Goal: Task Accomplishment & Management: Use online tool/utility

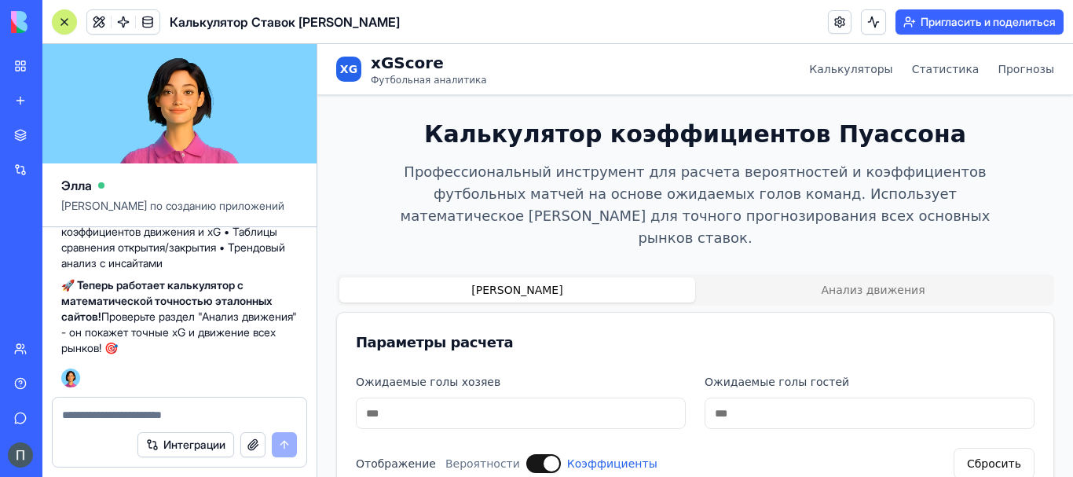
scroll to position [369, 0]
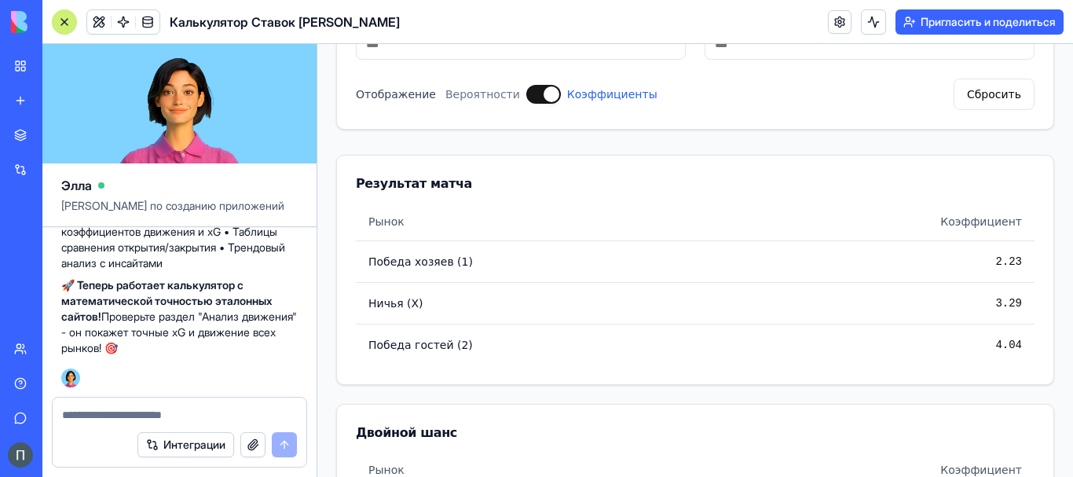
paste textarea "**********"
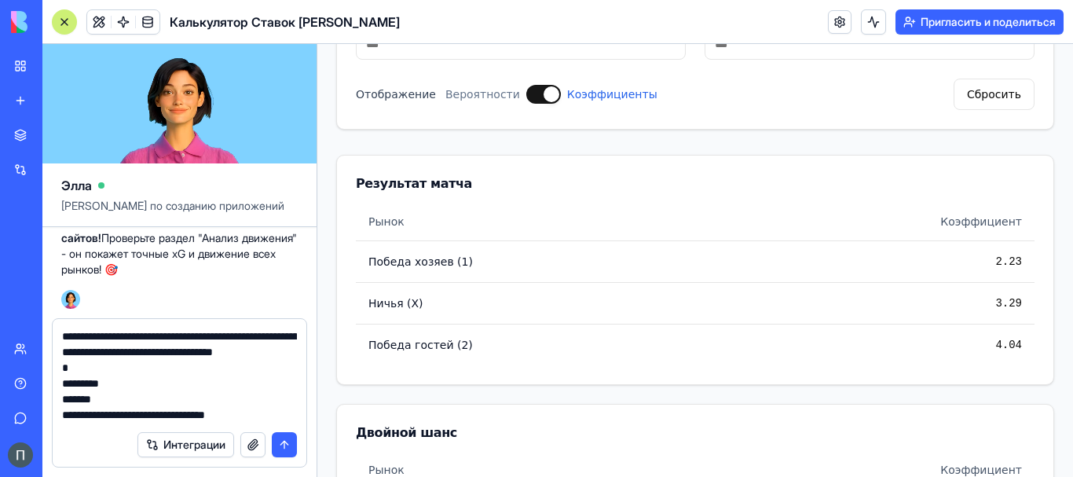
scroll to position [10022, 0]
click at [130, 400] on textarea at bounding box center [179, 375] width 235 height 94
click at [175, 421] on textarea at bounding box center [179, 375] width 235 height 94
paste textarea "**********"
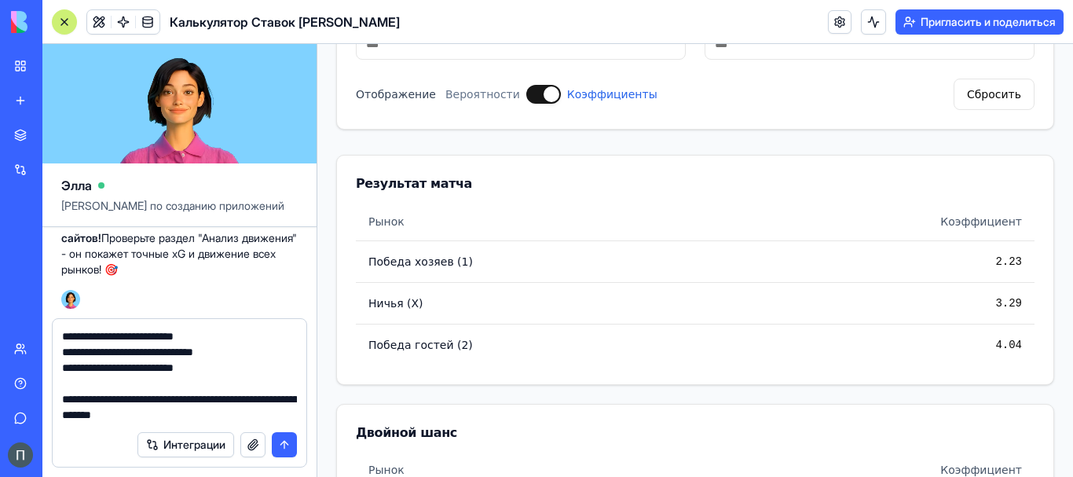
scroll to position [70417, 0]
click at [160, 412] on textarea at bounding box center [179, 375] width 235 height 94
type textarea "**********"
click at [230, 408] on textarea at bounding box center [179, 375] width 235 height 94
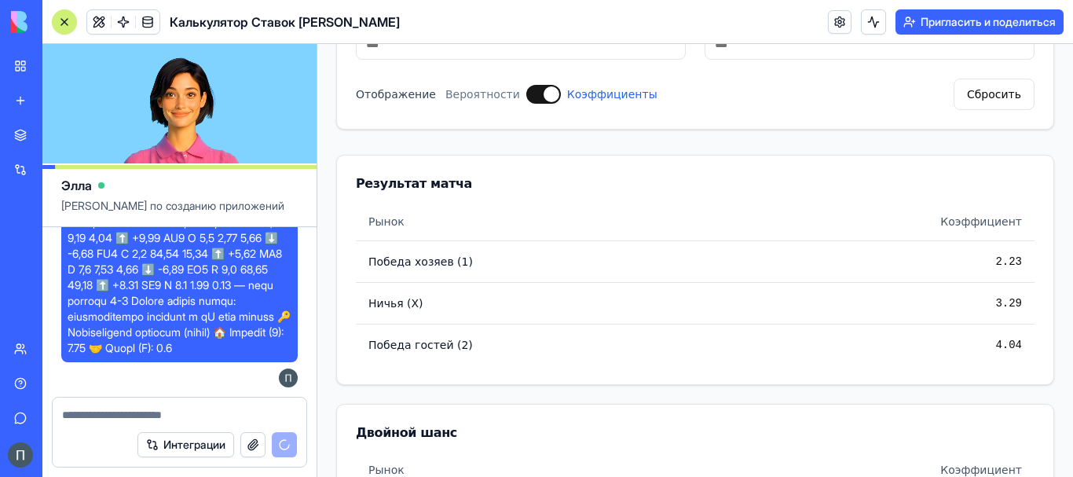
scroll to position [43150, 0]
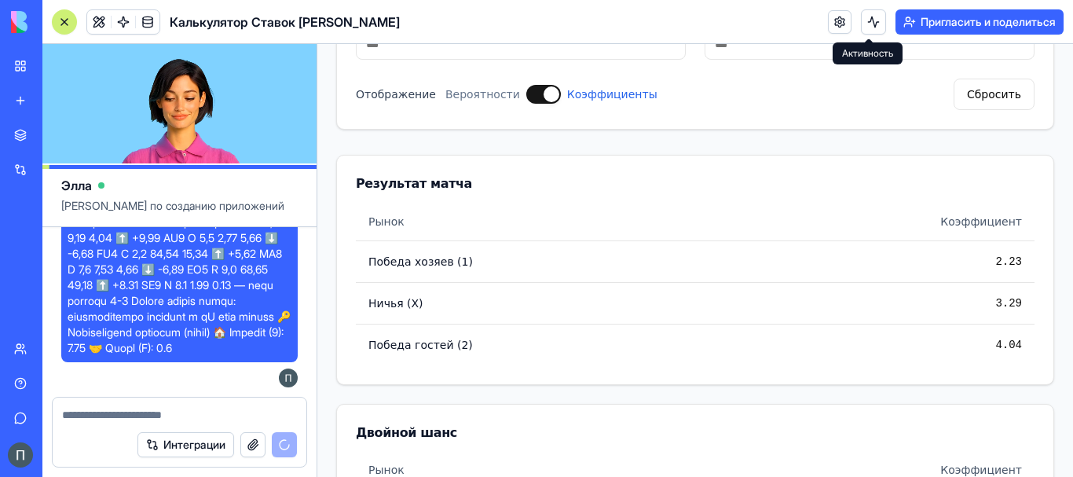
click at [861, 26] on button at bounding box center [873, 21] width 25 height 25
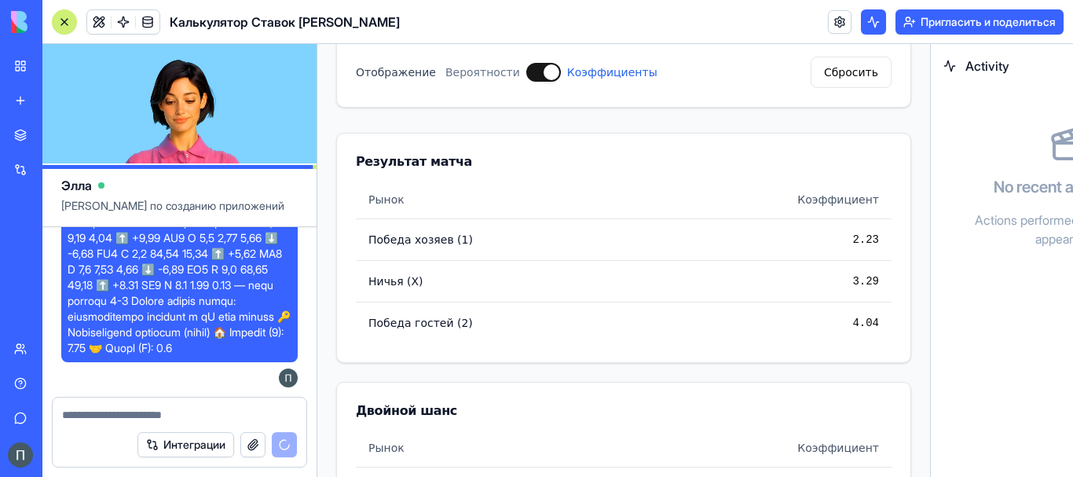
scroll to position [495, 0]
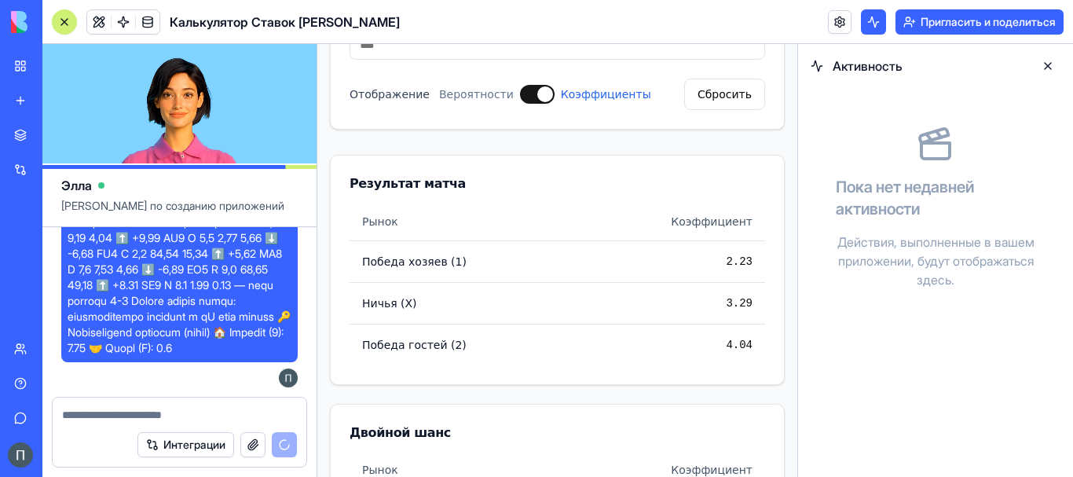
click at [1049, 70] on button at bounding box center [1047, 65] width 25 height 25
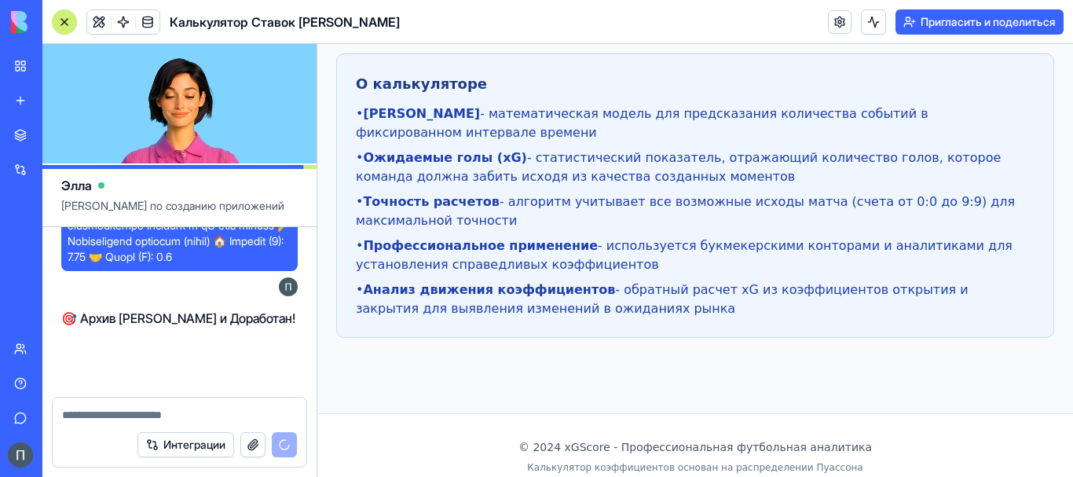
scroll to position [43241, 0]
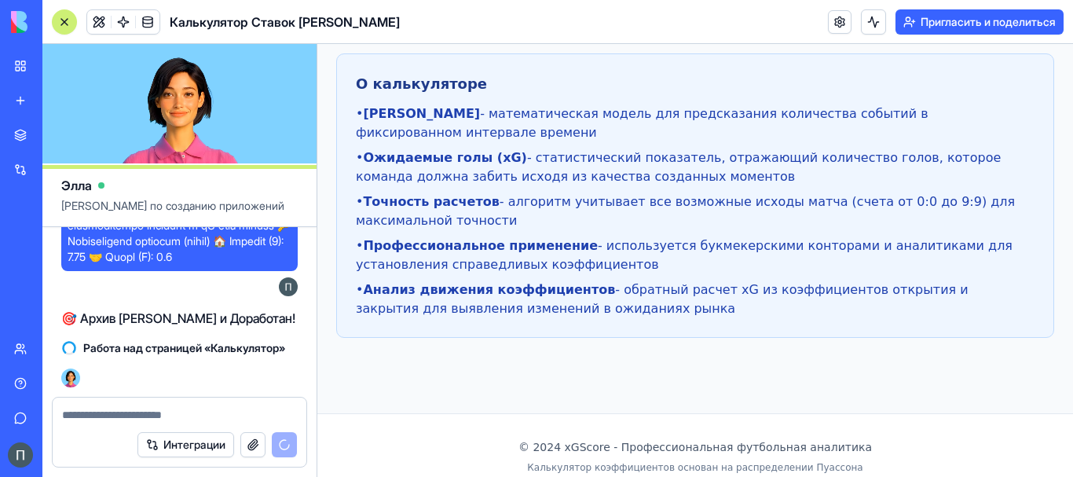
drag, startPoint x: 698, startPoint y: 152, endPoint x: 1061, endPoint y: 346, distance: 411.2
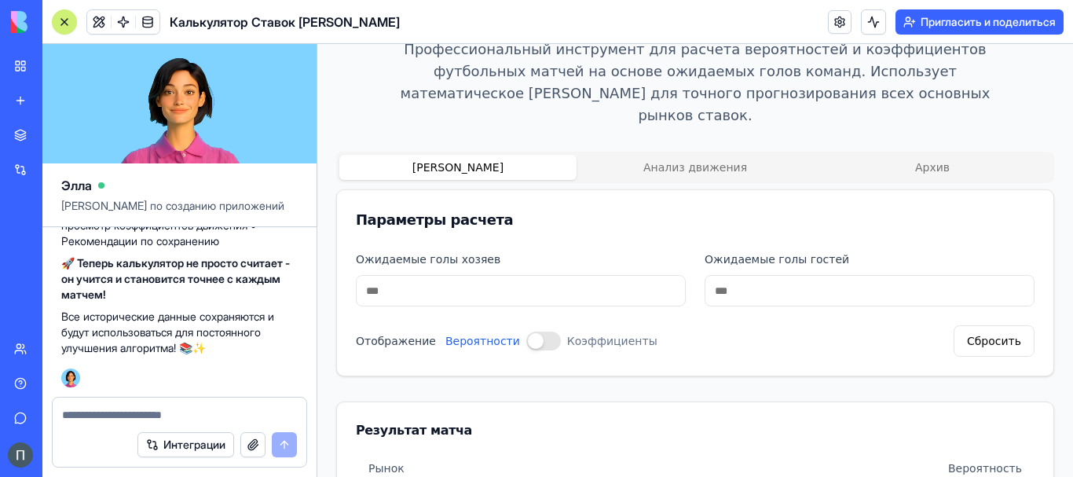
scroll to position [0, 0]
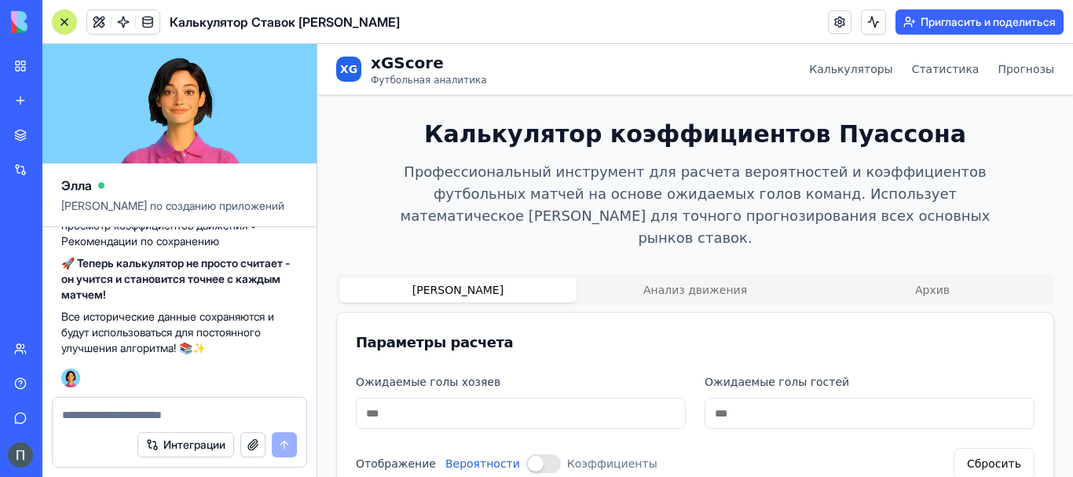
click at [929, 277] on button "Архив" at bounding box center [932, 289] width 237 height 25
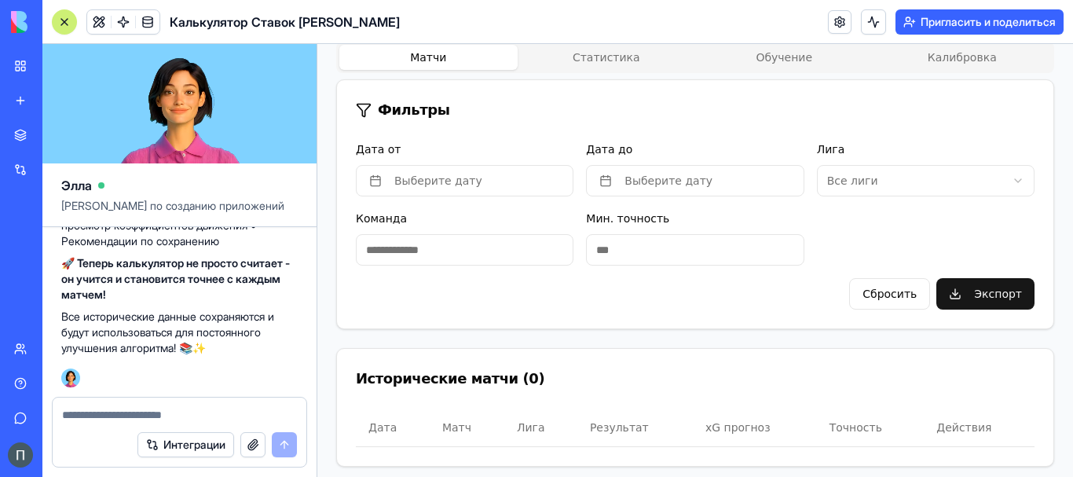
scroll to position [262, 0]
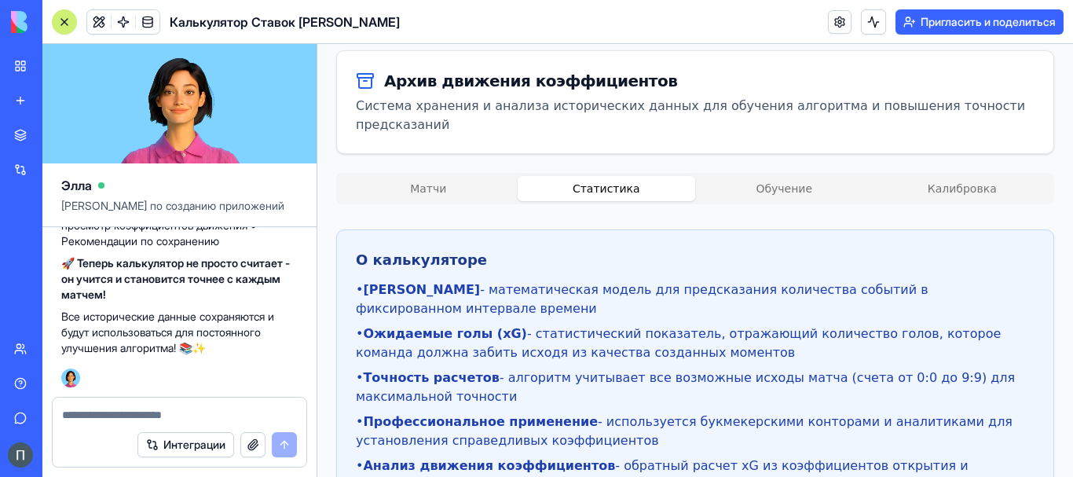
click at [603, 176] on button "Статистика" at bounding box center [607, 188] width 178 height 25
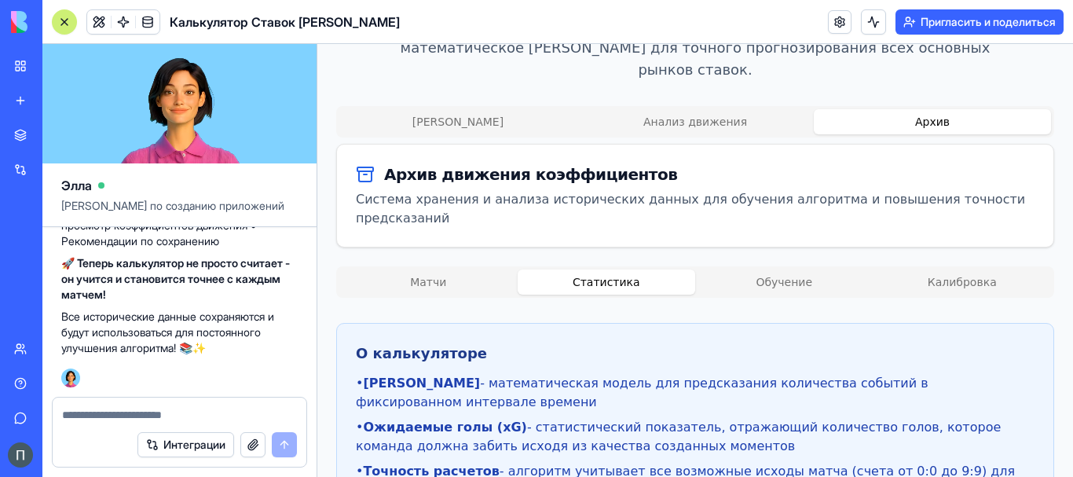
scroll to position [131, 0]
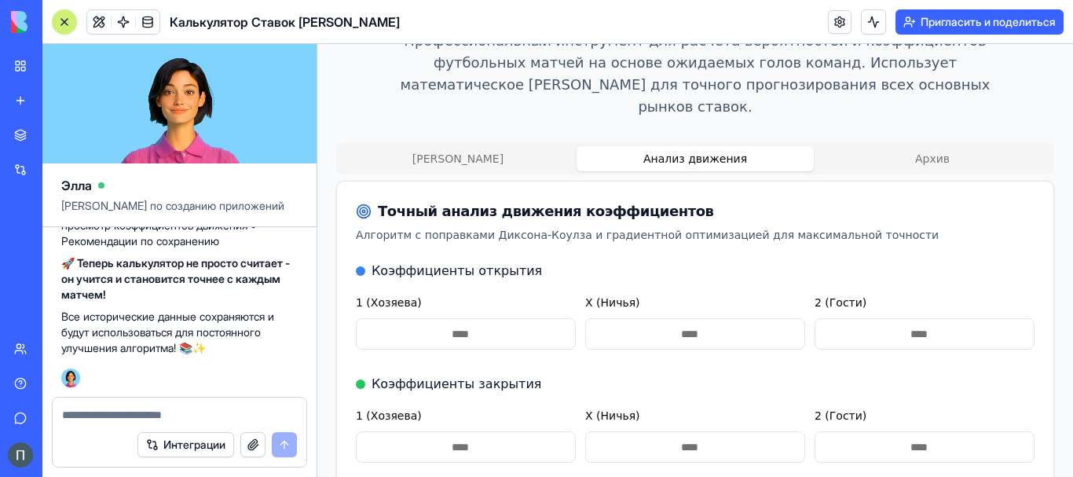
click at [706, 146] on button "Анализ движения" at bounding box center [695, 158] width 237 height 25
click at [474, 324] on input "1 (Хозяева)" at bounding box center [466, 333] width 220 height 31
type input "*"
type input "****"
click at [713, 318] on input "X (Ничья)" at bounding box center [695, 333] width 220 height 31
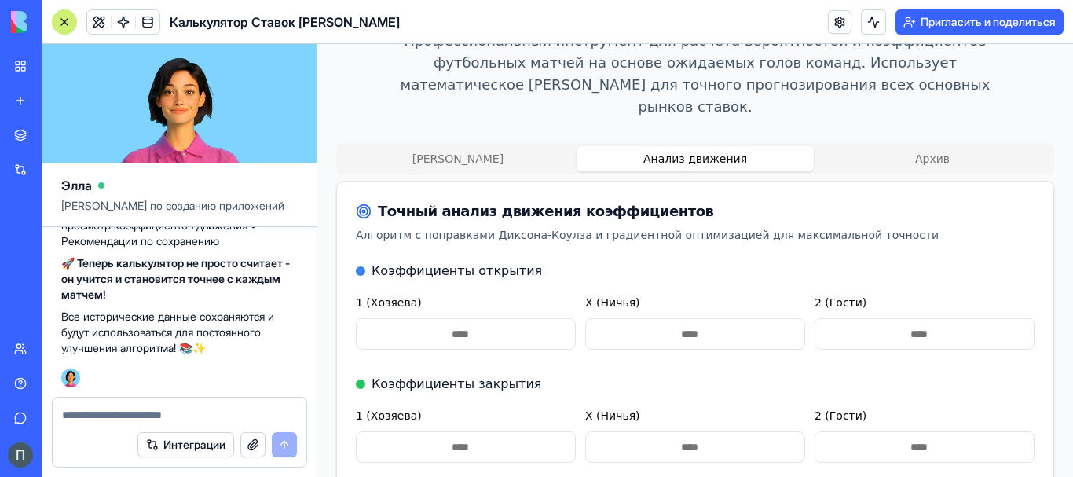
type input "*"
type input "****"
click at [874, 318] on input "2 (Гости)" at bounding box center [925, 333] width 220 height 31
type input "*"
type input "****"
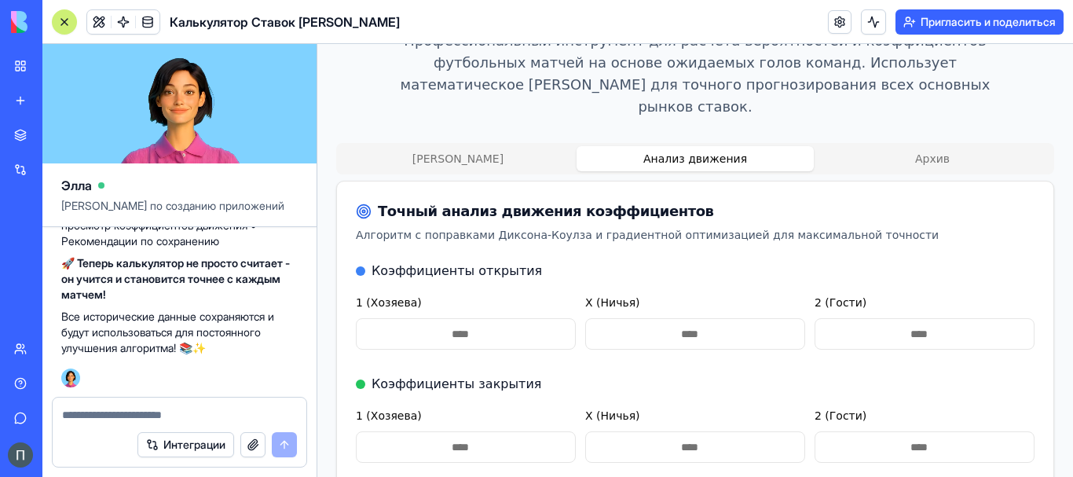
click at [529, 431] on input "1 (Хозяева)" at bounding box center [466, 446] width 220 height 31
type input "*"
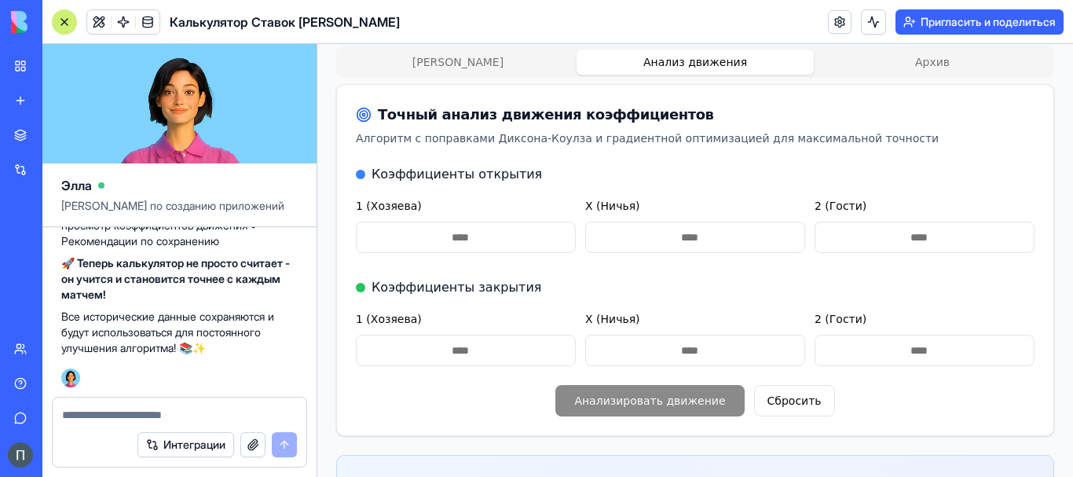
scroll to position [262, 0]
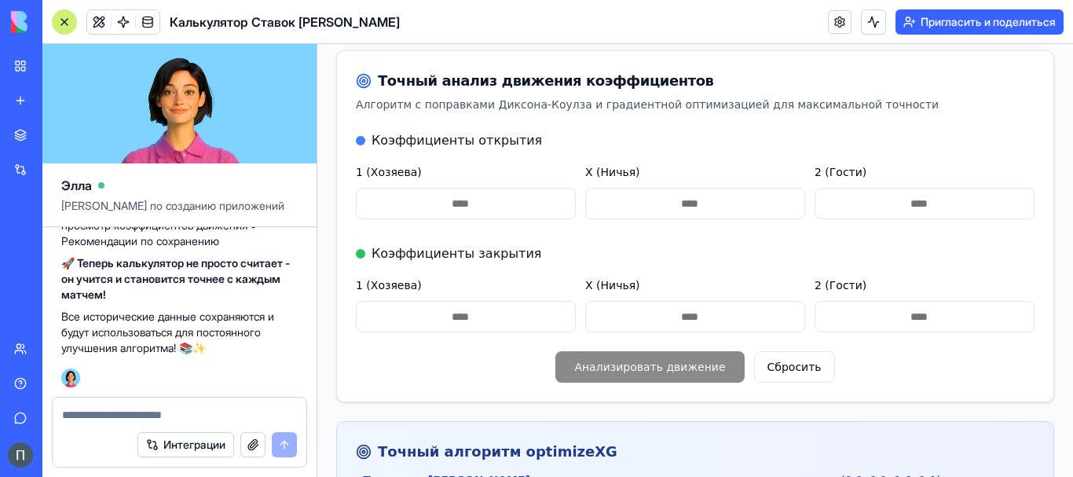
type input "****"
click at [727, 301] on input "X (Ничья)" at bounding box center [695, 316] width 220 height 31
type input "*"
type input "****"
click at [936, 301] on input "2 (Гости)" at bounding box center [925, 316] width 220 height 31
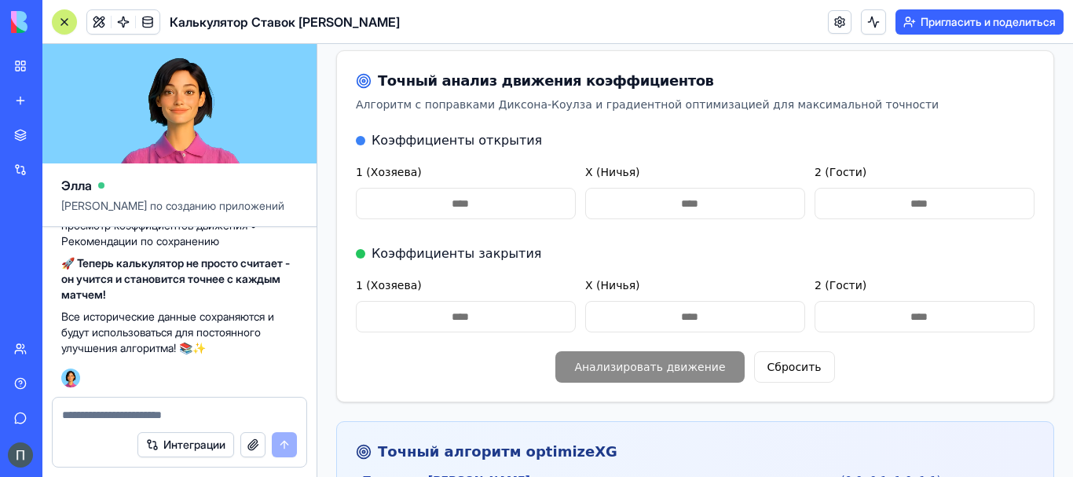
type input "*"
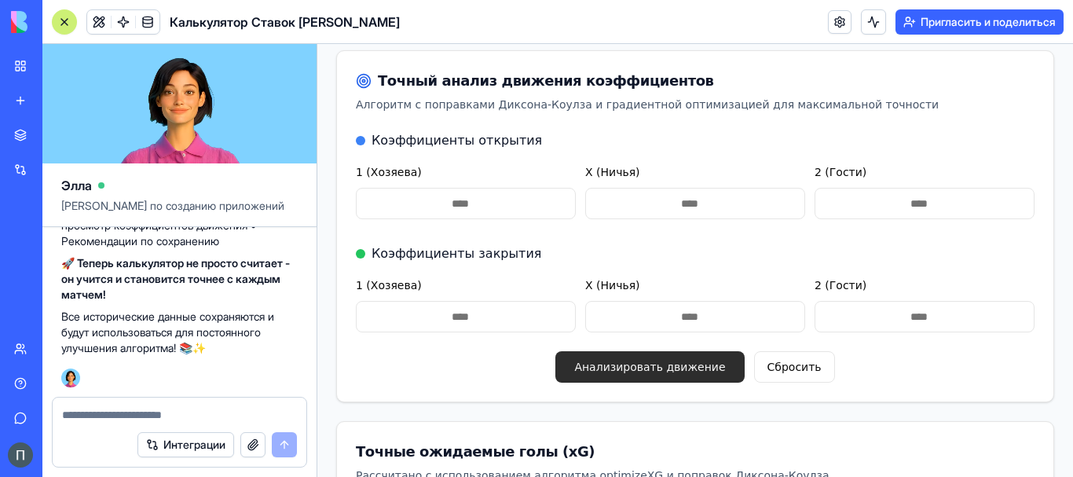
type input "****"
click at [698, 351] on button "Анализировать движение" at bounding box center [649, 366] width 189 height 31
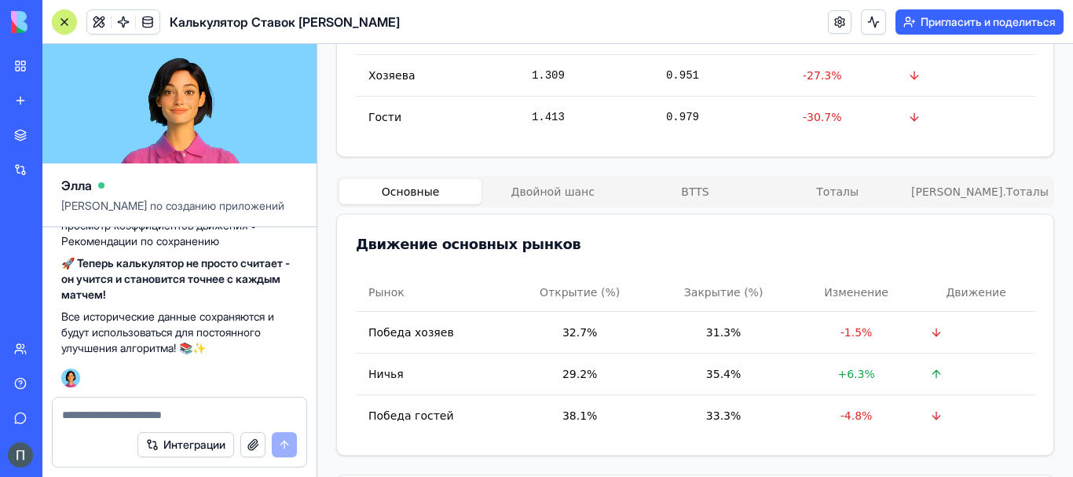
scroll to position [786, 0]
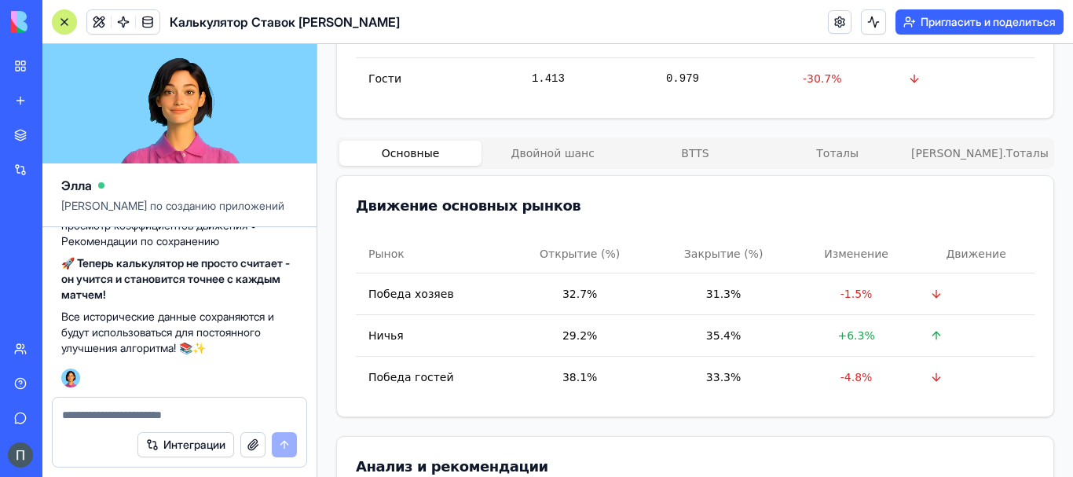
click at [698, 141] on button "BTTS" at bounding box center [695, 153] width 142 height 25
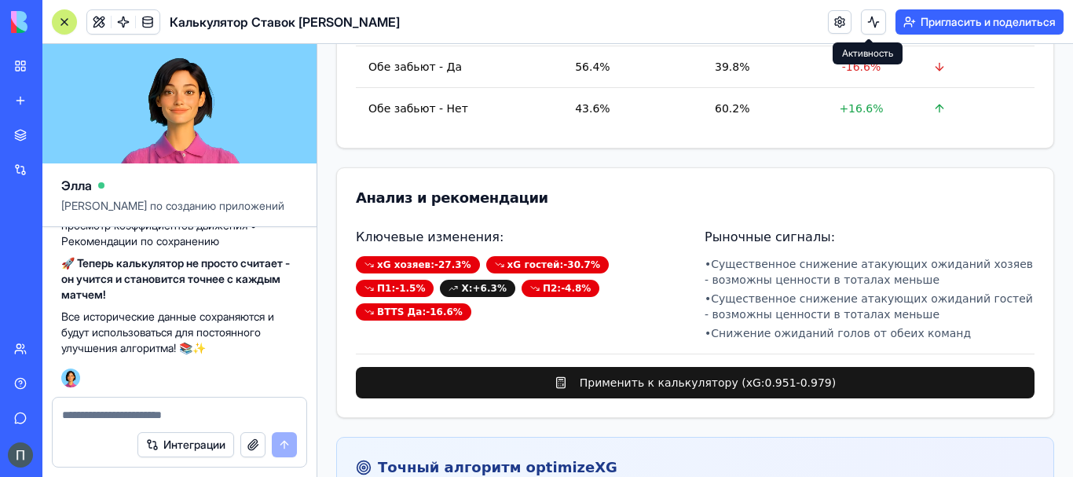
scroll to position [1047, 0]
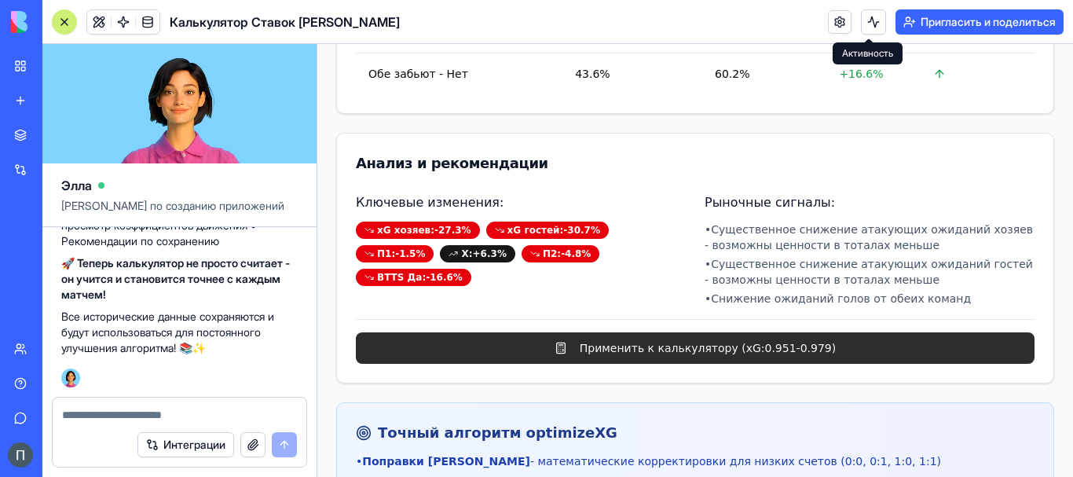
click at [704, 332] on button "Применить к калькулятору (xG: 0.951 - 0.979 )" at bounding box center [695, 347] width 679 height 31
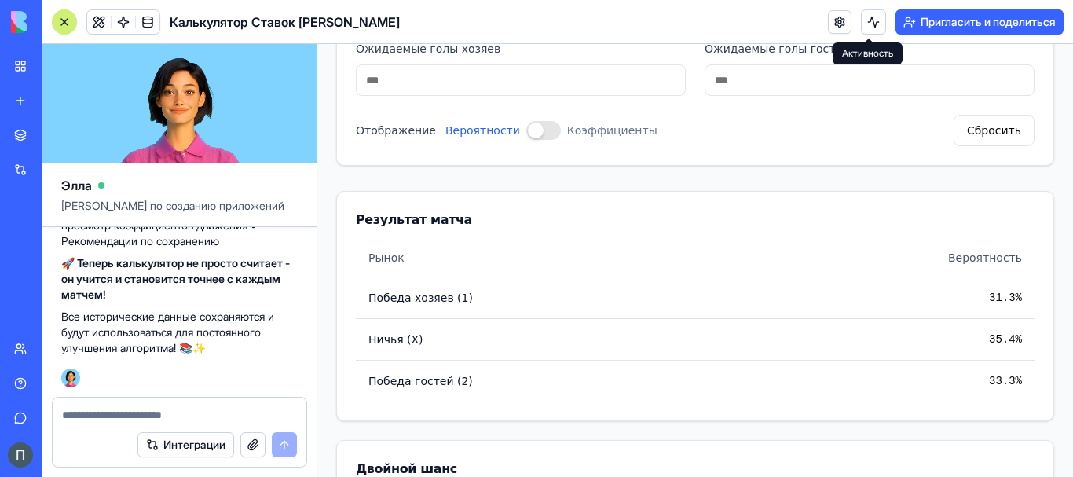
scroll to position [297, 0]
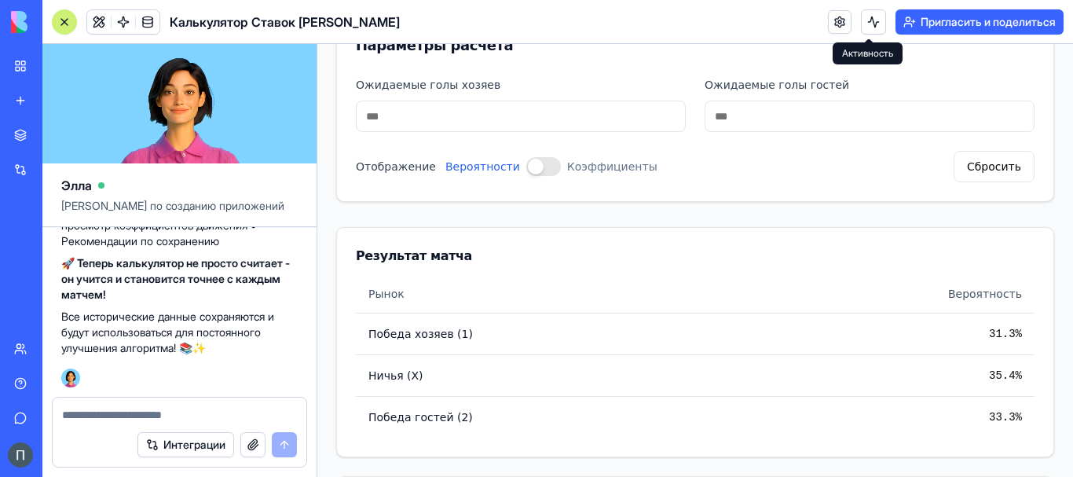
click at [526, 157] on button "Отображение" at bounding box center [543, 166] width 35 height 19
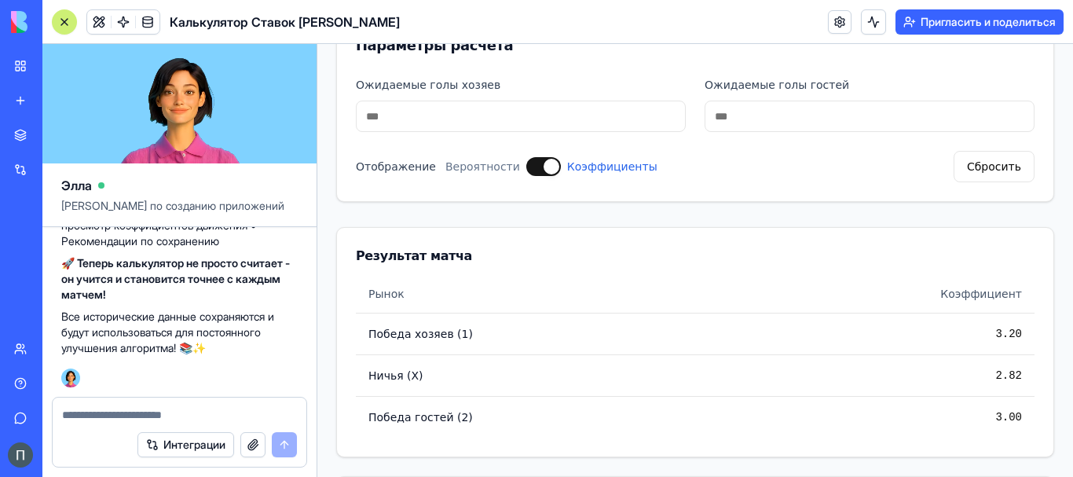
scroll to position [0, 0]
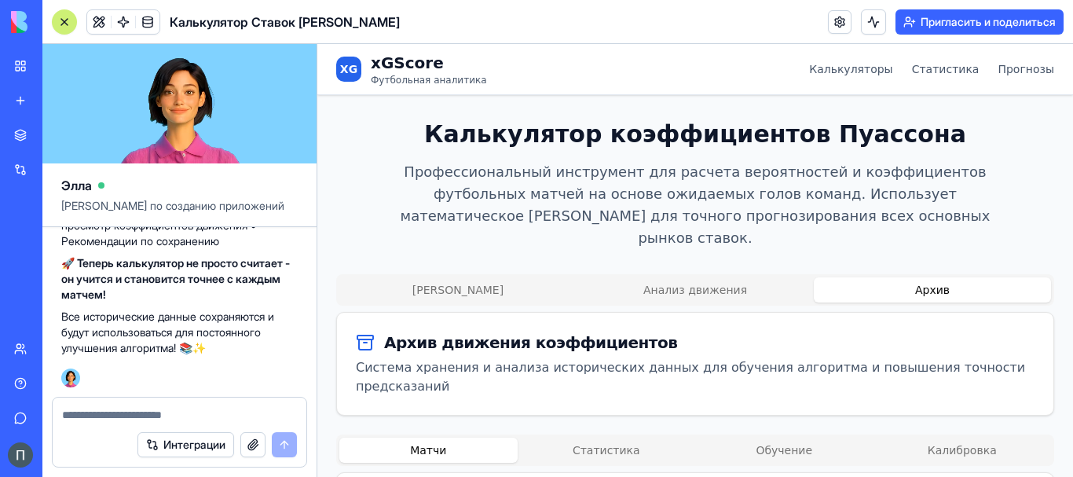
click at [912, 277] on button "Архив" at bounding box center [932, 289] width 237 height 25
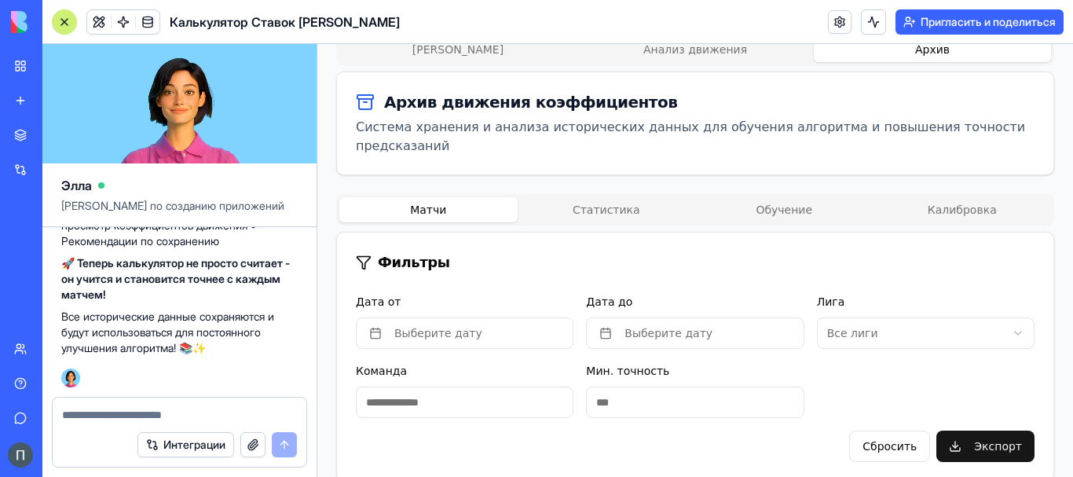
scroll to position [262, 0]
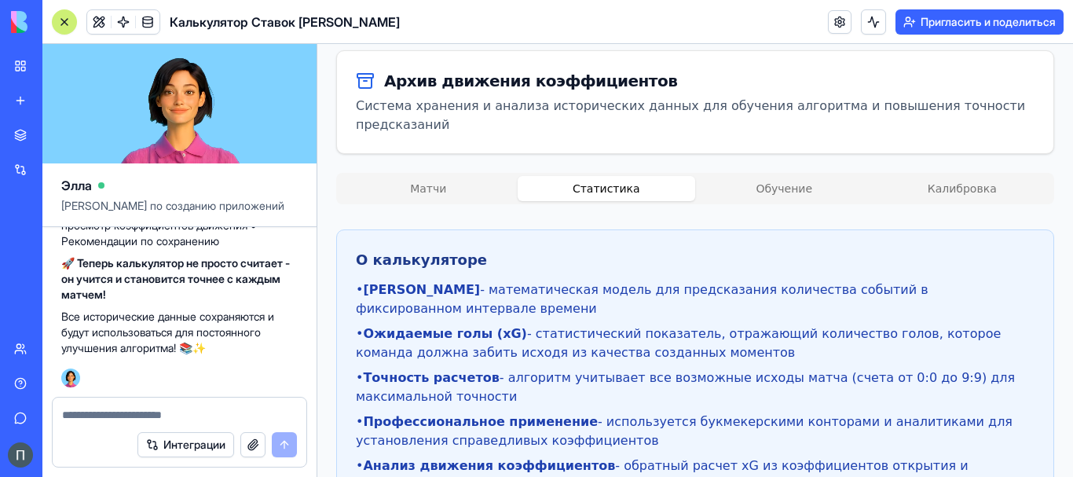
click at [624, 176] on button "Статистика" at bounding box center [607, 188] width 178 height 25
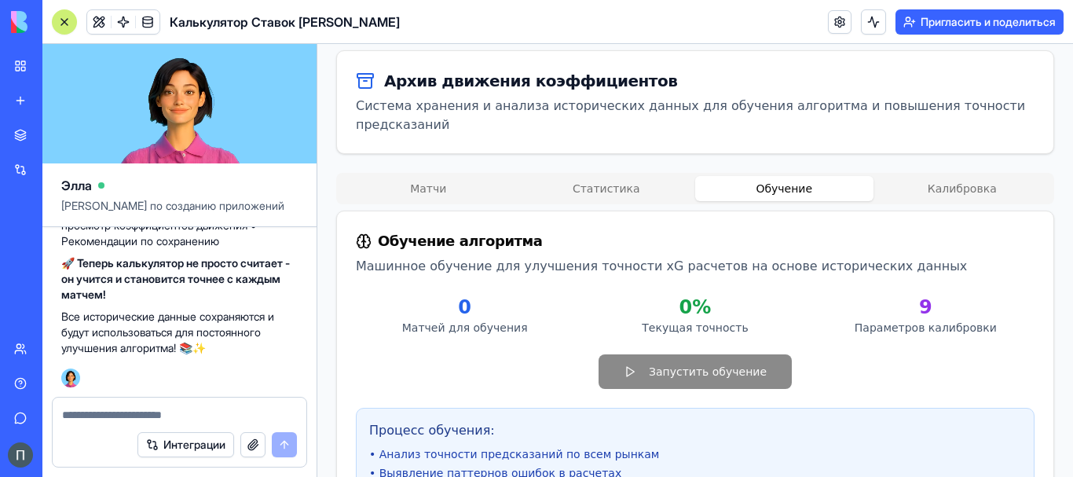
click at [770, 176] on button "Обучение" at bounding box center [784, 188] width 178 height 25
click at [716, 354] on div "Запустить обучение" at bounding box center [695, 371] width 679 height 35
click at [639, 354] on div "Запустить обучение" at bounding box center [695, 371] width 679 height 35
click at [643, 354] on div "Запустить обучение" at bounding box center [695, 371] width 679 height 35
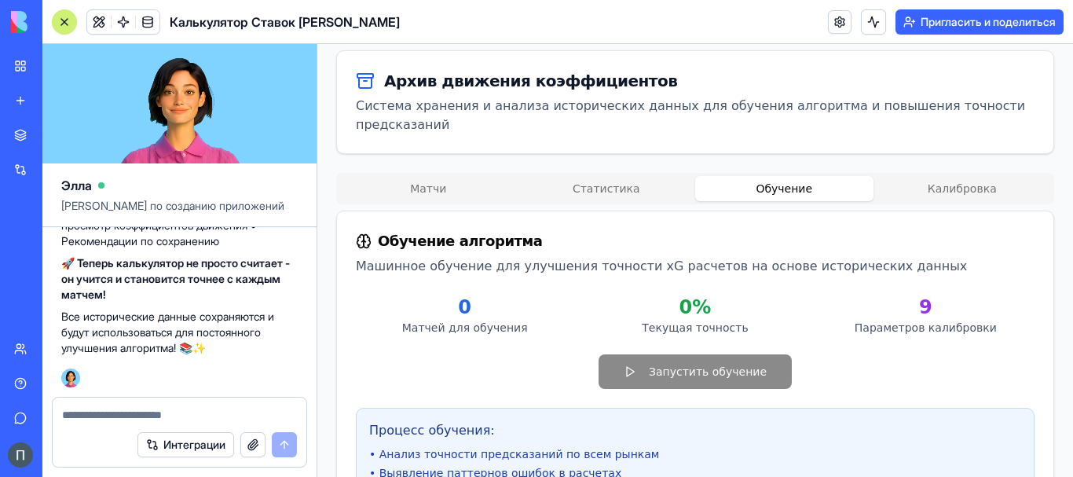
click at [628, 354] on div "Запустить обучение" at bounding box center [695, 371] width 679 height 35
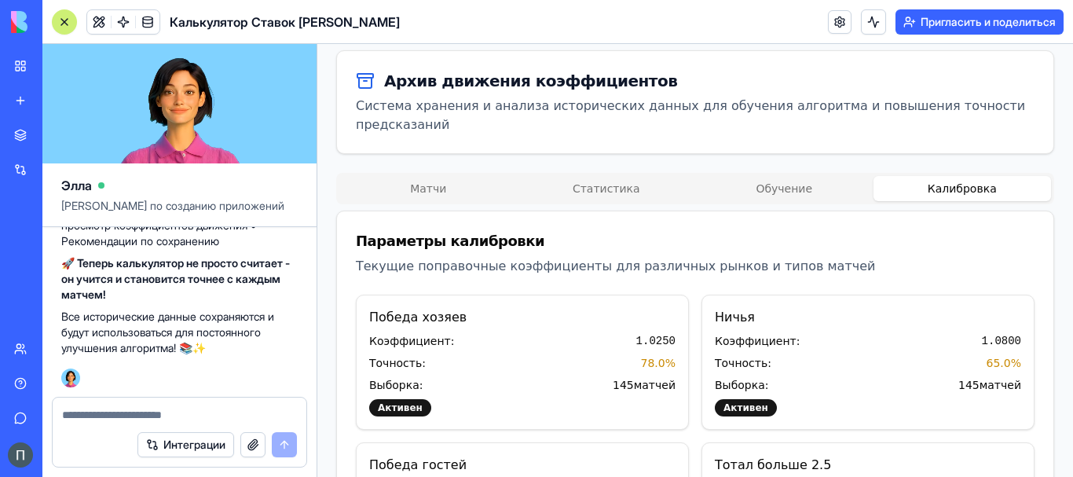
click at [965, 176] on button "Калибровка" at bounding box center [963, 188] width 178 height 25
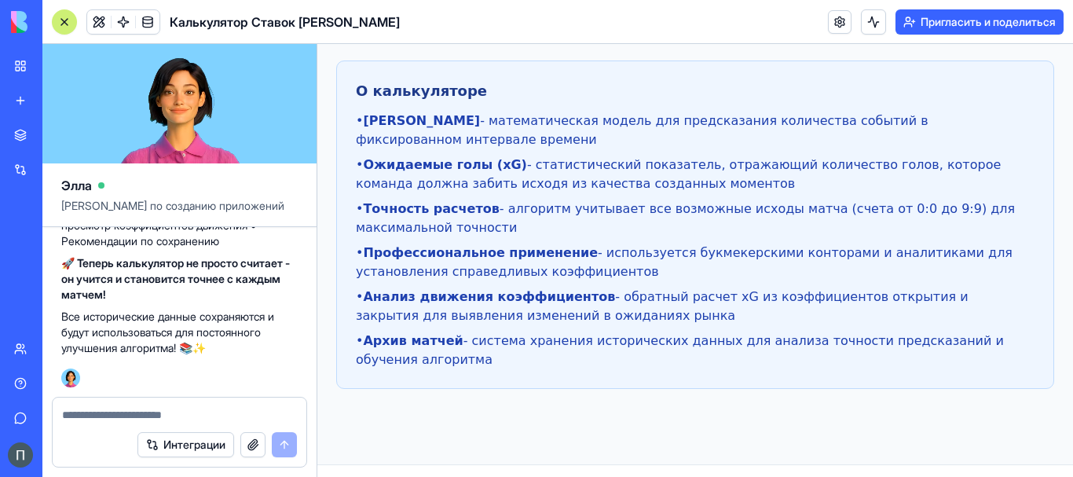
scroll to position [1299, 0]
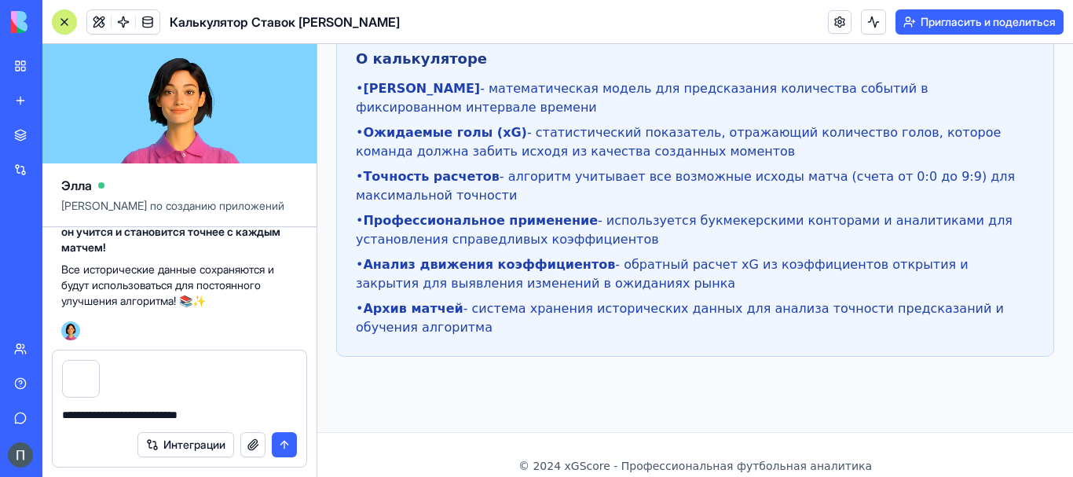
type textarea "**********"
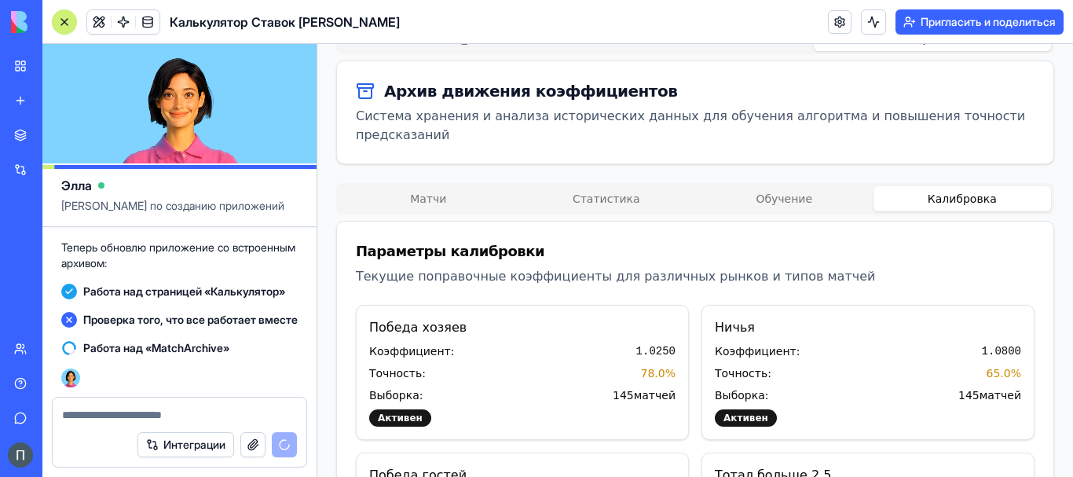
scroll to position [120, 0]
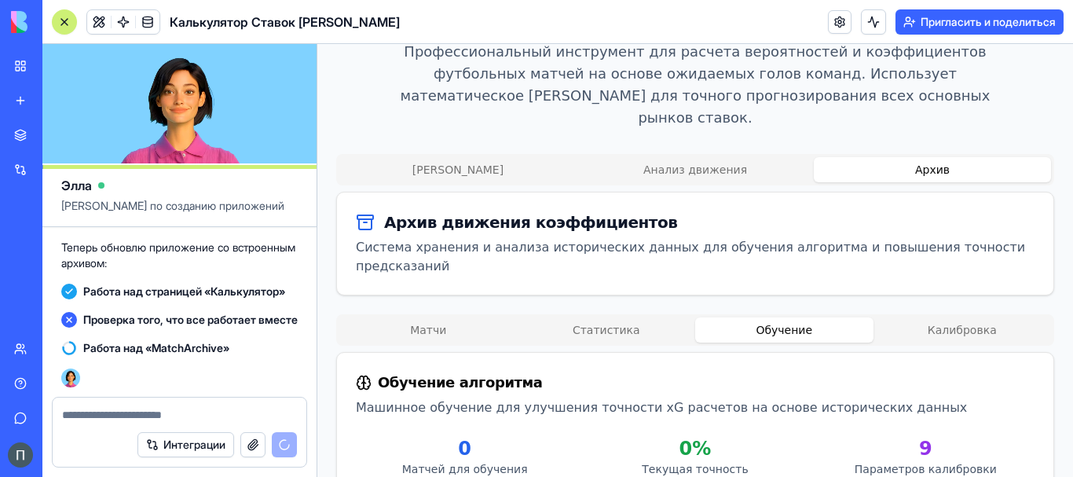
click at [772, 317] on button "Обучение" at bounding box center [784, 329] width 178 height 25
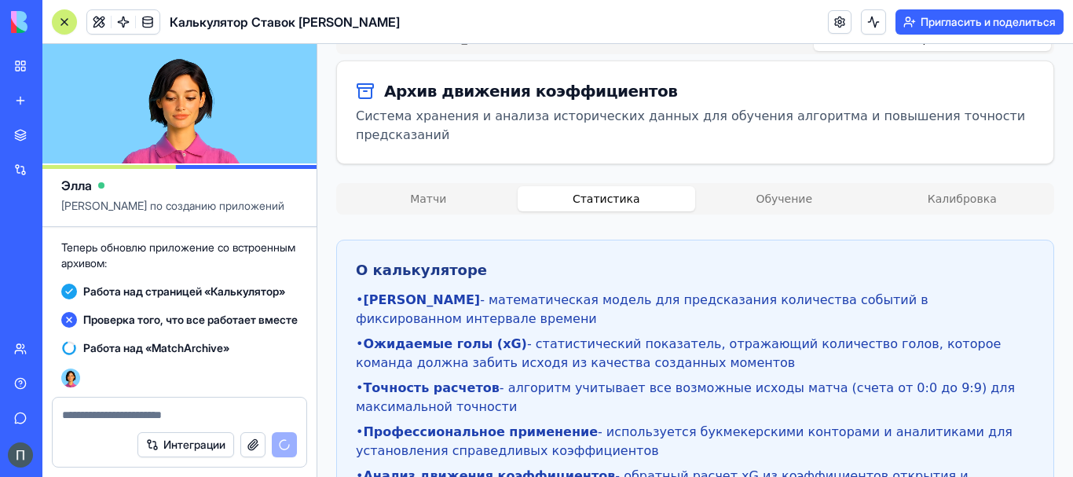
click at [595, 186] on button "Статистика" at bounding box center [607, 198] width 178 height 25
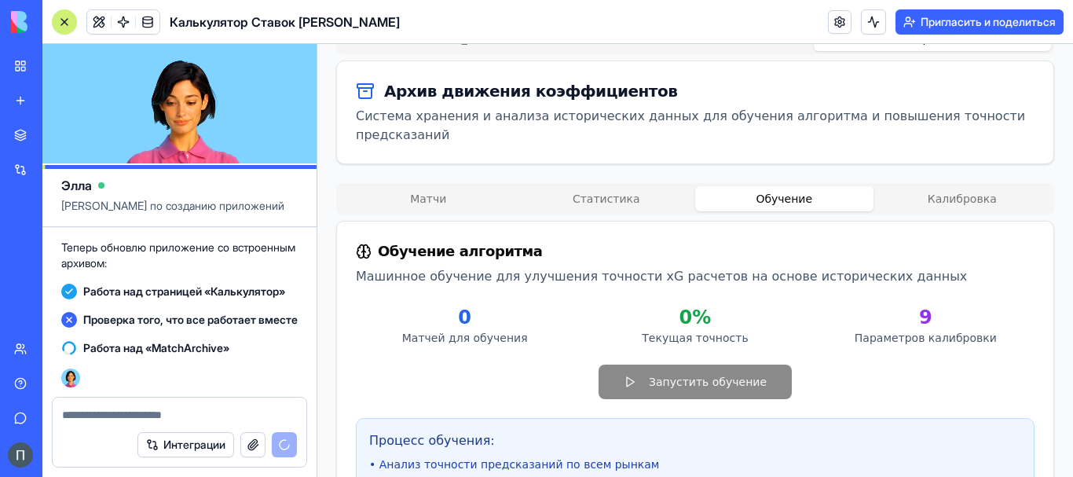
click at [781, 186] on button "Обучение" at bounding box center [784, 198] width 178 height 25
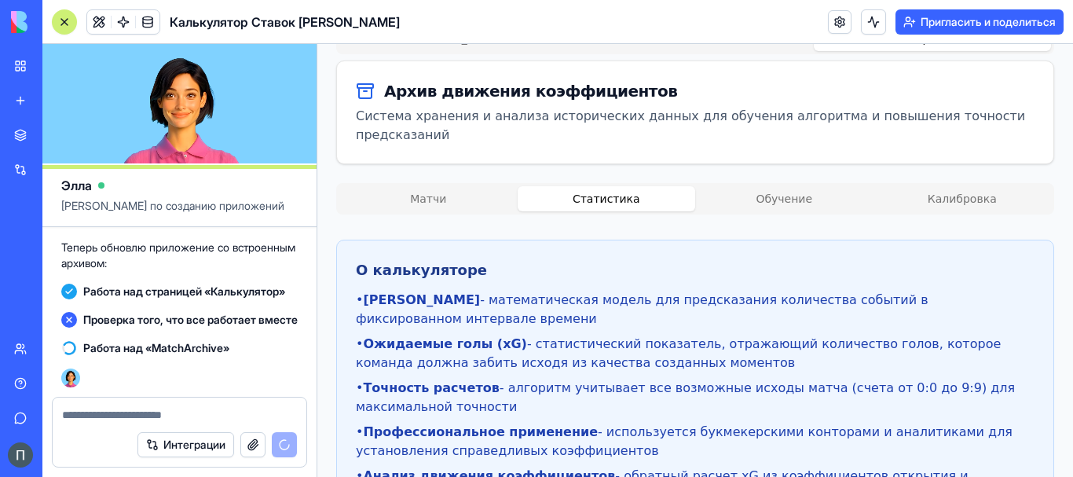
click at [577, 186] on button "Статистика" at bounding box center [607, 198] width 178 height 25
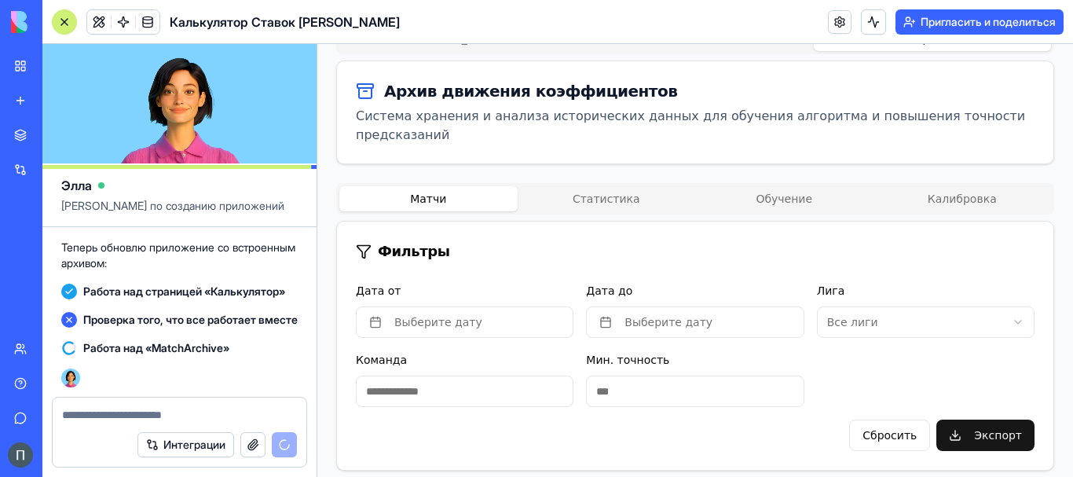
click at [454, 186] on button "Матчи" at bounding box center [428, 198] width 178 height 25
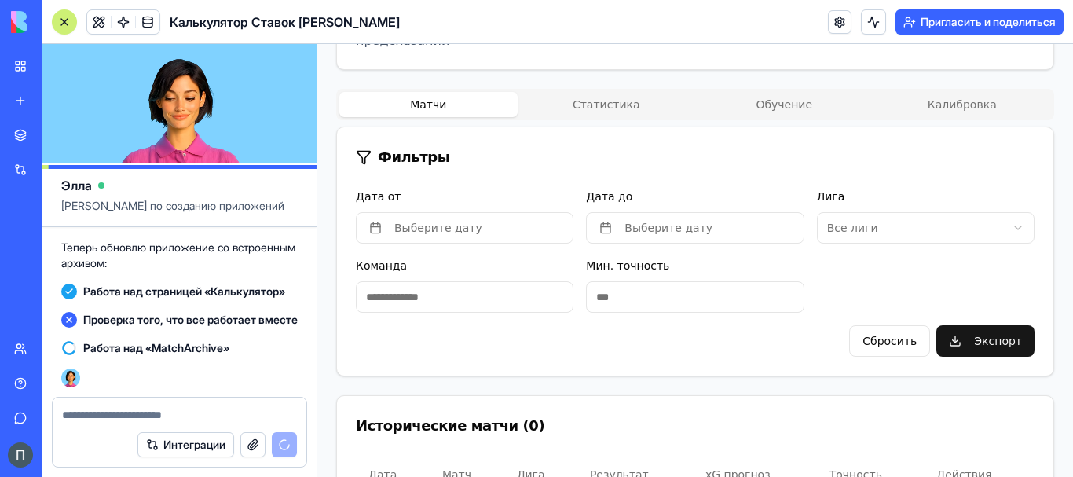
scroll to position [382, 0]
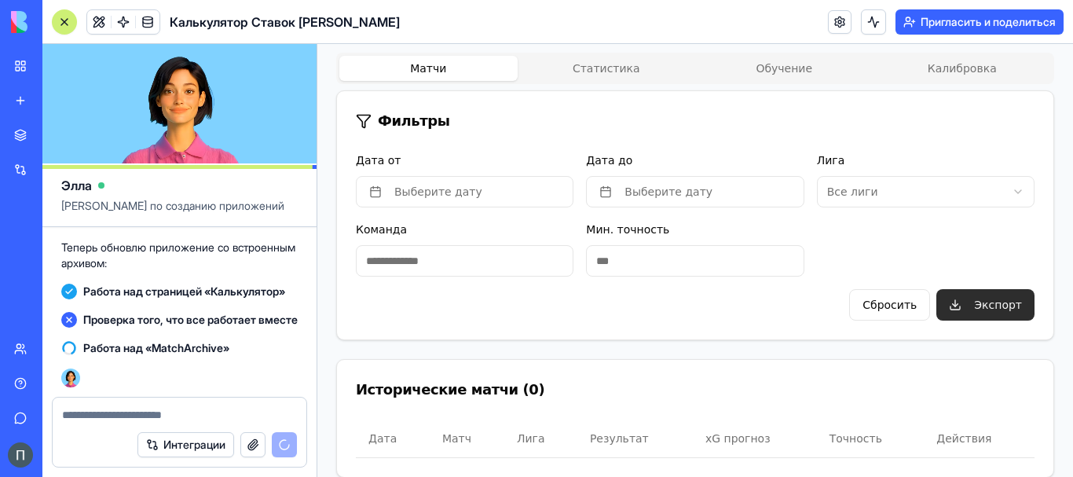
click at [1002, 289] on button "Экспорт" at bounding box center [985, 304] width 98 height 31
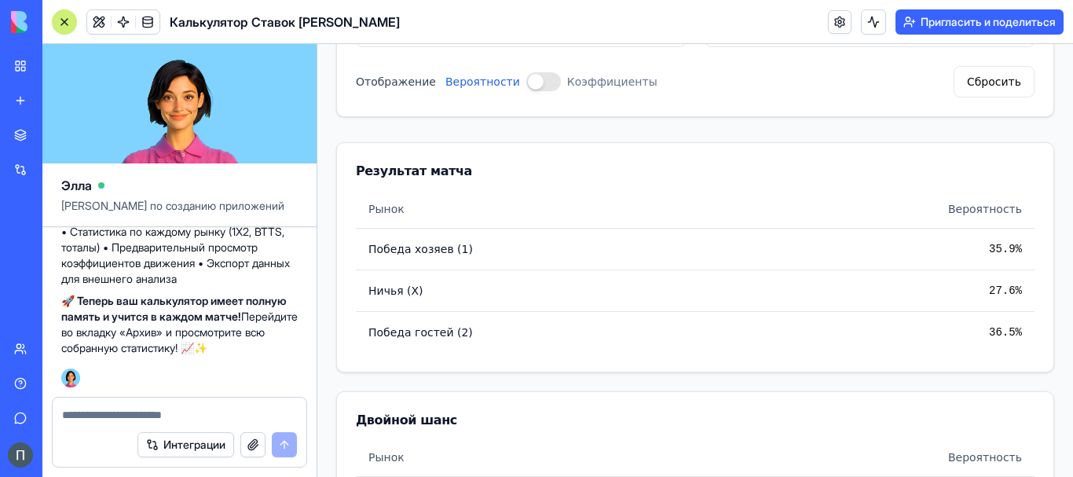
scroll to position [61001, 0]
drag, startPoint x: 559, startPoint y: 135, endPoint x: 618, endPoint y: 49, distance: 105.0
click at [542, 72] on button "Отображение" at bounding box center [543, 81] width 35 height 19
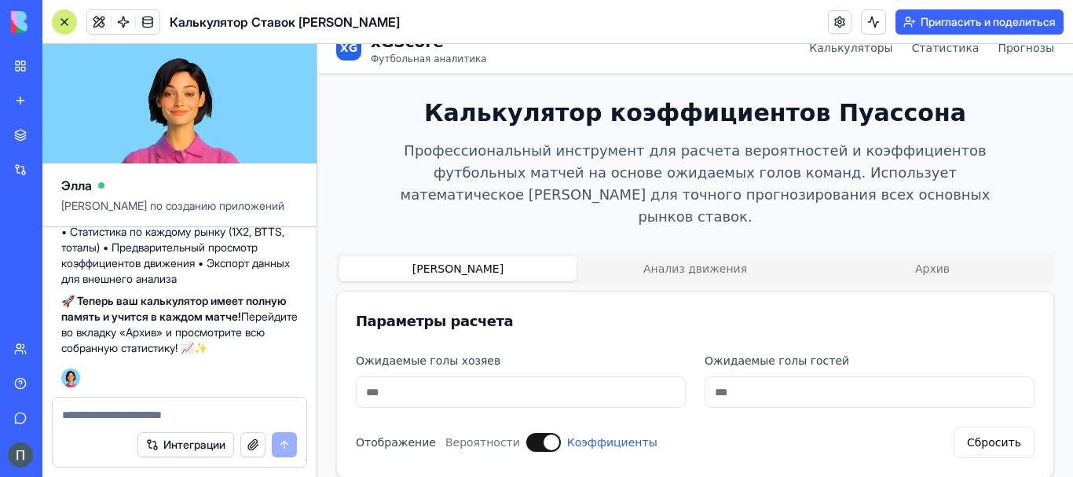
scroll to position [0, 0]
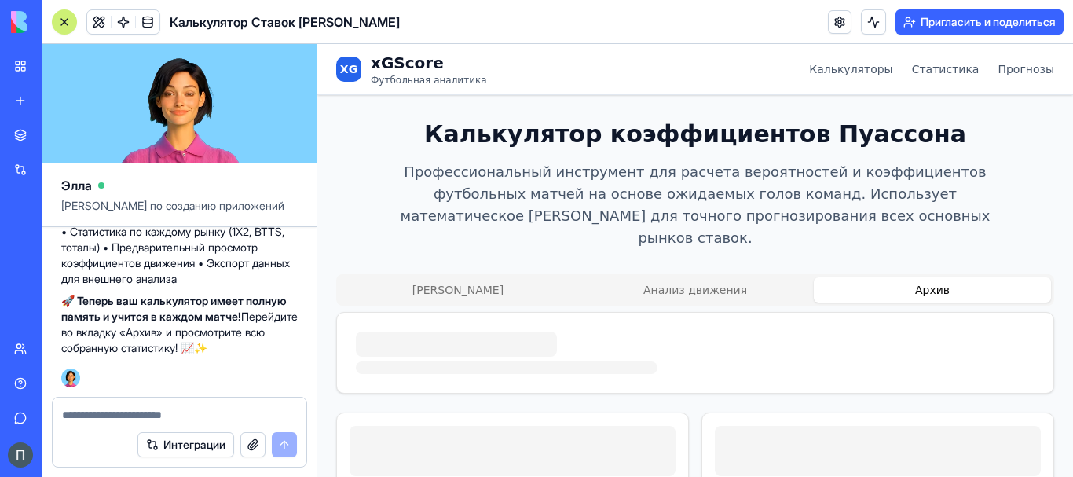
click at [929, 277] on button "Архив" at bounding box center [932, 289] width 237 height 25
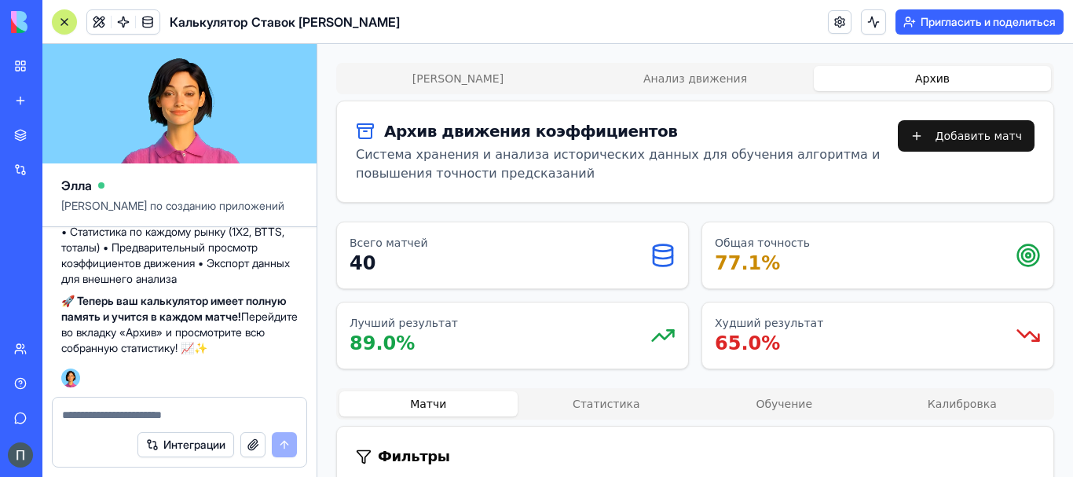
scroll to position [262, 0]
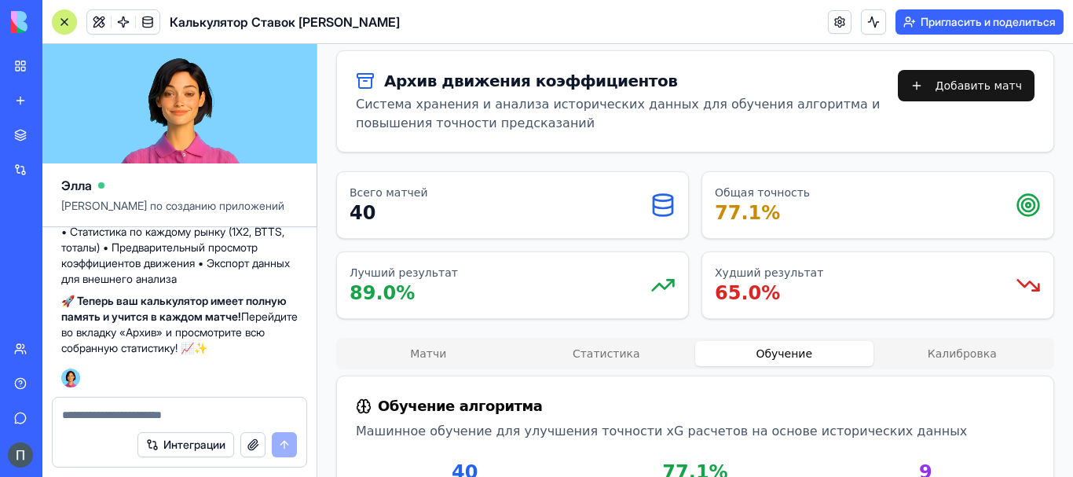
click at [793, 341] on button "Обучение" at bounding box center [784, 353] width 178 height 25
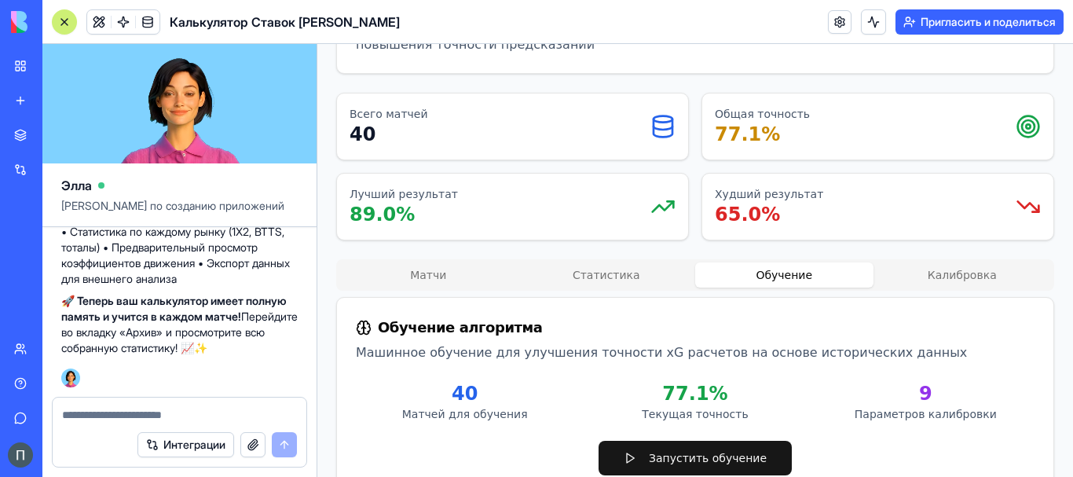
scroll to position [393, 0]
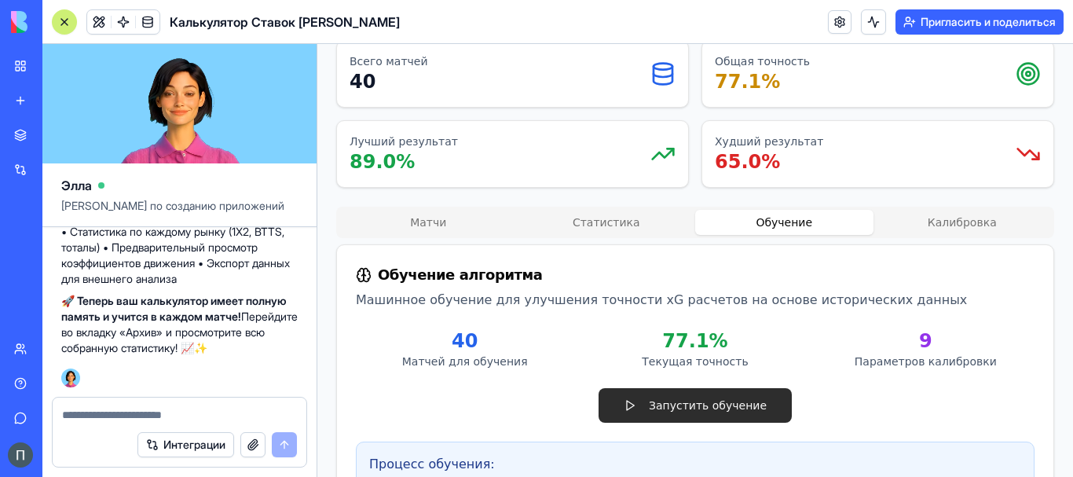
click at [665, 388] on button "Запустить обучение" at bounding box center [695, 405] width 193 height 35
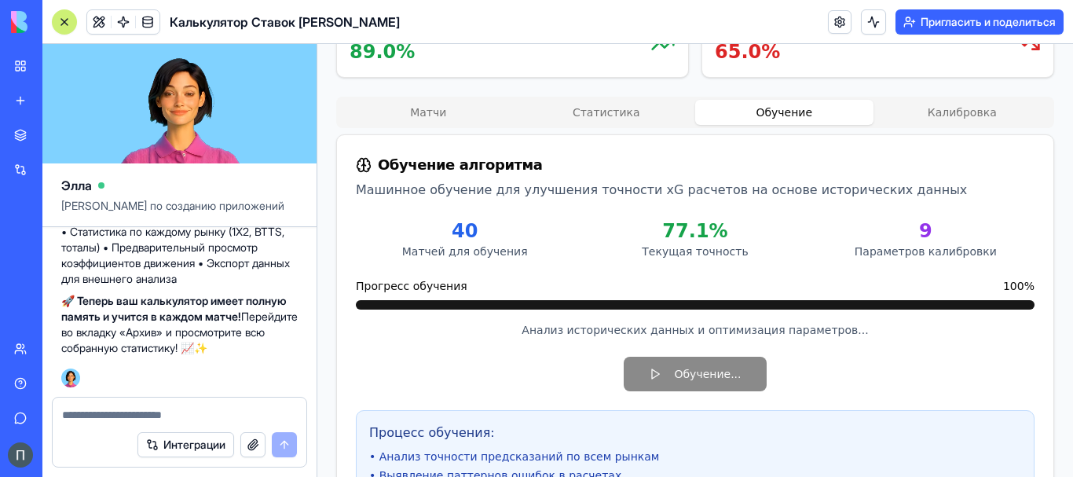
scroll to position [524, 0]
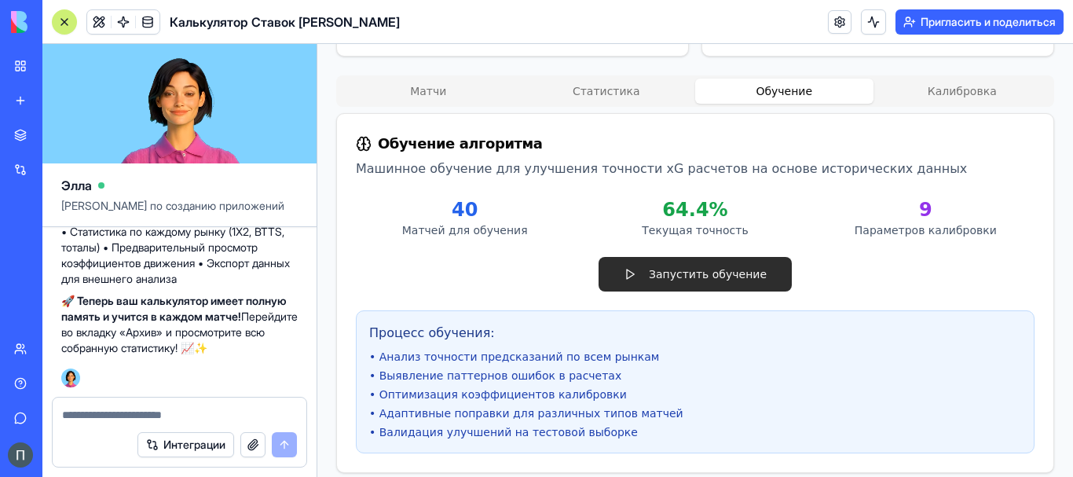
click at [683, 258] on button "Запустить обучение" at bounding box center [695, 274] width 193 height 35
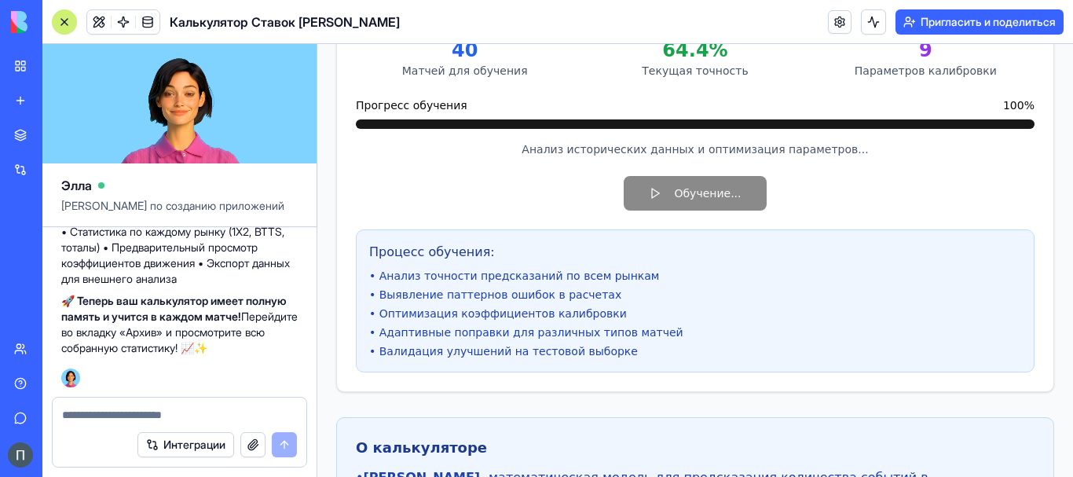
scroll to position [567, 0]
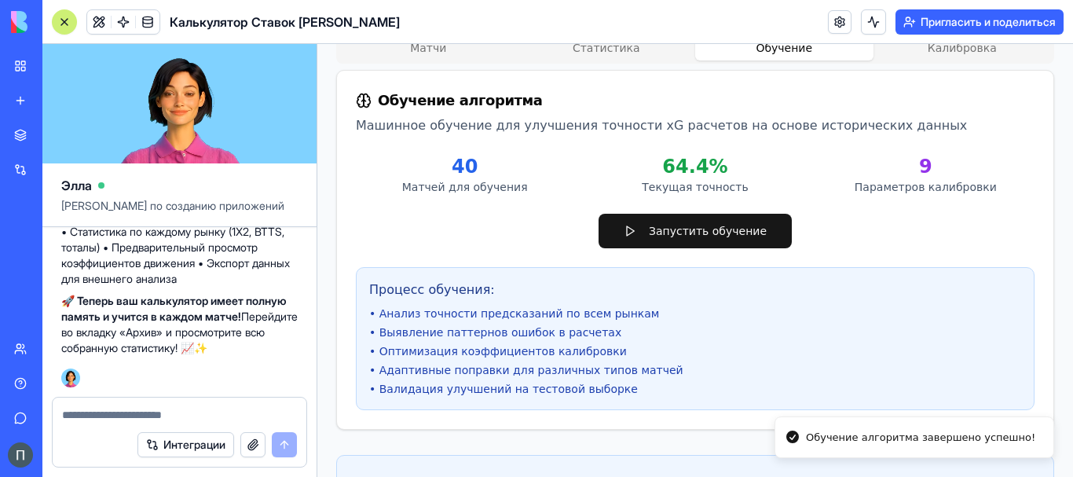
click at [886, 224] on div "Запустить обучение" at bounding box center [695, 231] width 679 height 35
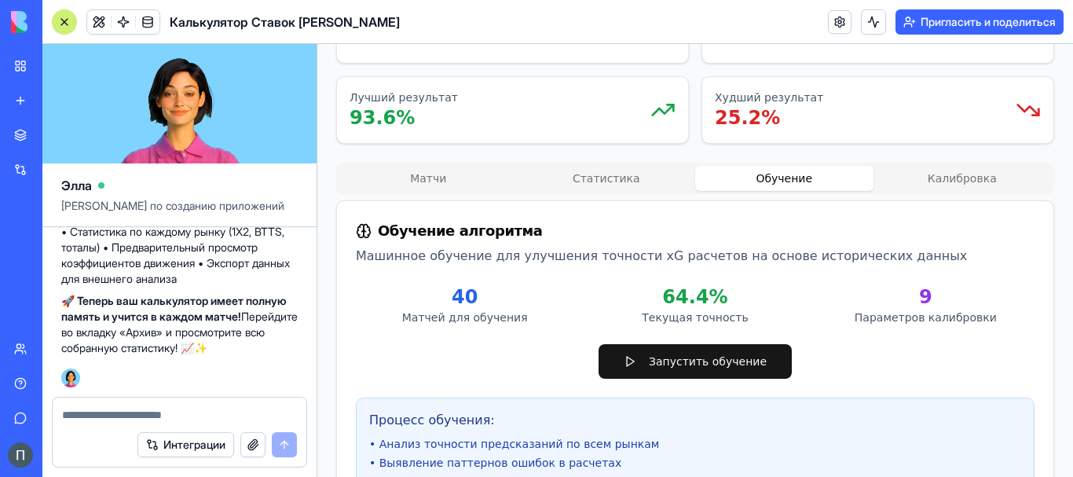
scroll to position [306, 0]
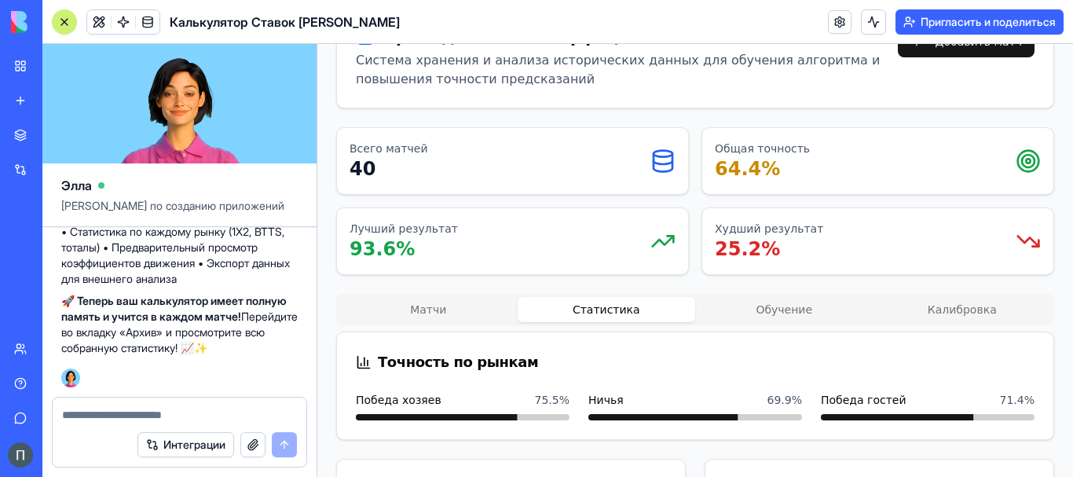
click at [649, 297] on button "Статистика" at bounding box center [607, 309] width 178 height 25
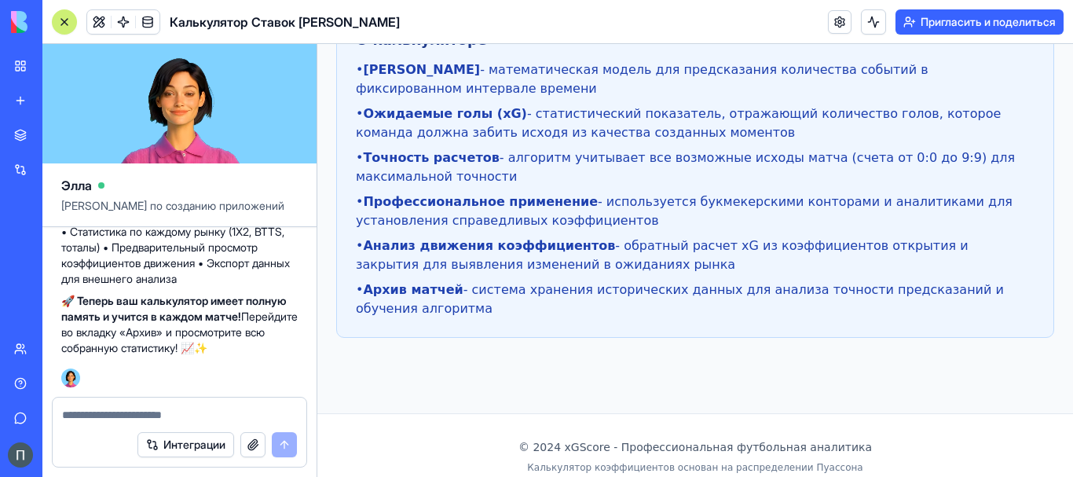
scroll to position [61001, 0]
click at [253, 447] on button "button" at bounding box center [252, 444] width 25 height 25
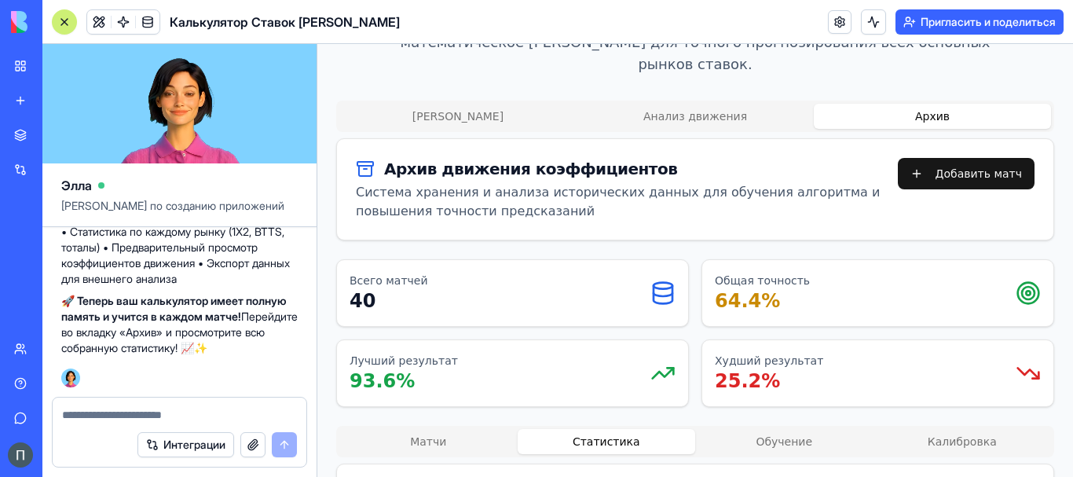
scroll to position [52, 0]
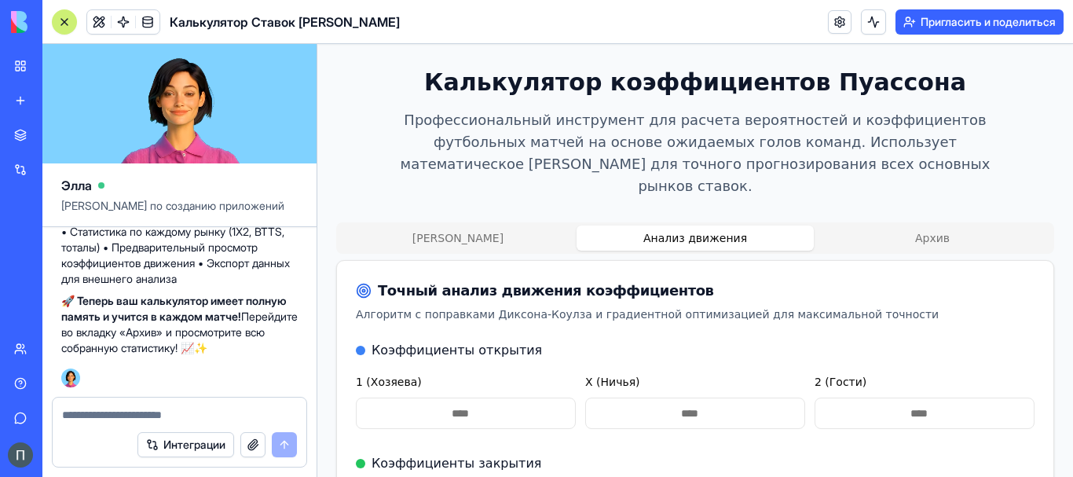
click at [658, 225] on button "Анализ движения" at bounding box center [695, 237] width 237 height 25
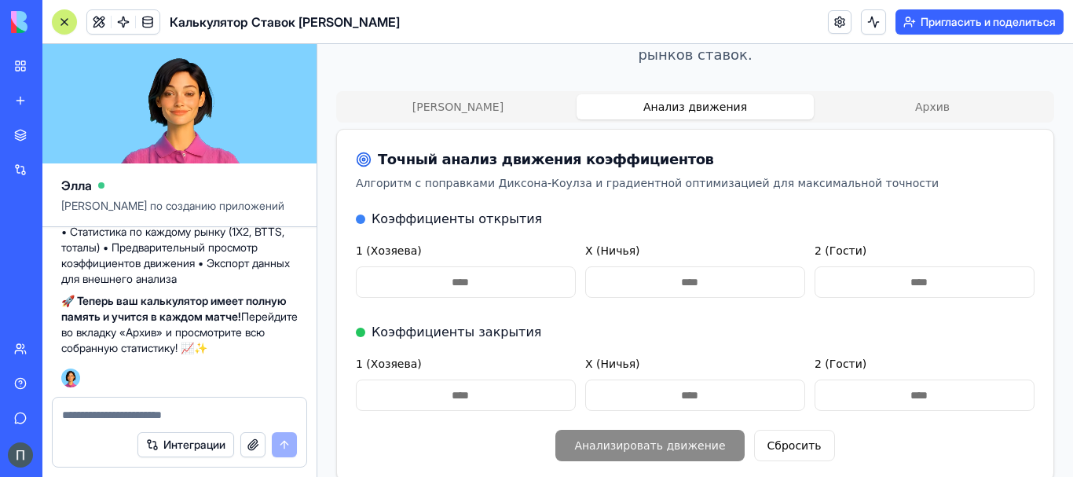
click at [460, 266] on input "1 (Хозяева)" at bounding box center [466, 281] width 220 height 31
type input "*"
type input "****"
click at [695, 266] on input "X (Ничья)" at bounding box center [695, 281] width 220 height 31
type input "*"
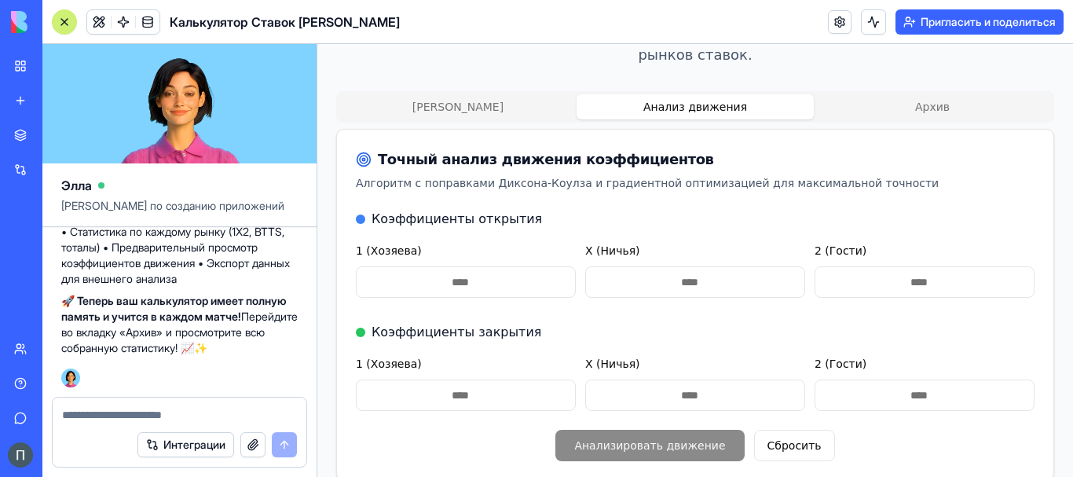
type input "****"
click at [846, 266] on input "2 (Гости)" at bounding box center [925, 281] width 220 height 31
type input "*"
type input "****"
click at [523, 379] on input "1 (Хозяева)" at bounding box center [466, 394] width 220 height 31
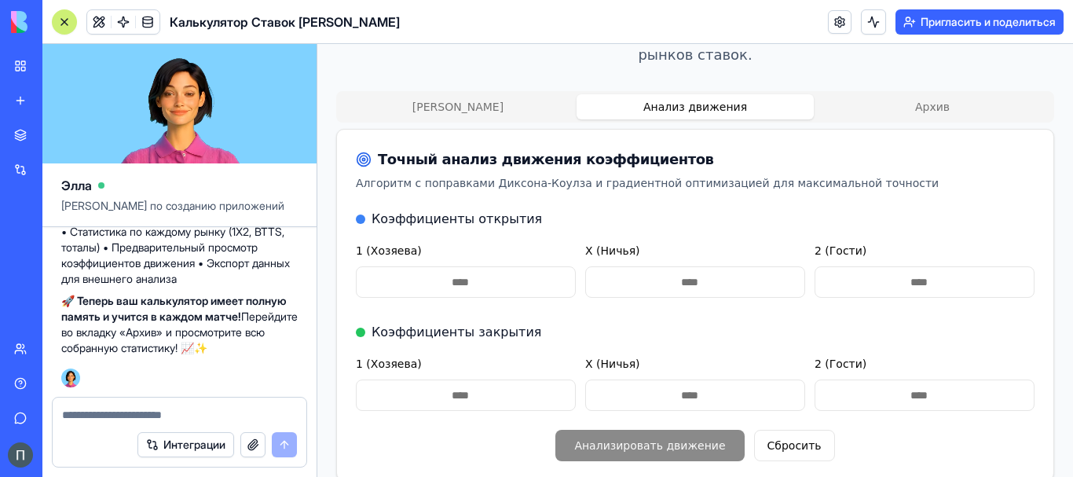
type input "*"
type input "****"
click at [731, 379] on input "X (Ничья)" at bounding box center [695, 394] width 220 height 31
type input "*"
type input "****"
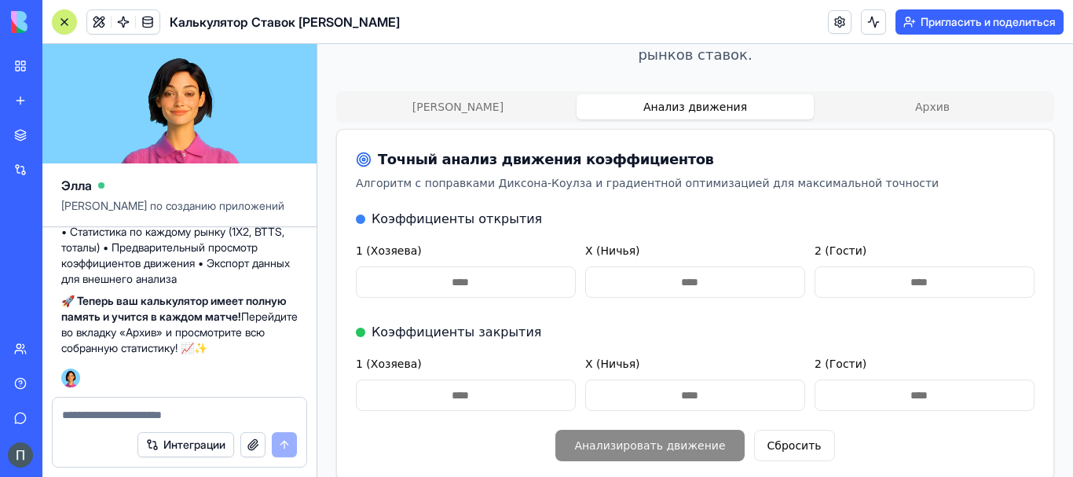
click at [851, 379] on input "2 (Гости)" at bounding box center [925, 394] width 220 height 31
type input "*"
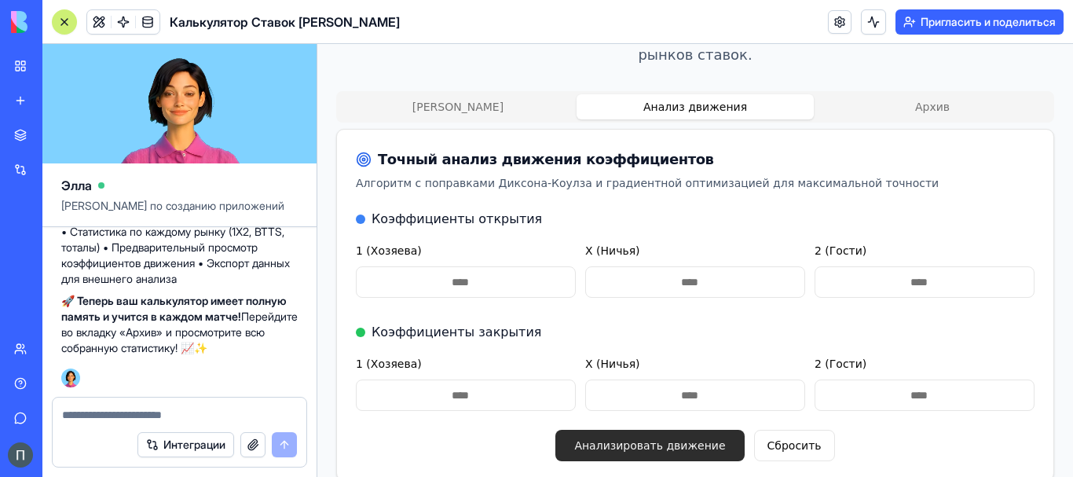
type input "****"
click at [672, 430] on button "Анализировать движение" at bounding box center [649, 445] width 189 height 31
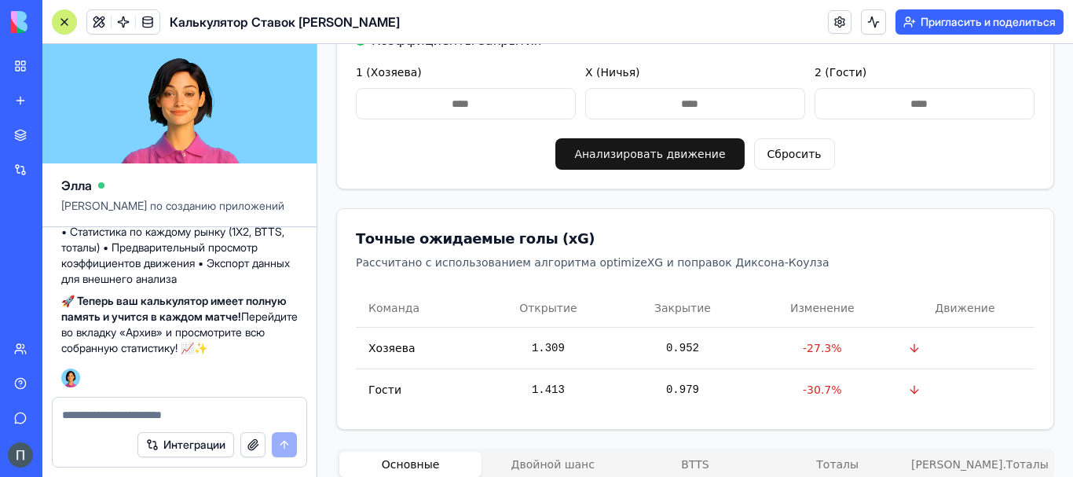
scroll to position [445, 0]
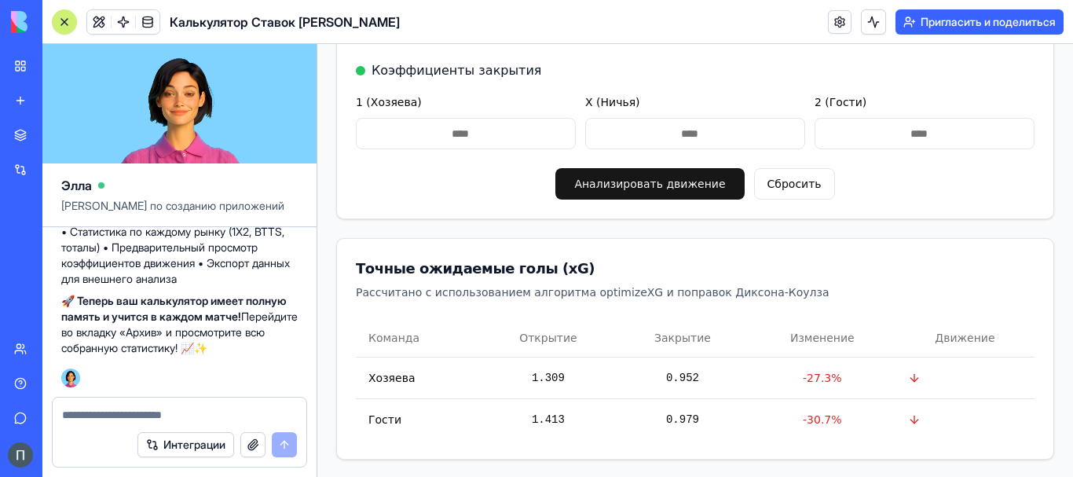
click at [666, 172] on button "Анализировать движение" at bounding box center [649, 183] width 189 height 31
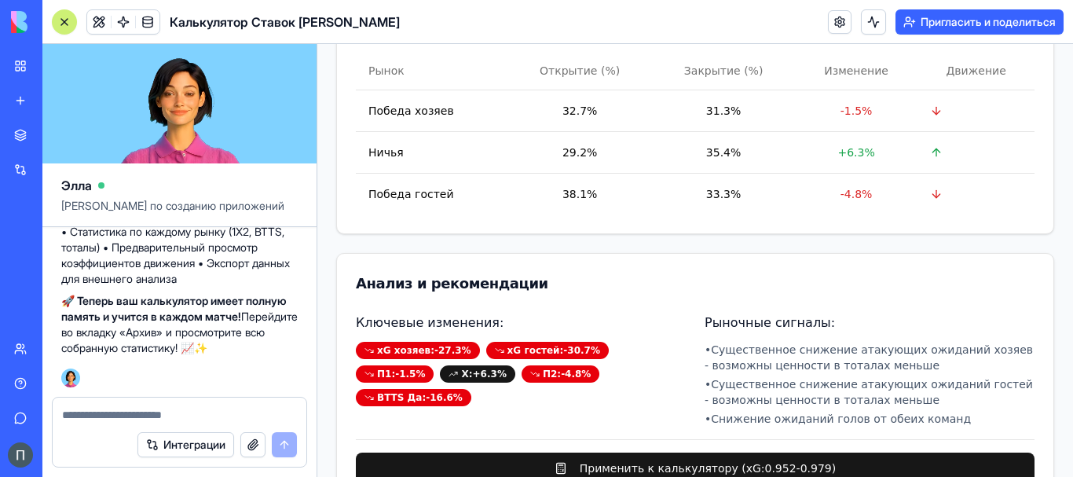
scroll to position [1100, 0]
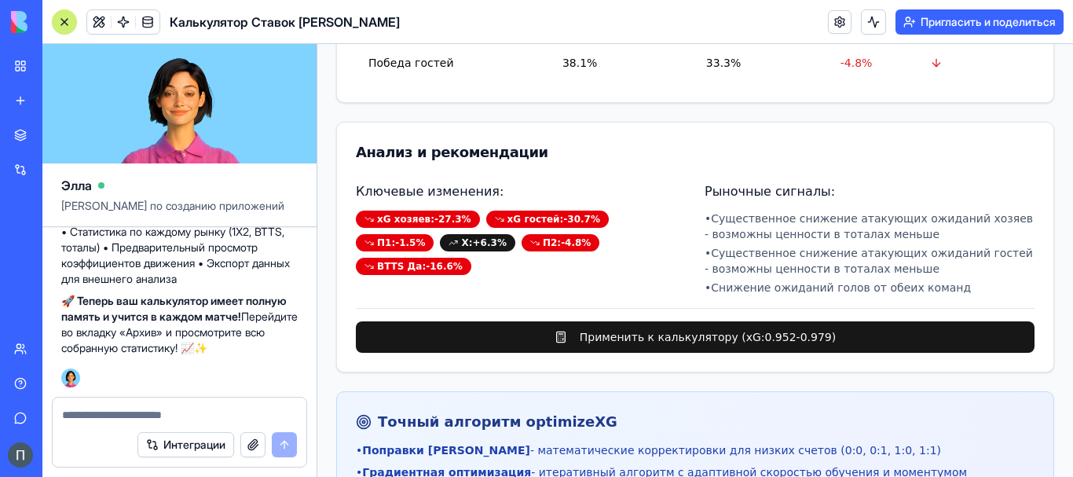
click at [715, 324] on button "Применить к калькулятору (xG: 0.952 - 0.979 )" at bounding box center [695, 336] width 679 height 31
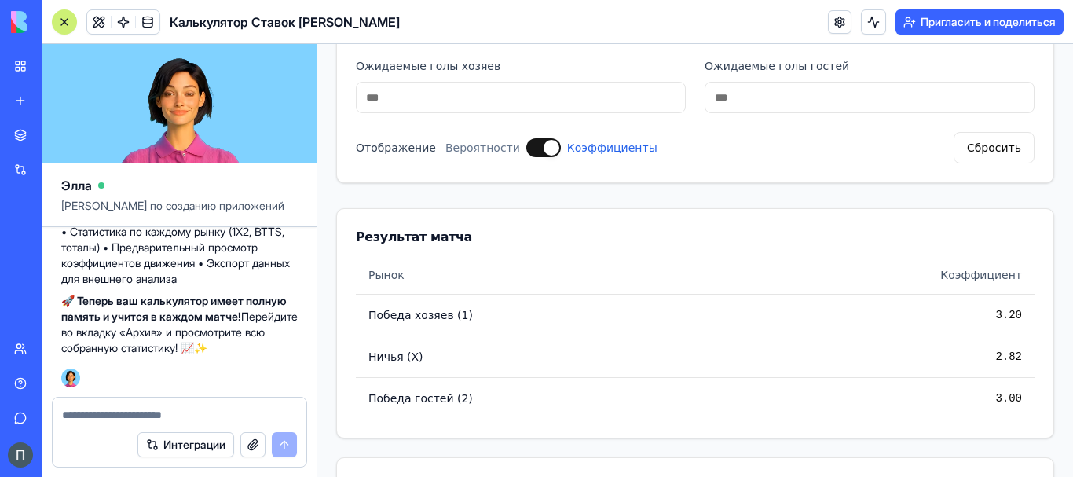
scroll to position [297, 0]
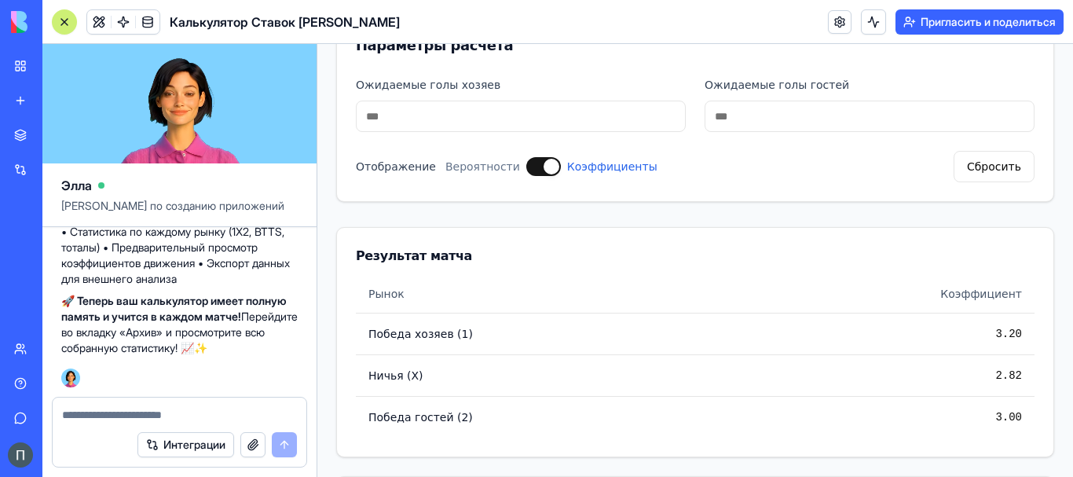
click at [158, 414] on textarea at bounding box center [179, 415] width 235 height 16
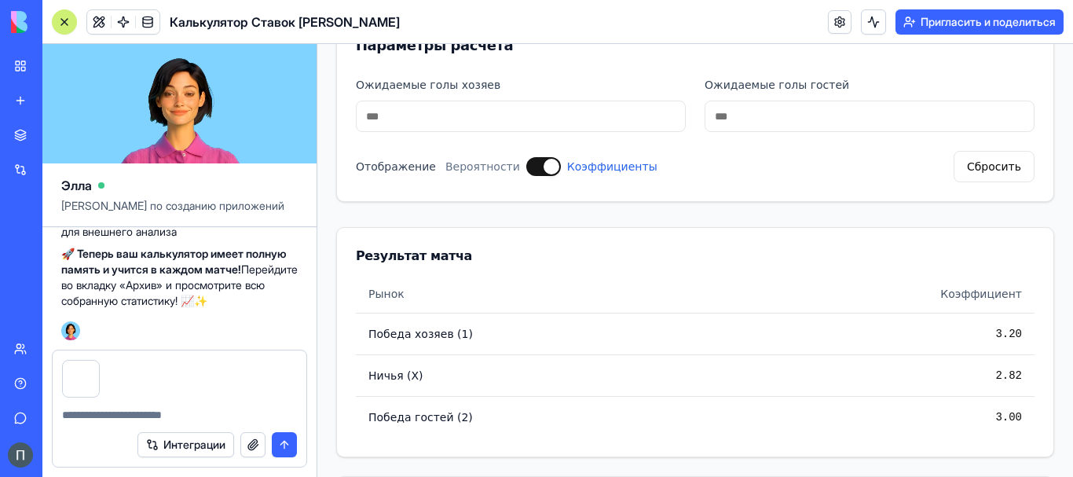
click at [82, 416] on textarea at bounding box center [179, 415] width 235 height 16
type textarea "**********"
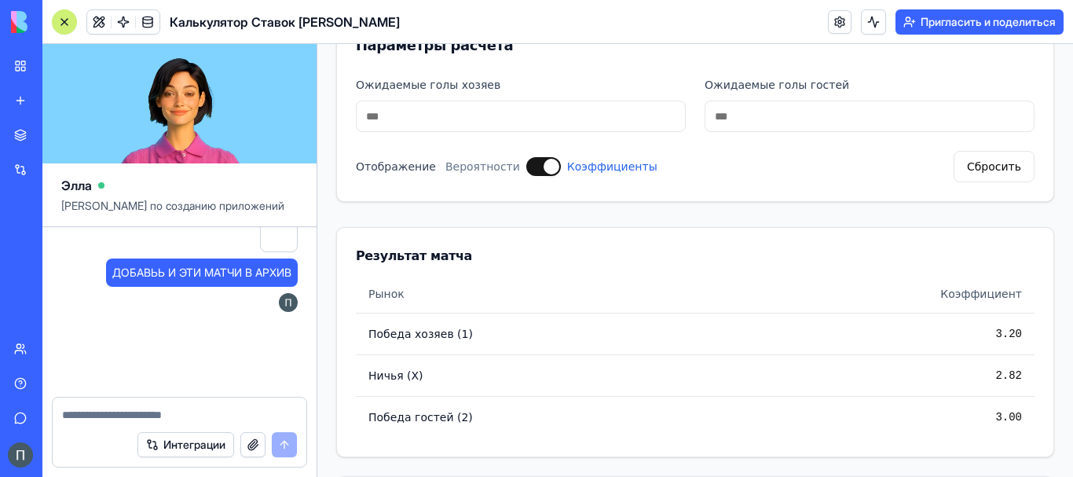
scroll to position [61180, 0]
click at [179, 418] on textarea at bounding box center [179, 415] width 235 height 16
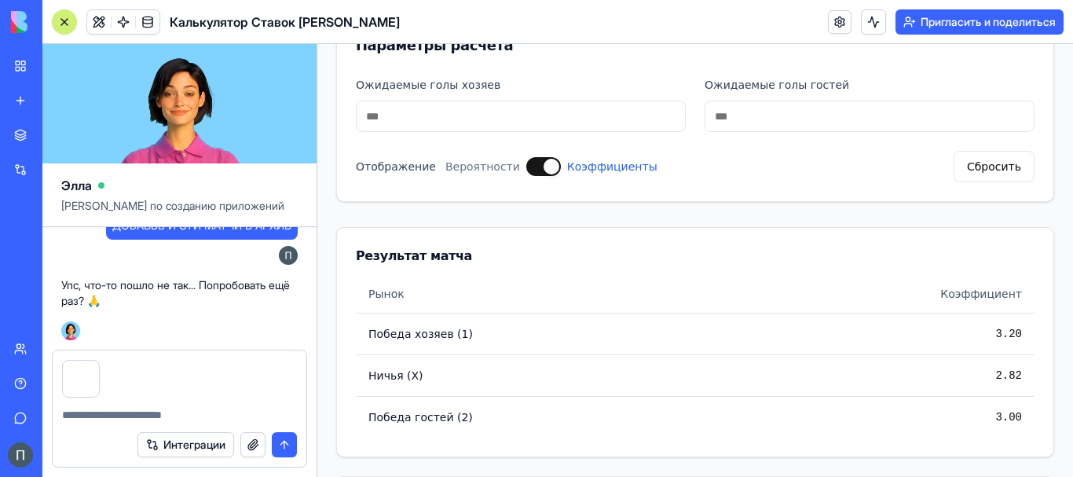
click at [98, 363] on button "button" at bounding box center [98, 363] width 0 height 0
drag, startPoint x: 285, startPoint y: 284, endPoint x: 98, endPoint y: 283, distance: 187.0
click at [98, 271] on div "ДОБАВЬЬ И ЭТИ МАТЧИ В АРХИВ 06:03" at bounding box center [179, 219] width 236 height 104
copy font "ДОБАВЬЬ И ЭТИ МАТЧИ В АРХИВ"
click at [97, 417] on textarea at bounding box center [179, 415] width 235 height 16
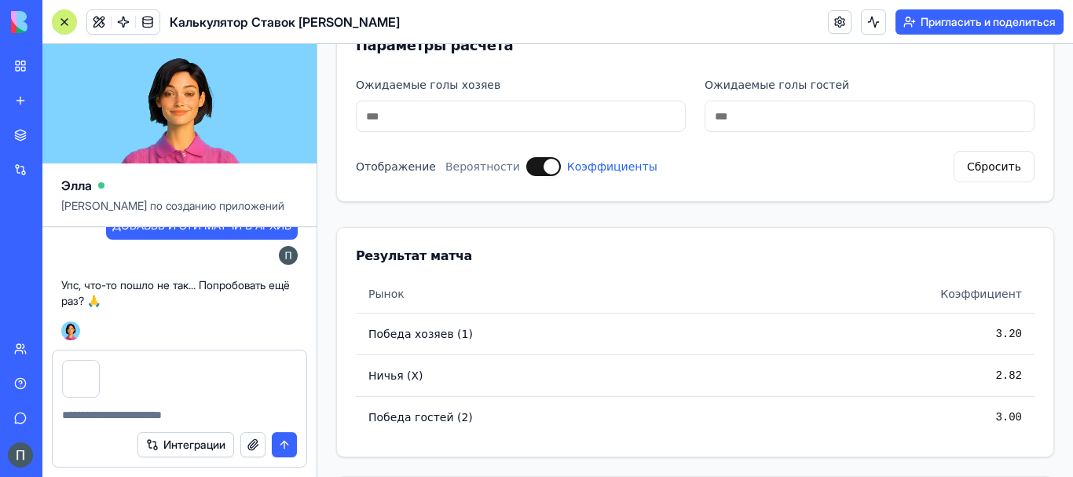
paste textarea "**********"
click at [114, 418] on textarea "**********" at bounding box center [179, 415] width 235 height 16
click at [284, 445] on button "submit" at bounding box center [284, 444] width 25 height 25
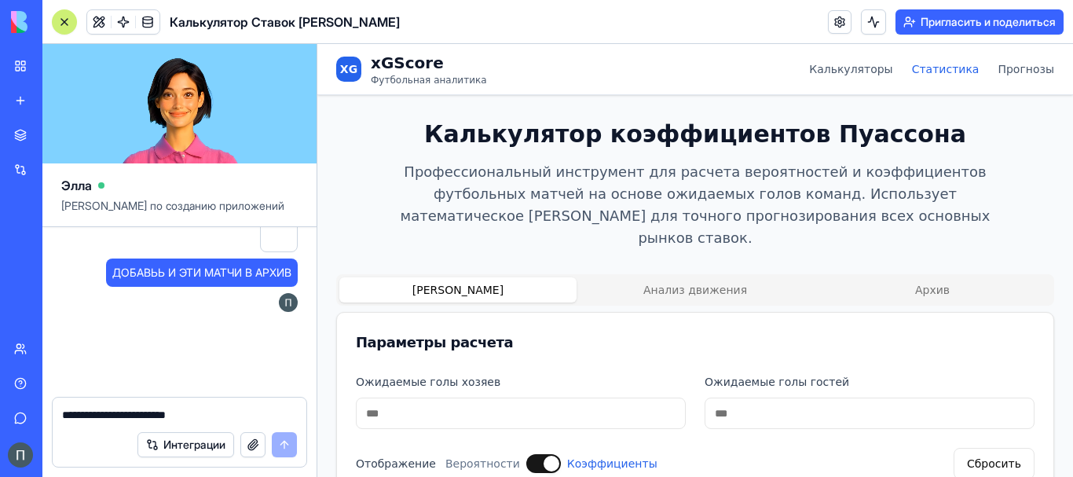
scroll to position [61359, 0]
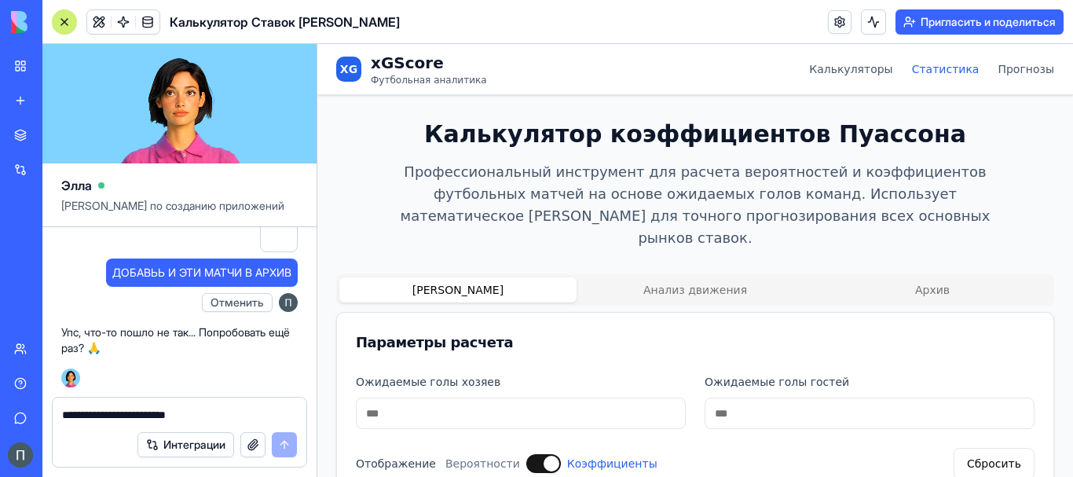
click at [936, 76] on link "Статистика" at bounding box center [946, 69] width 68 height 16
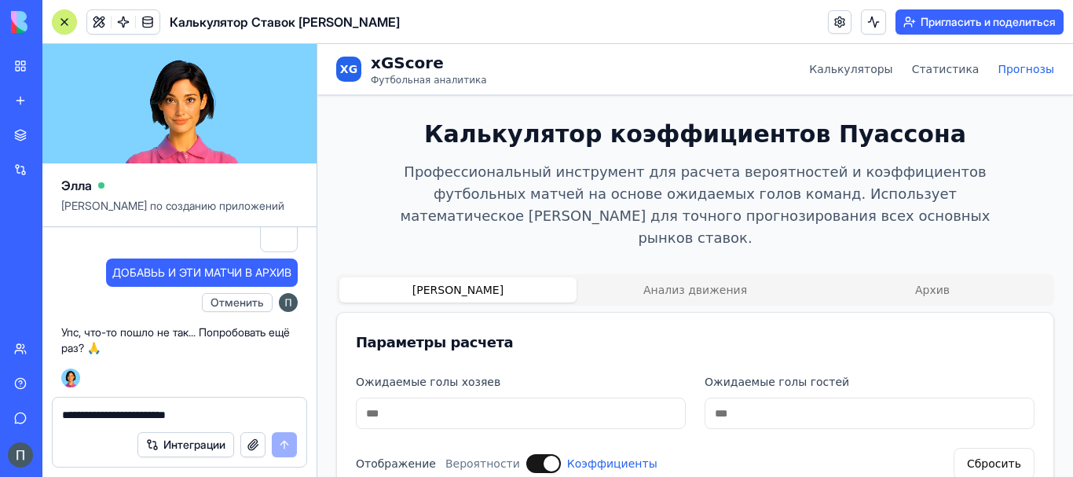
click at [1008, 67] on link "Прогнозы" at bounding box center [1026, 69] width 57 height 16
click at [921, 277] on button "Архив" at bounding box center [932, 289] width 237 height 25
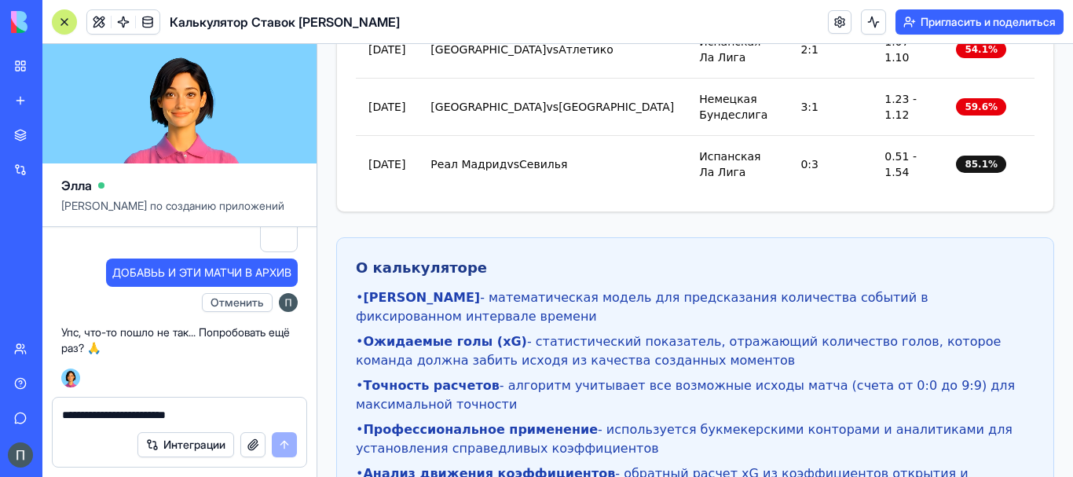
scroll to position [2036, 0]
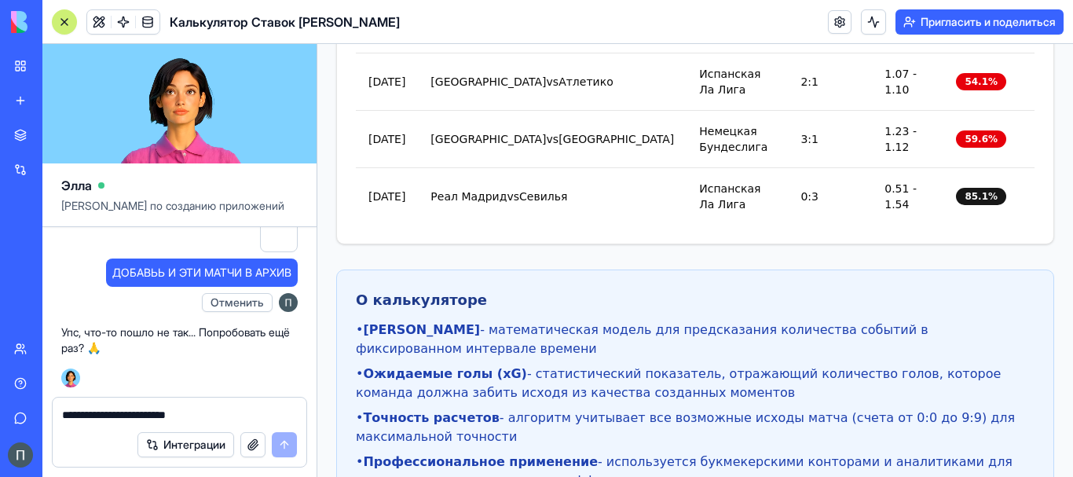
drag, startPoint x: 102, startPoint y: 410, endPoint x: 97, endPoint y: 400, distance: 11.6
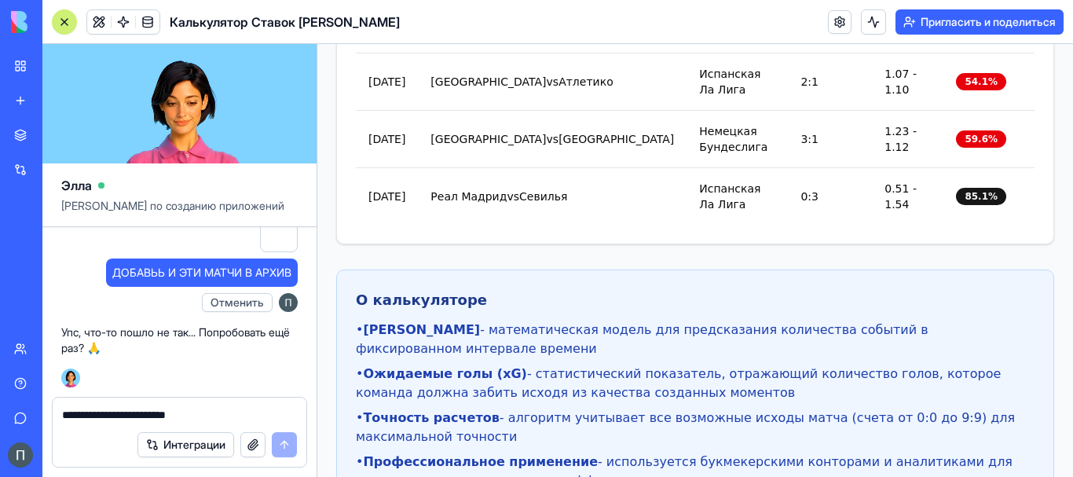
drag, startPoint x: 97, startPoint y: 400, endPoint x: 114, endPoint y: 416, distance: 23.4
click at [114, 416] on textarea "**********" at bounding box center [179, 415] width 235 height 16
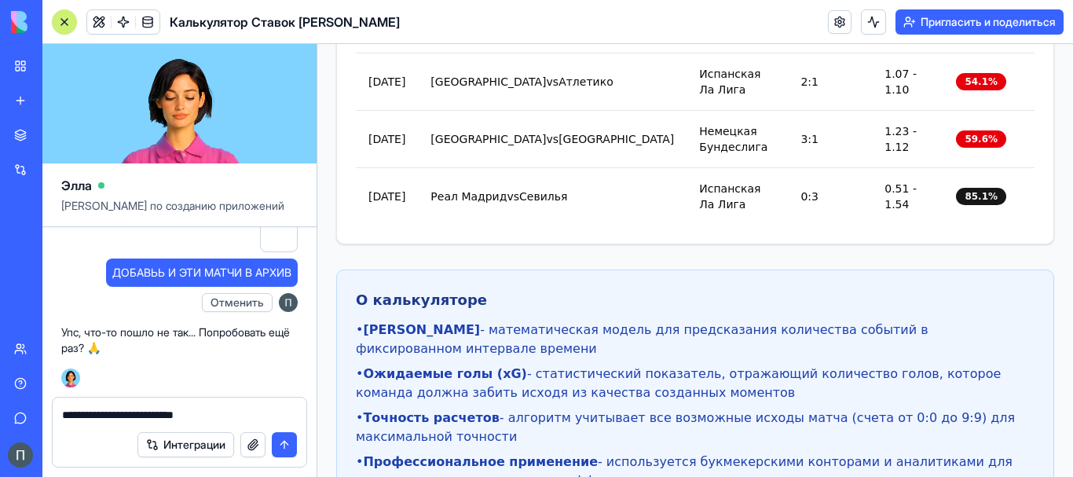
paste textarea
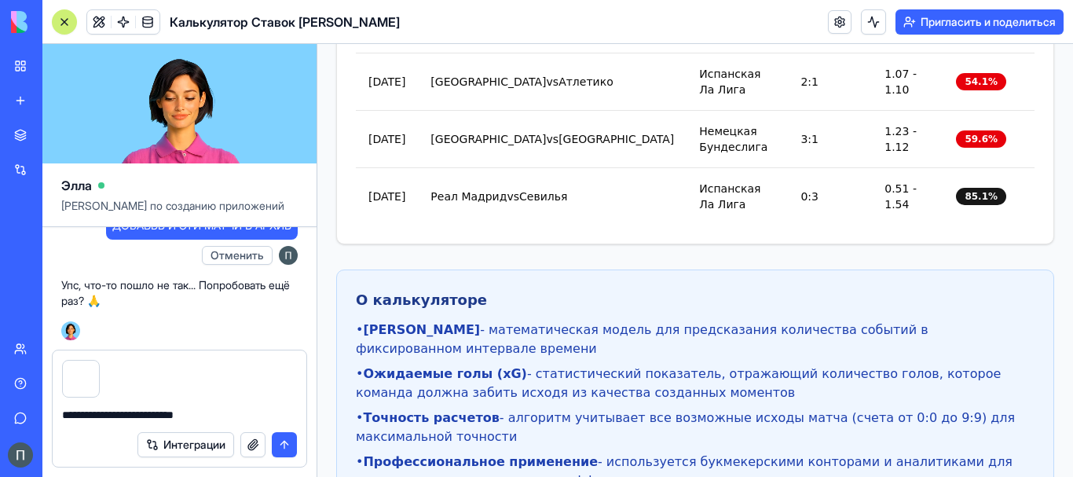
type textarea "**********"
click at [281, 446] on button "submit" at bounding box center [284, 444] width 25 height 25
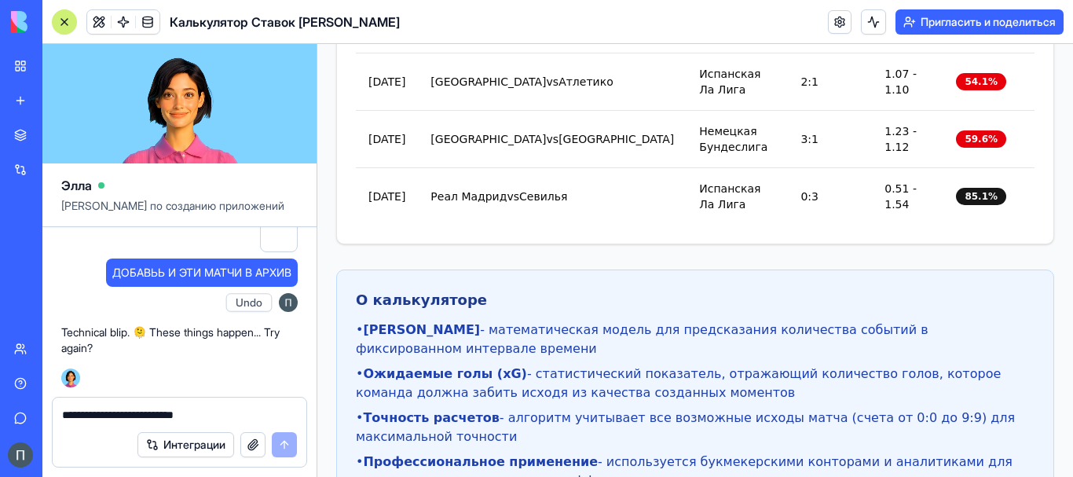
scroll to position [61538, 0]
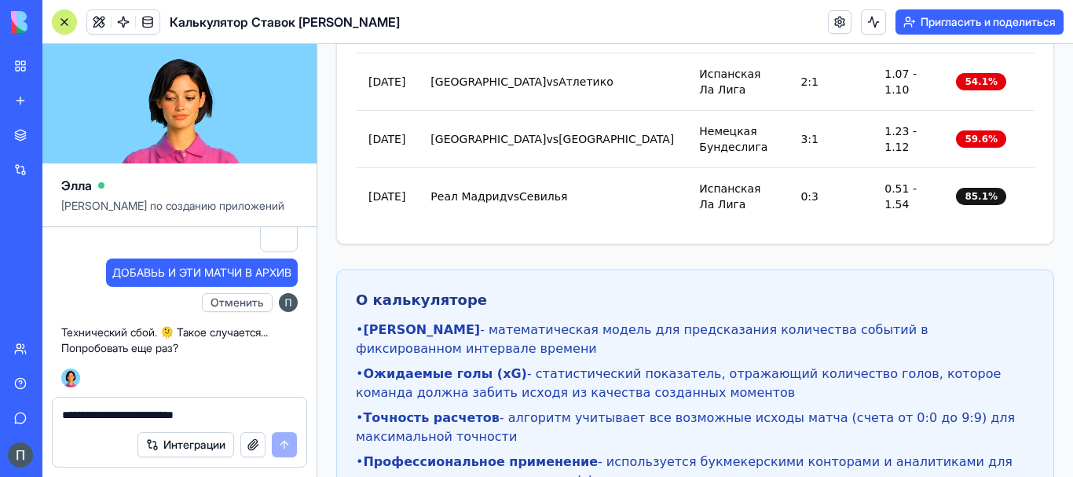
click at [220, 419] on textarea "**********" at bounding box center [179, 415] width 235 height 16
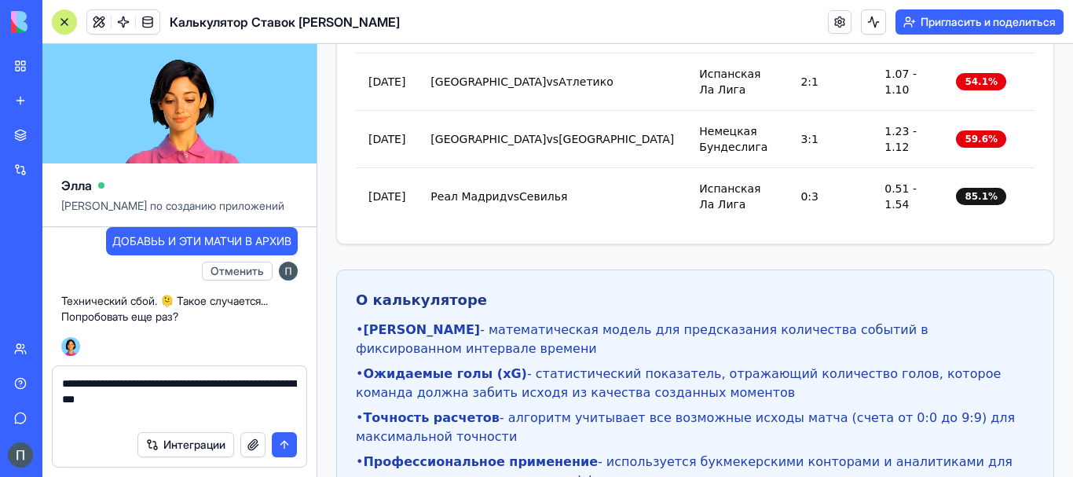
click at [288, 401] on textarea "**********" at bounding box center [179, 399] width 235 height 47
click at [157, 410] on textarea "**********" at bounding box center [179, 399] width 235 height 47
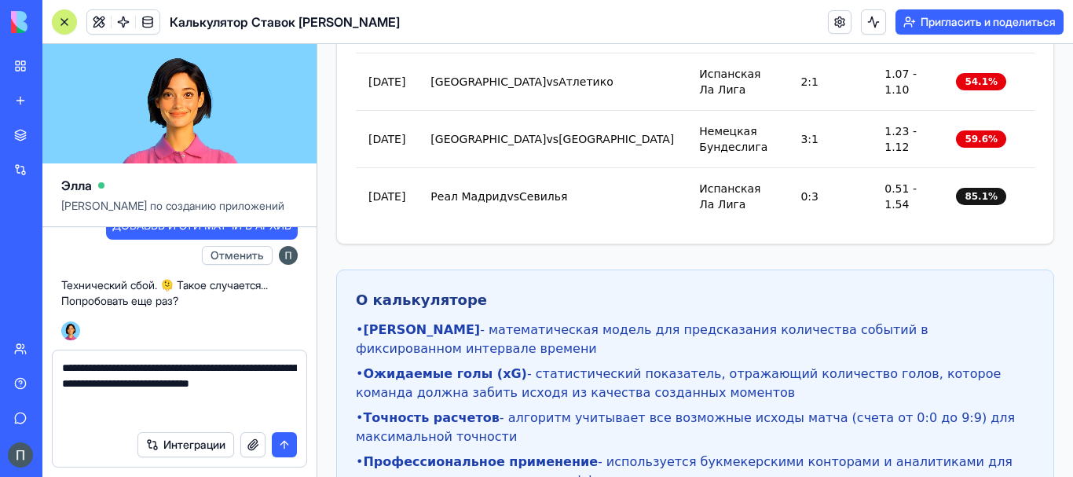
type textarea "**********"
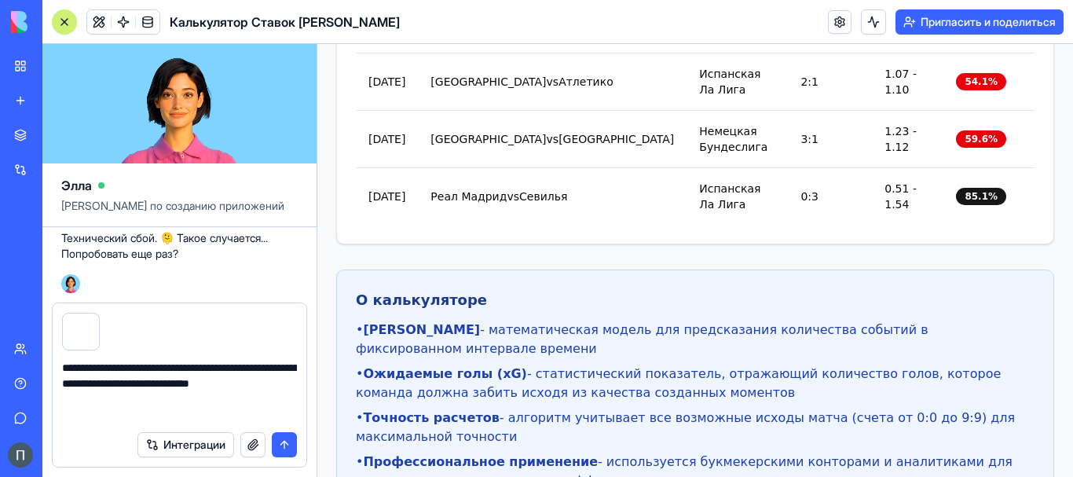
click at [280, 442] on button "submit" at bounding box center [284, 444] width 25 height 25
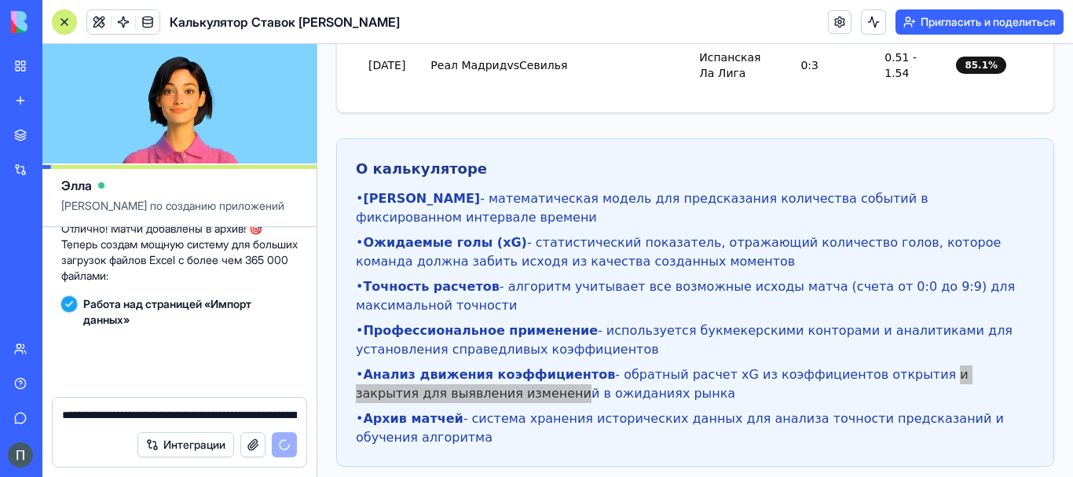
scroll to position [61991, 0]
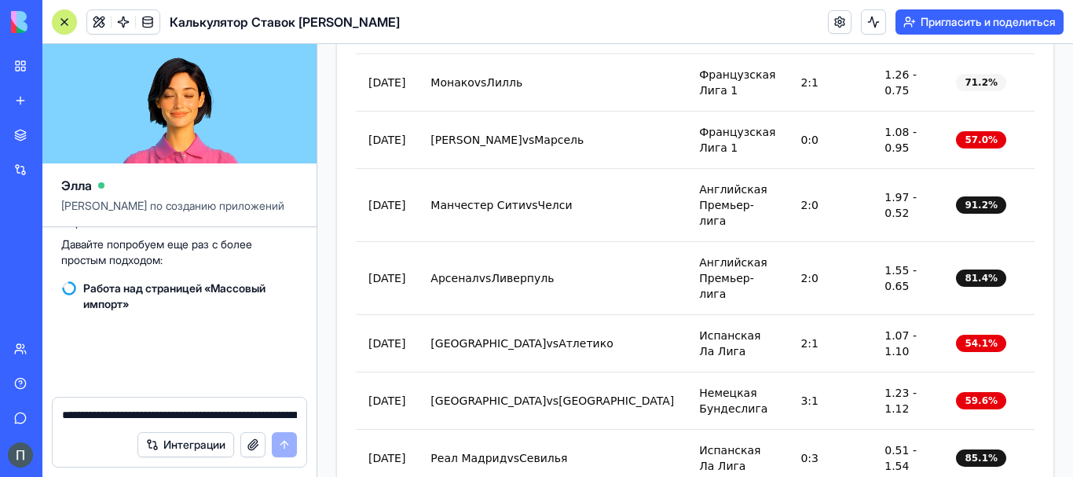
scroll to position [62264, 0]
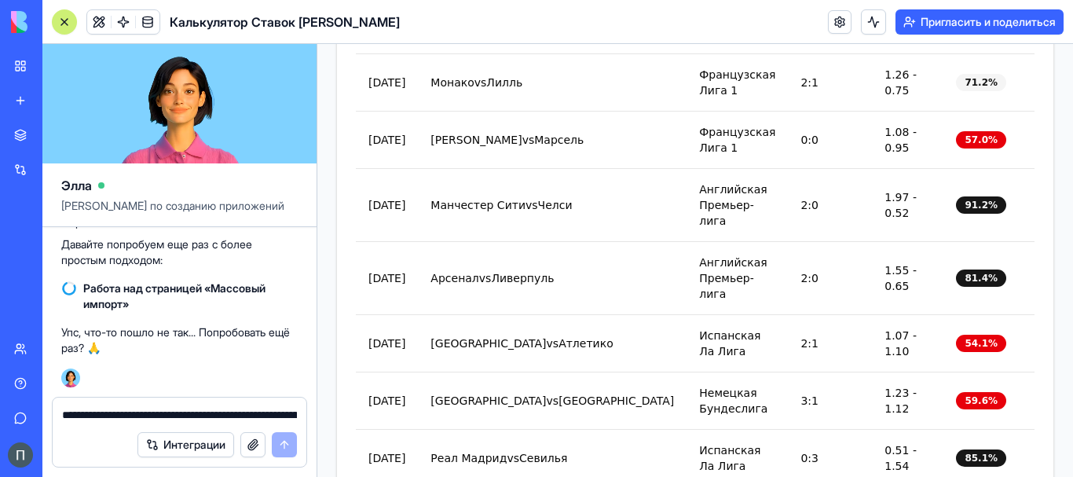
drag, startPoint x: 305, startPoint y: 312, endPoint x: 335, endPoint y: 507, distance: 198.0
click at [335, 476] on html "Мое рабочее пространство Новое приложение Торговая площадка Интеграции Недавний…" at bounding box center [536, 238] width 1073 height 477
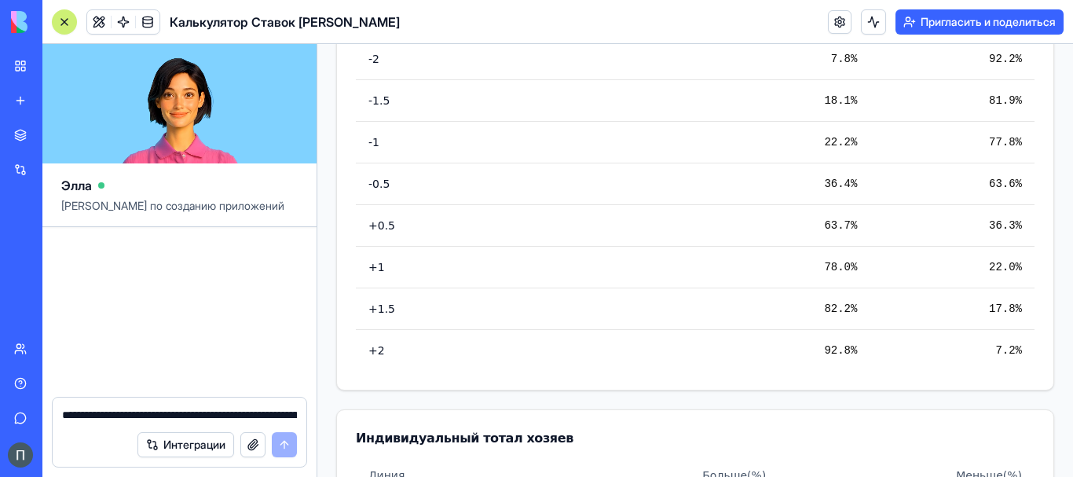
scroll to position [63097, 0]
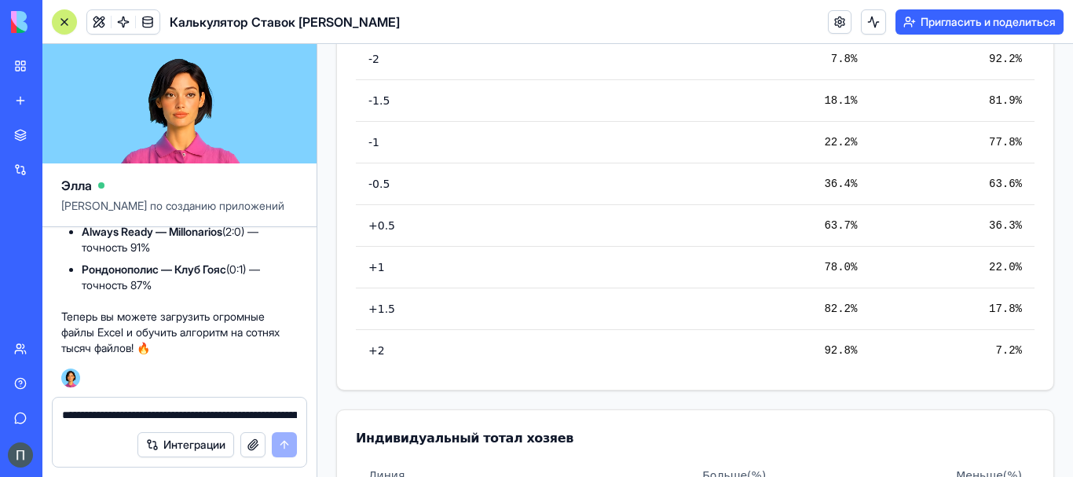
click at [15, 290] on div "Мое рабочее пространство Новое приложение Торговая площадка Интеграции Недавний…" at bounding box center [536, 238] width 1073 height 477
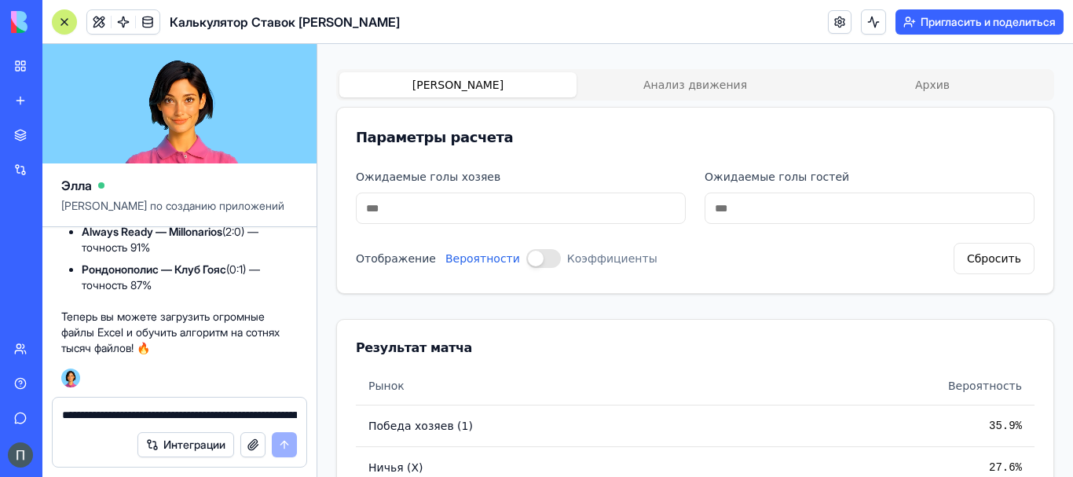
scroll to position [0, 0]
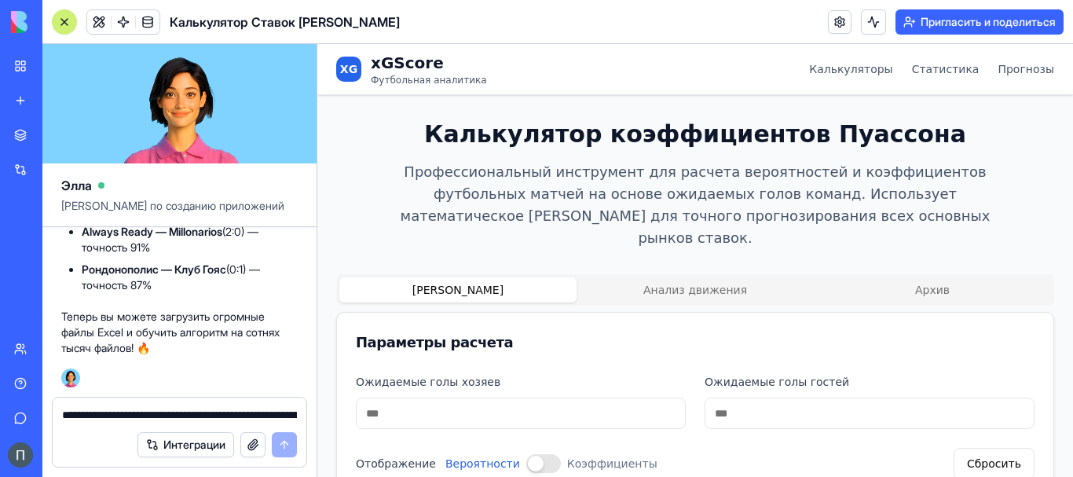
click at [954, 277] on button "Архив" at bounding box center [932, 289] width 237 height 25
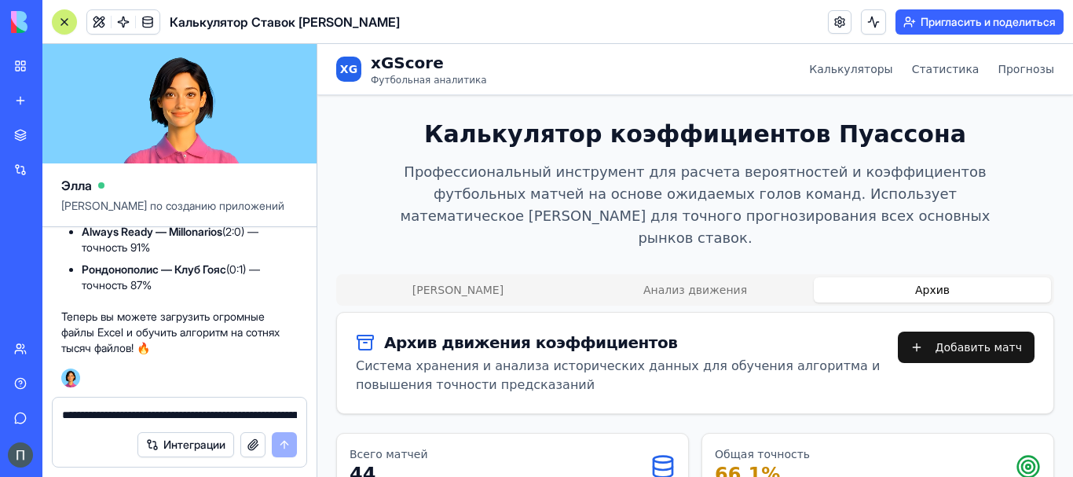
scroll to position [131, 0]
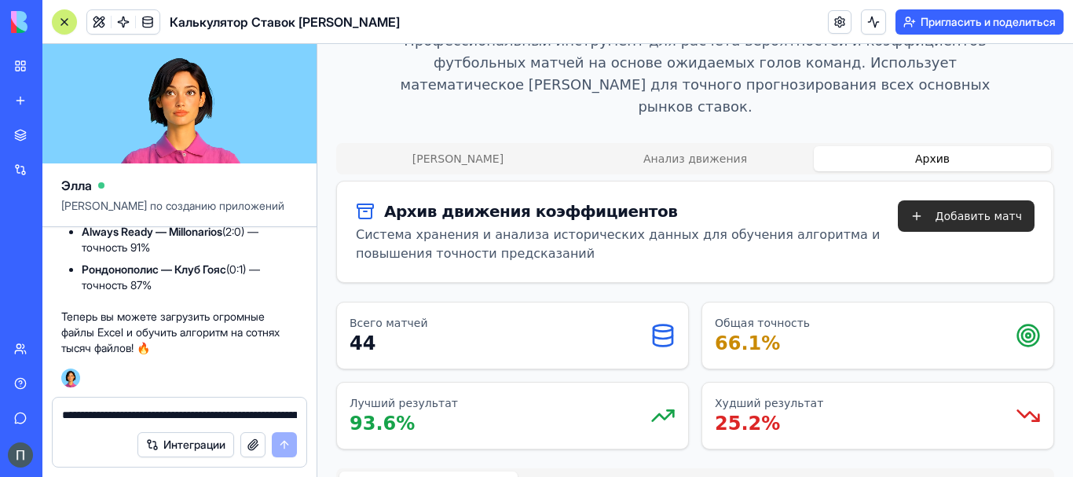
click at [938, 200] on button "Добавить матч" at bounding box center [966, 215] width 137 height 31
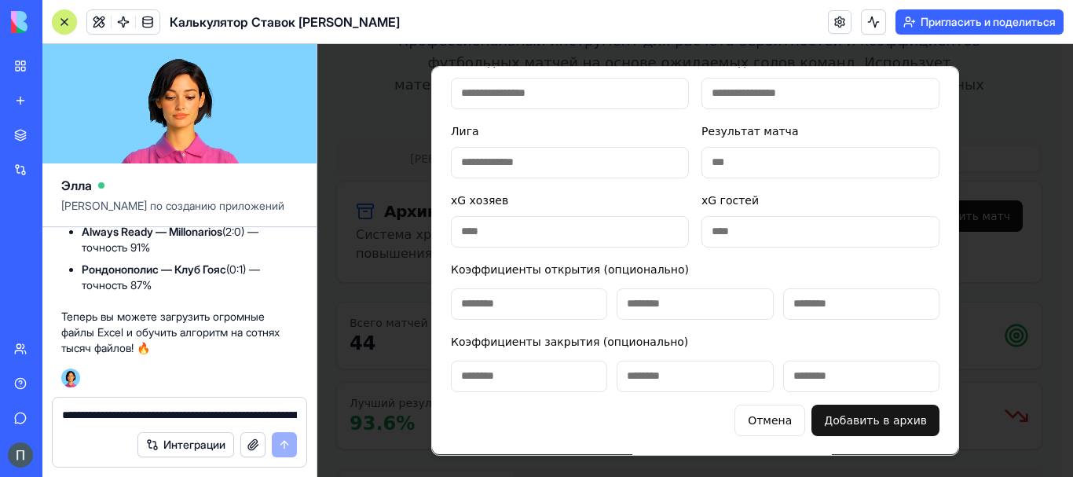
scroll to position [0, 0]
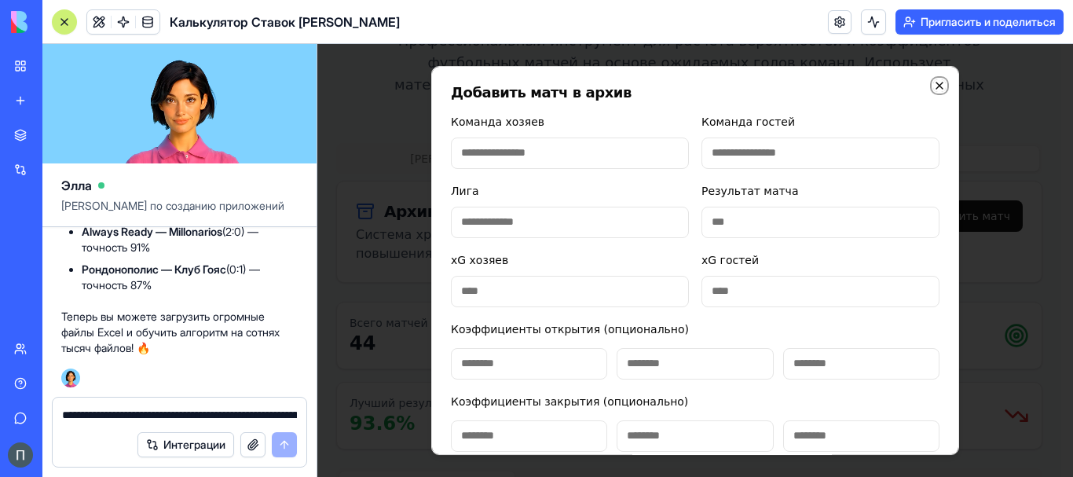
click at [933, 86] on icon "button" at bounding box center [939, 85] width 13 height 13
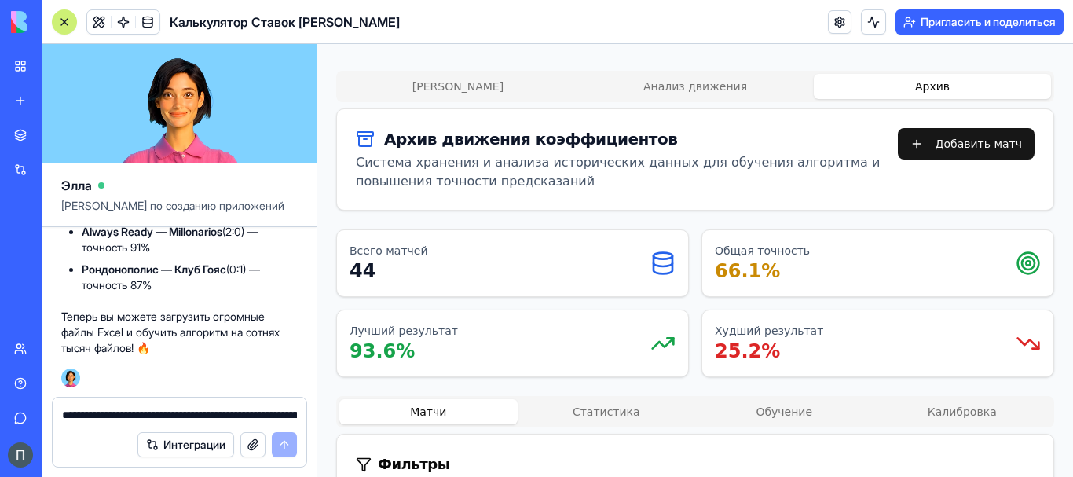
scroll to position [72, 0]
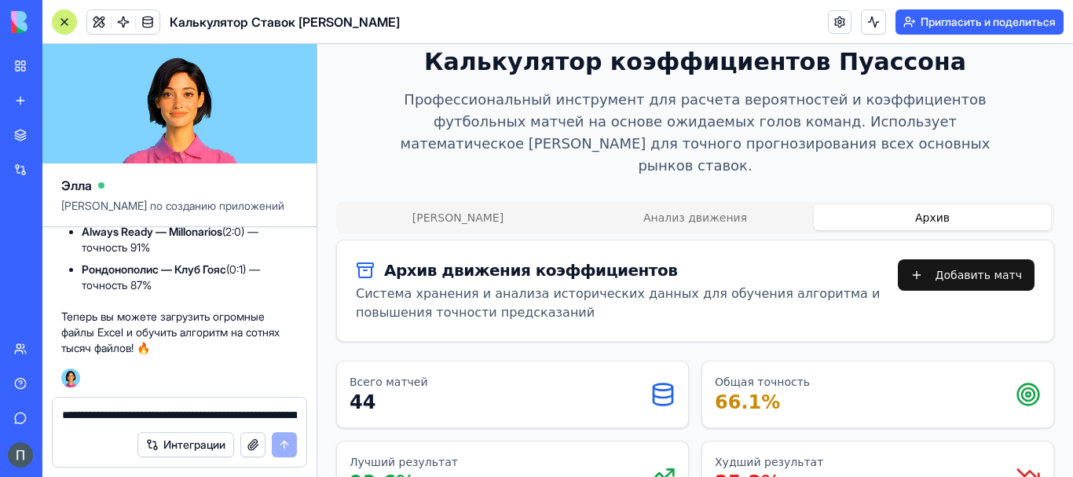
click at [432, 205] on button "[PERSON_NAME]" at bounding box center [457, 217] width 237 height 25
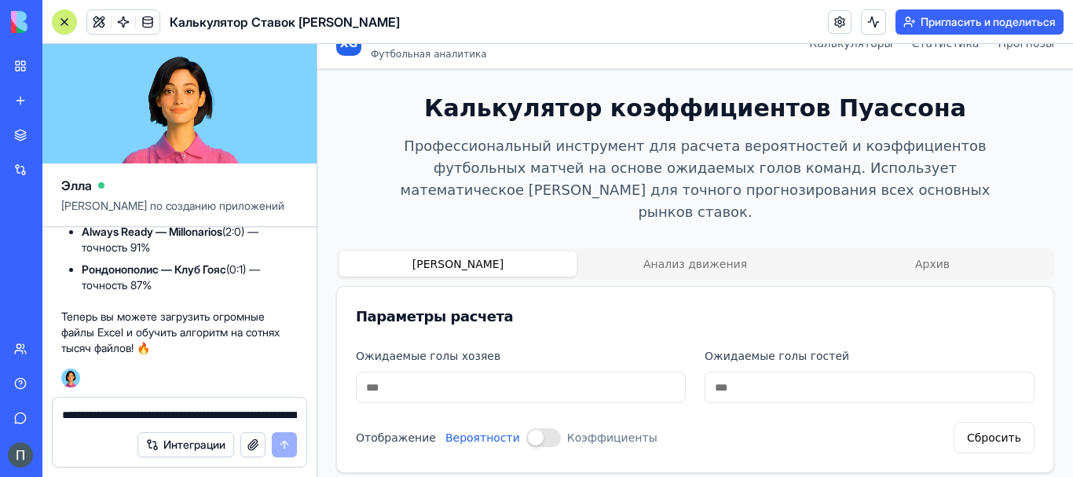
scroll to position [0, 0]
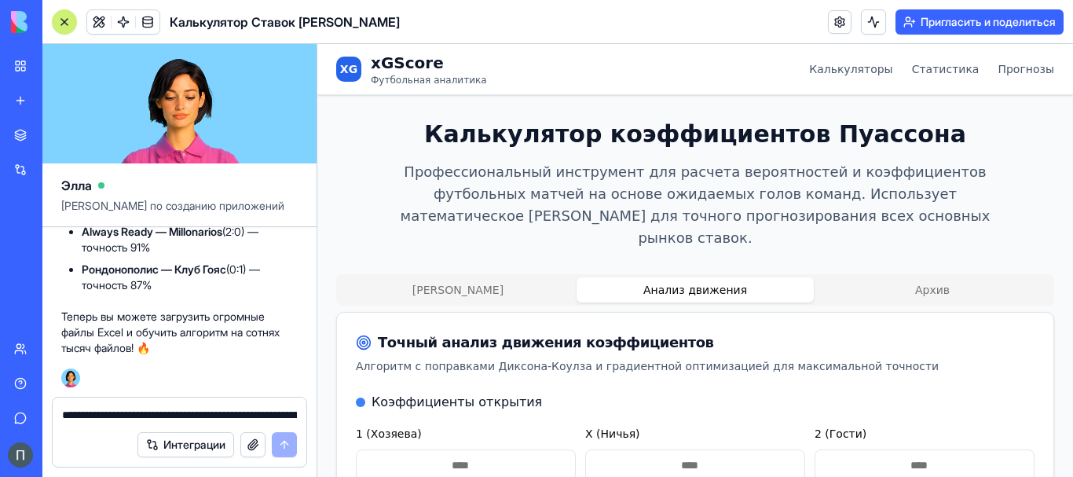
click at [693, 277] on button "Анализ движения" at bounding box center [695, 289] width 237 height 25
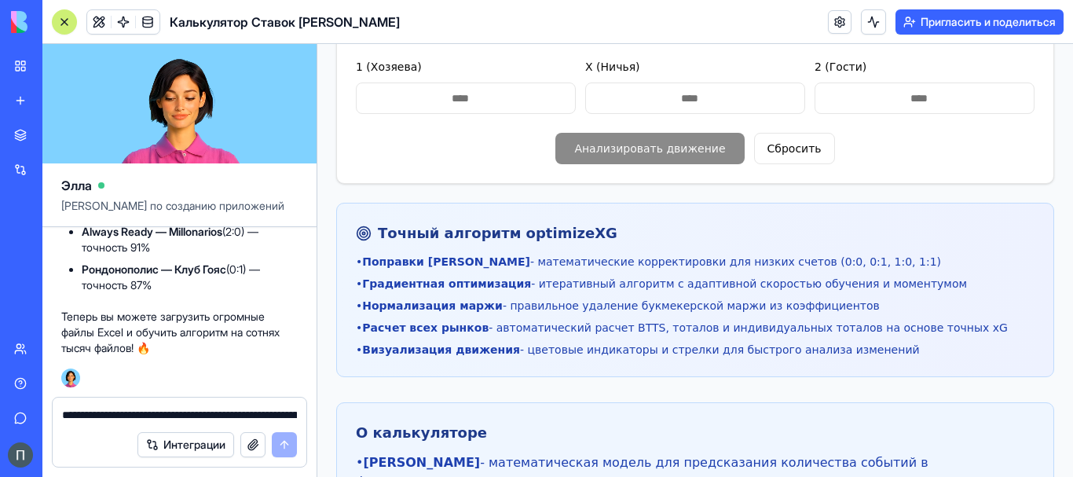
scroll to position [87, 0]
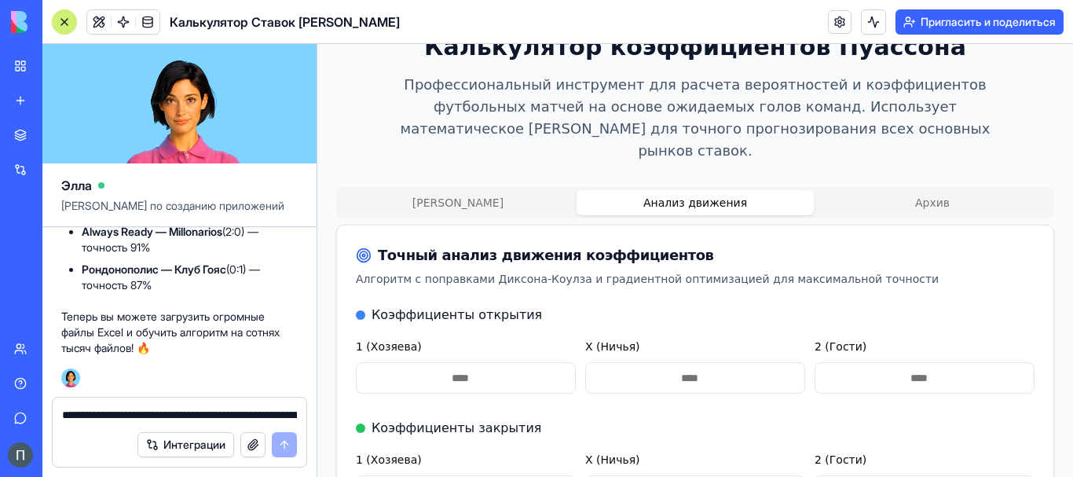
click at [932, 190] on button "Архив" at bounding box center [932, 202] width 237 height 25
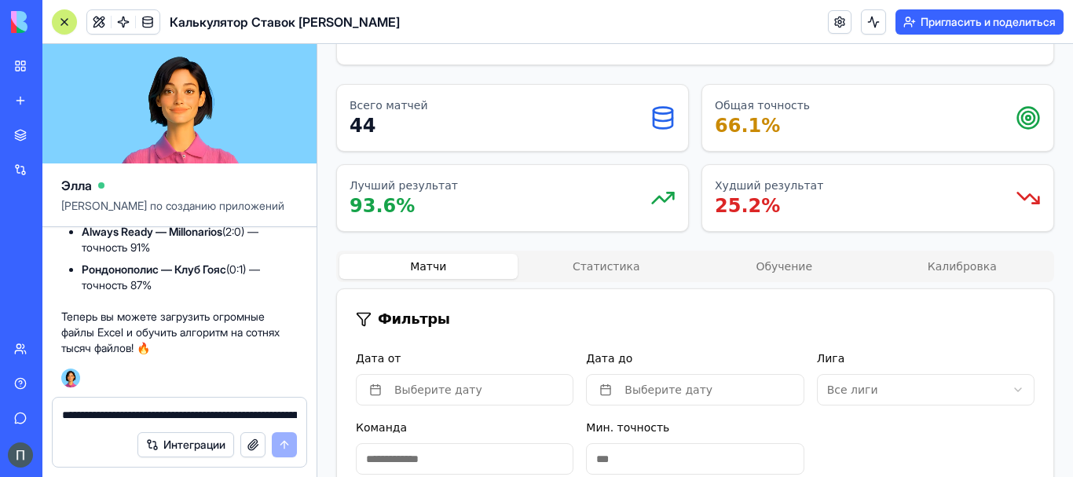
scroll to position [480, 0]
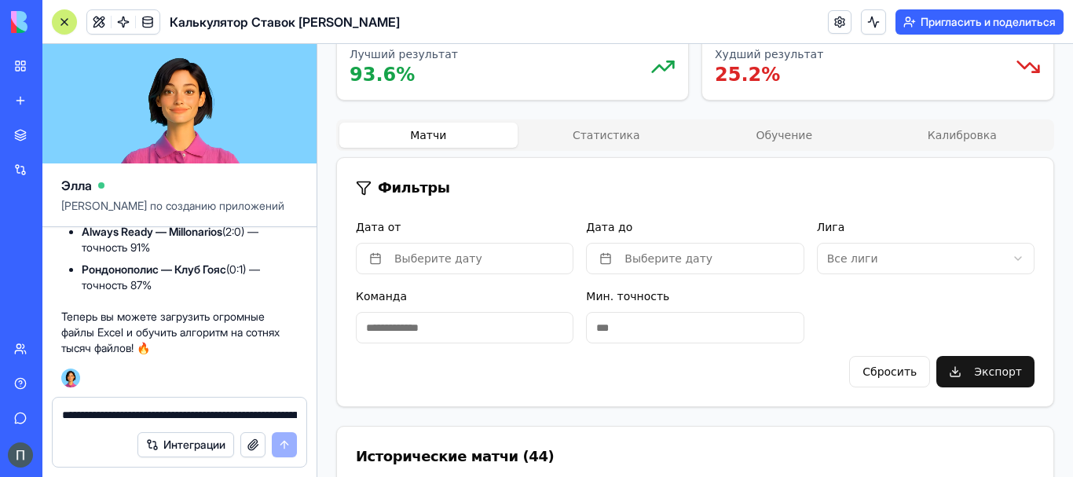
click at [592, 123] on button "Статистика" at bounding box center [607, 135] width 178 height 25
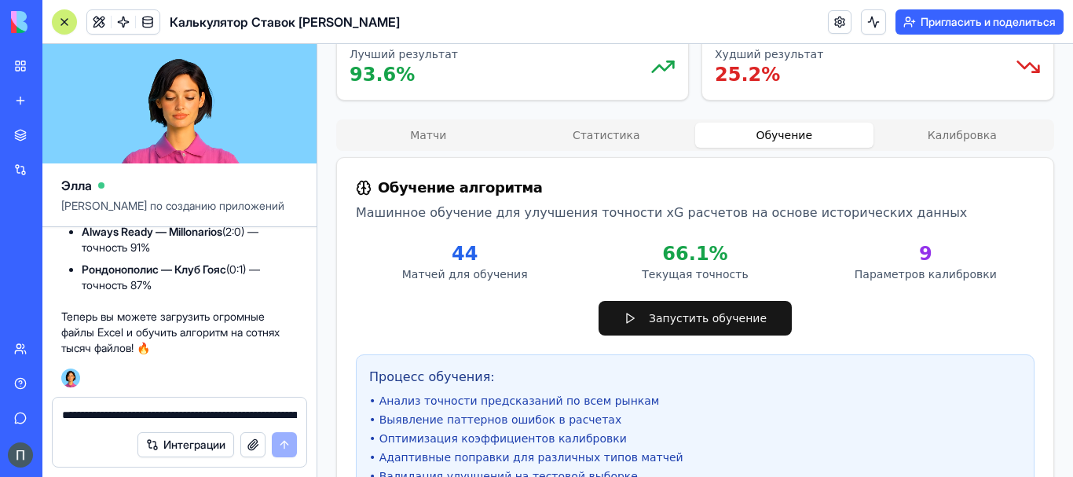
click at [779, 123] on button "Обучение" at bounding box center [784, 135] width 178 height 25
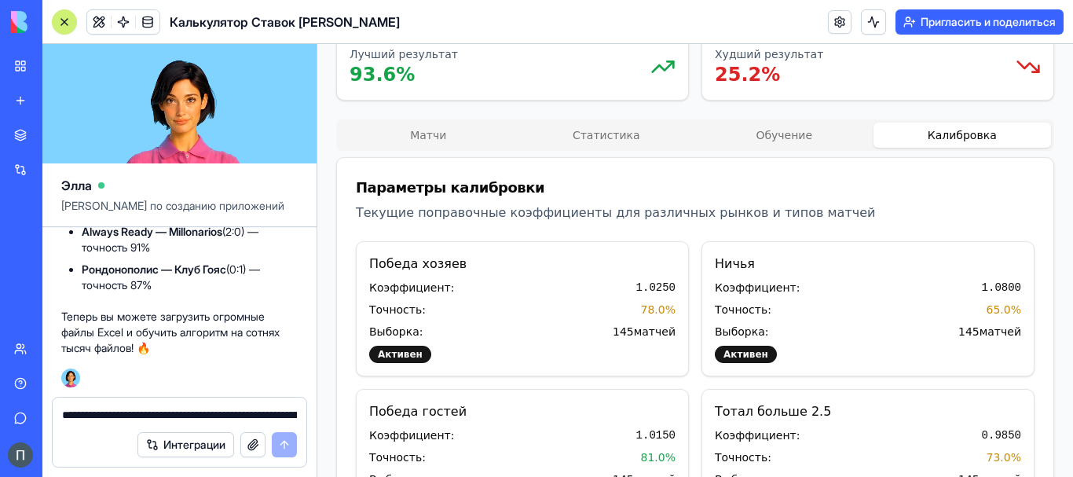
click at [969, 123] on button "Калибровка" at bounding box center [963, 135] width 178 height 25
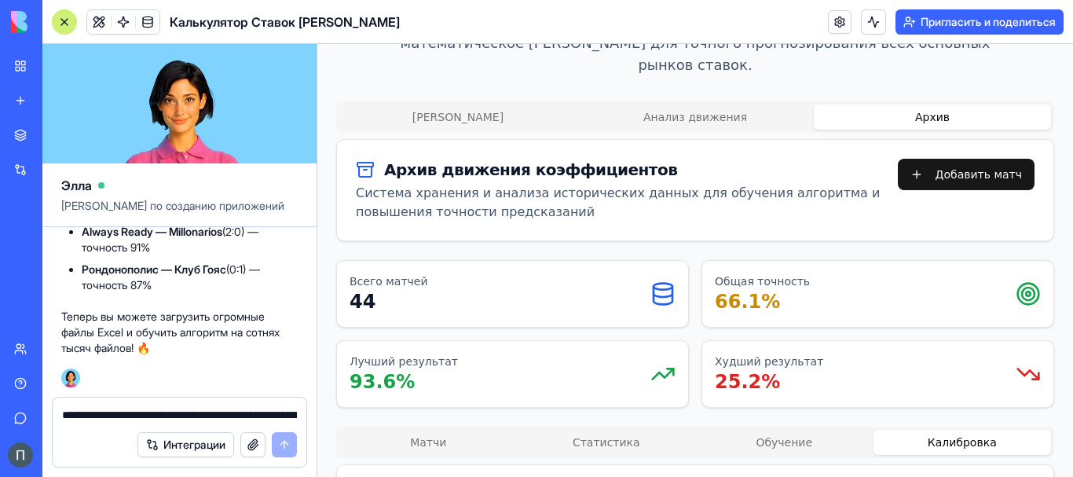
scroll to position [42, 0]
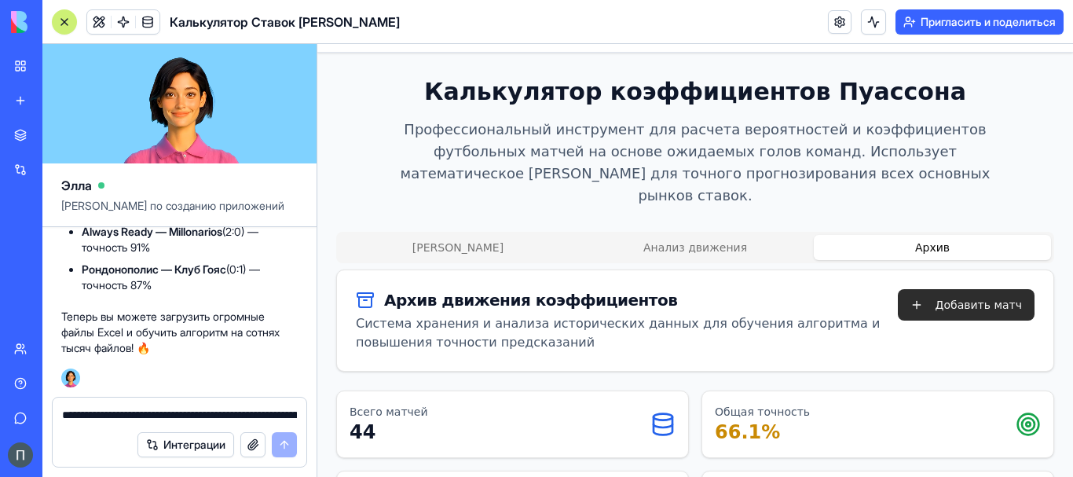
click at [938, 289] on button "Добавить матч" at bounding box center [966, 304] width 137 height 31
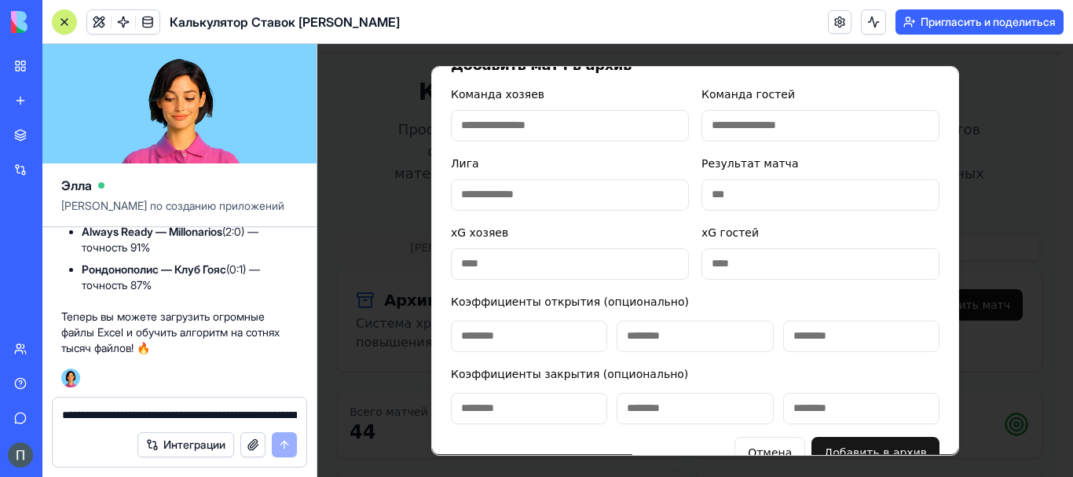
scroll to position [0, 0]
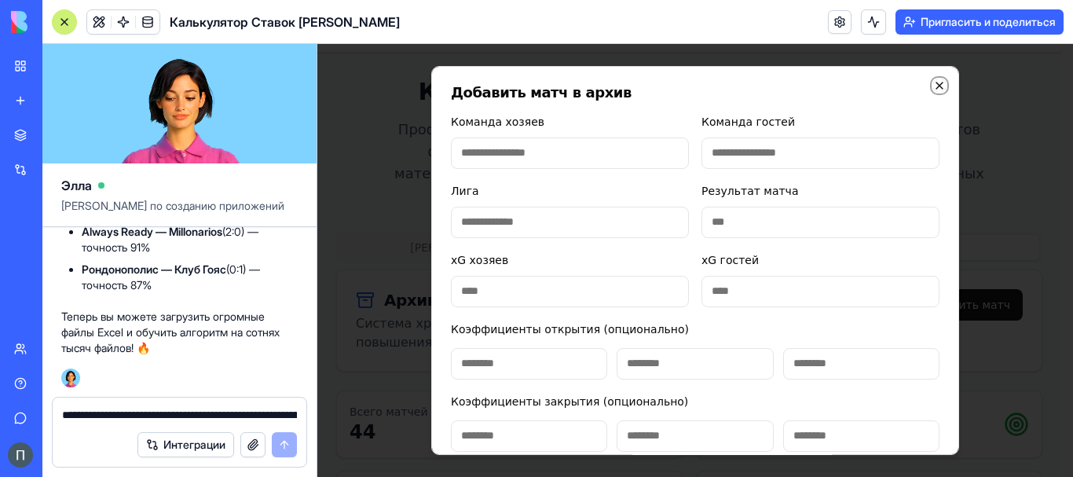
click at [936, 88] on icon "button" at bounding box center [939, 85] width 6 height 6
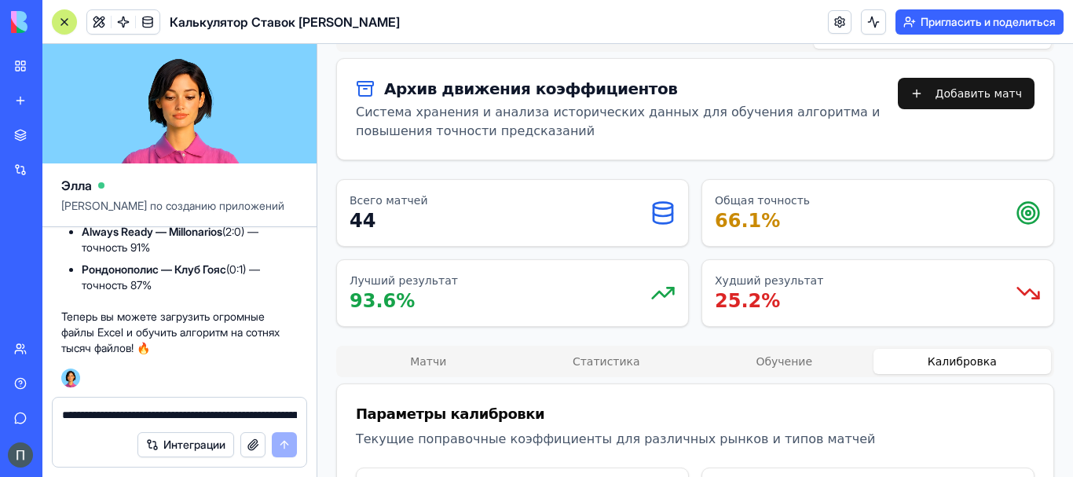
scroll to position [304, 0]
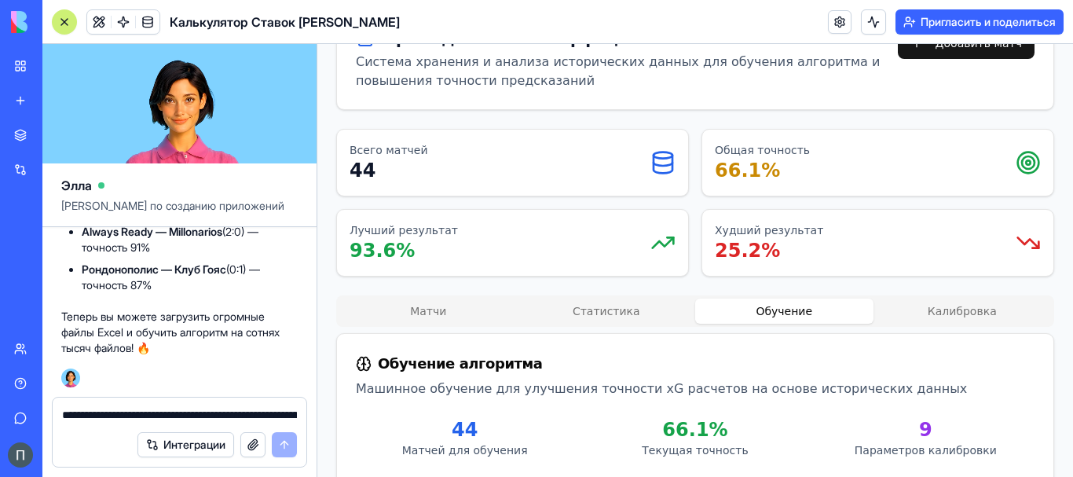
click at [786, 299] on button "Обучение" at bounding box center [784, 311] width 178 height 25
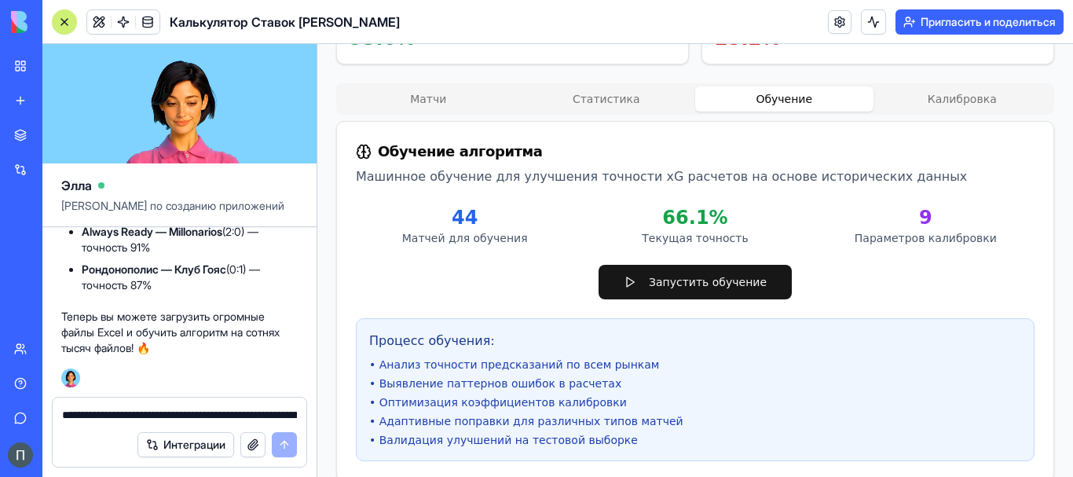
scroll to position [358, 0]
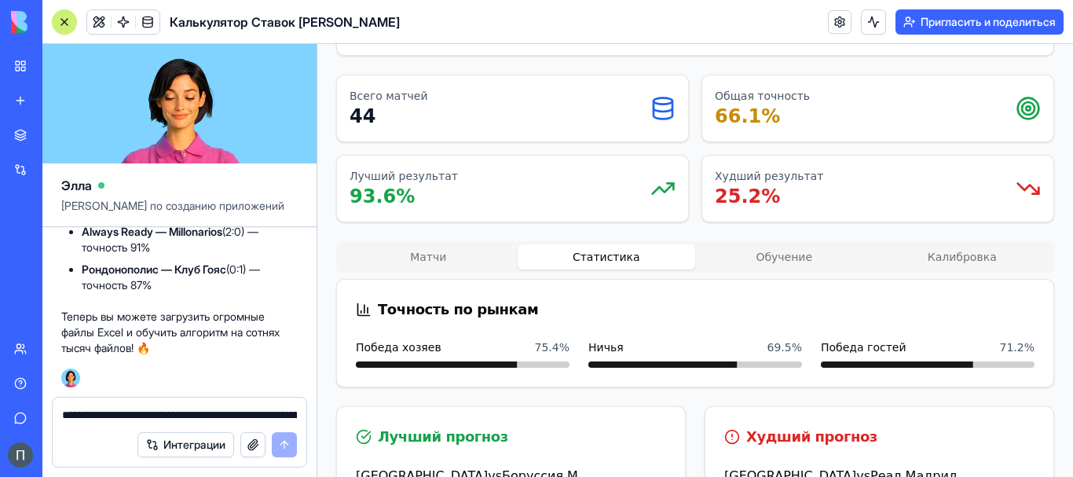
click at [632, 244] on button "Статистика" at bounding box center [607, 256] width 178 height 25
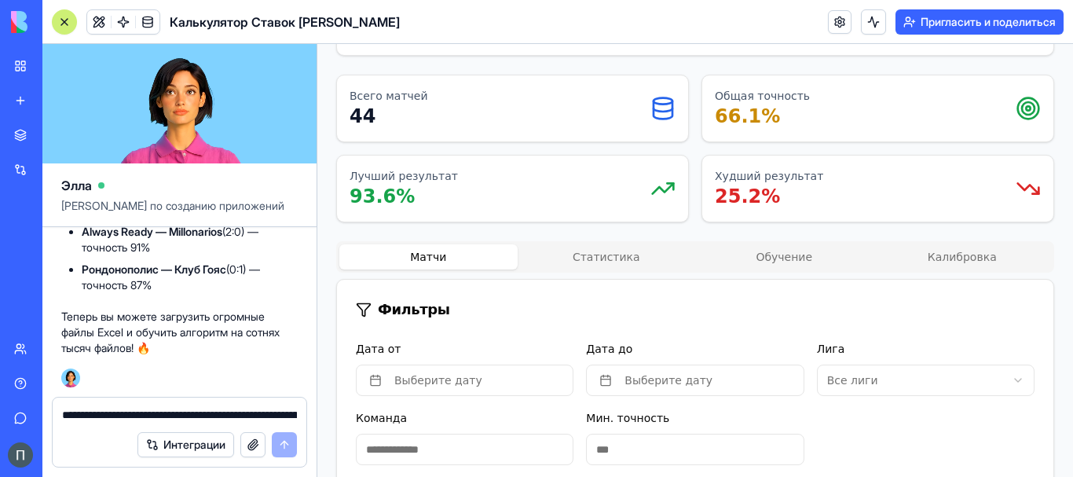
click at [489, 244] on button "Матчи" at bounding box center [428, 256] width 178 height 25
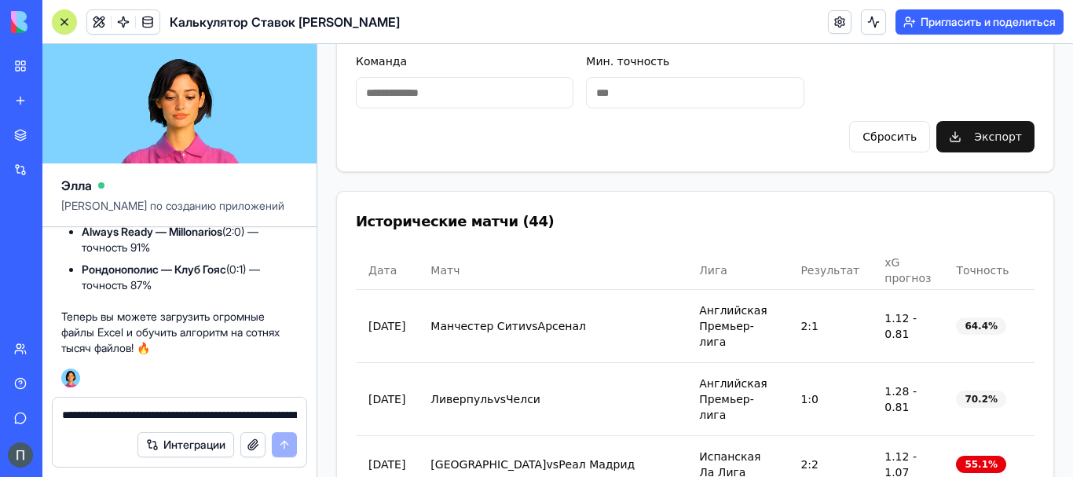
scroll to position [881, 0]
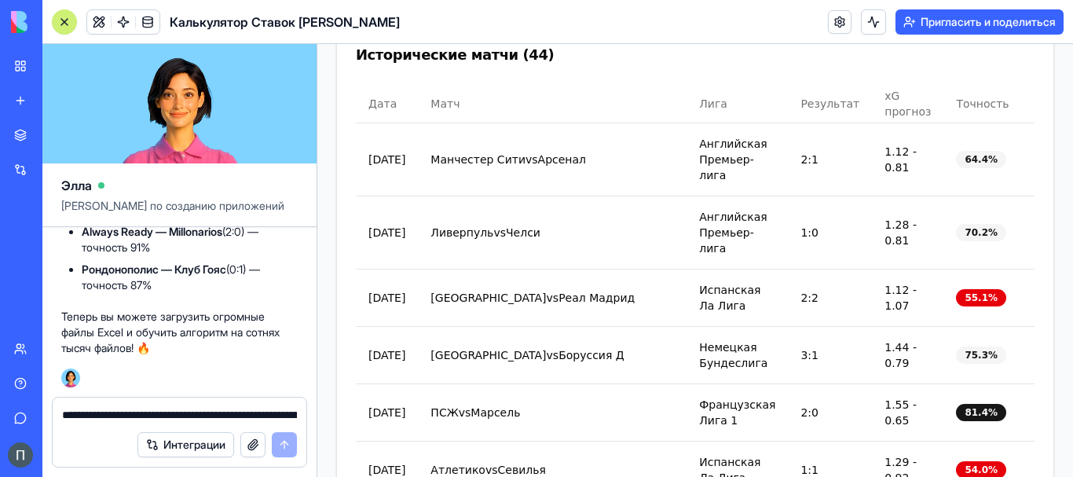
drag, startPoint x: 149, startPoint y: 401, endPoint x: 133, endPoint y: 412, distance: 19.4
paste textarea
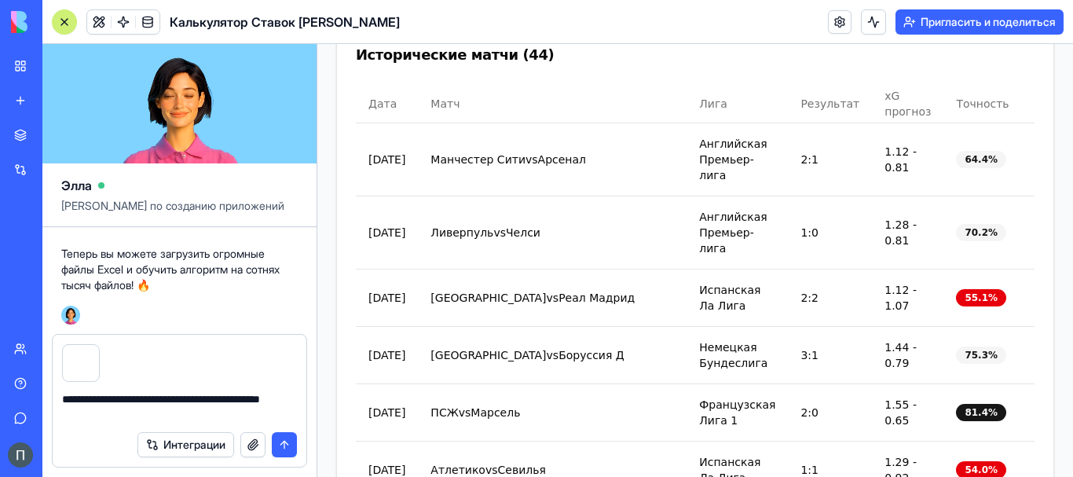
type textarea "**********"
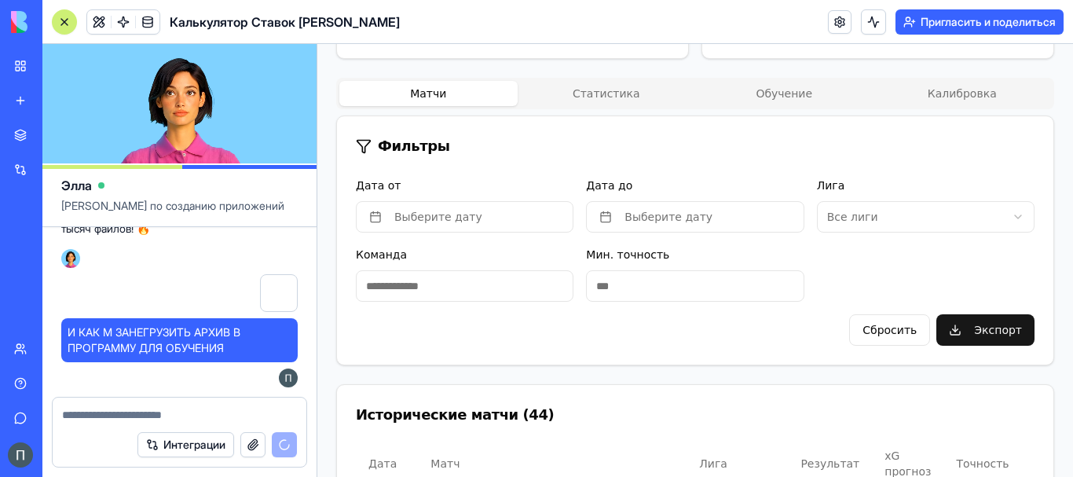
scroll to position [489, 0]
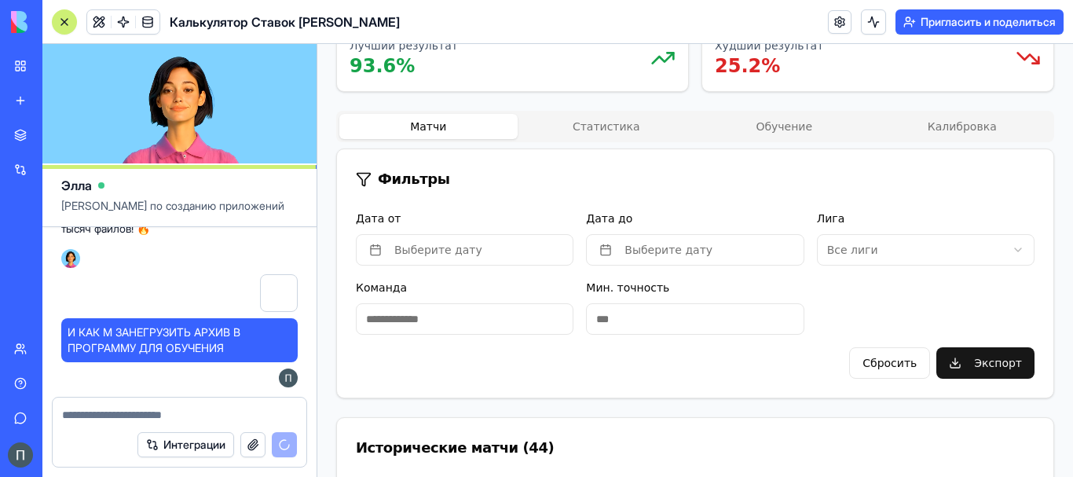
click at [619, 114] on button "Статистика" at bounding box center [607, 126] width 178 height 25
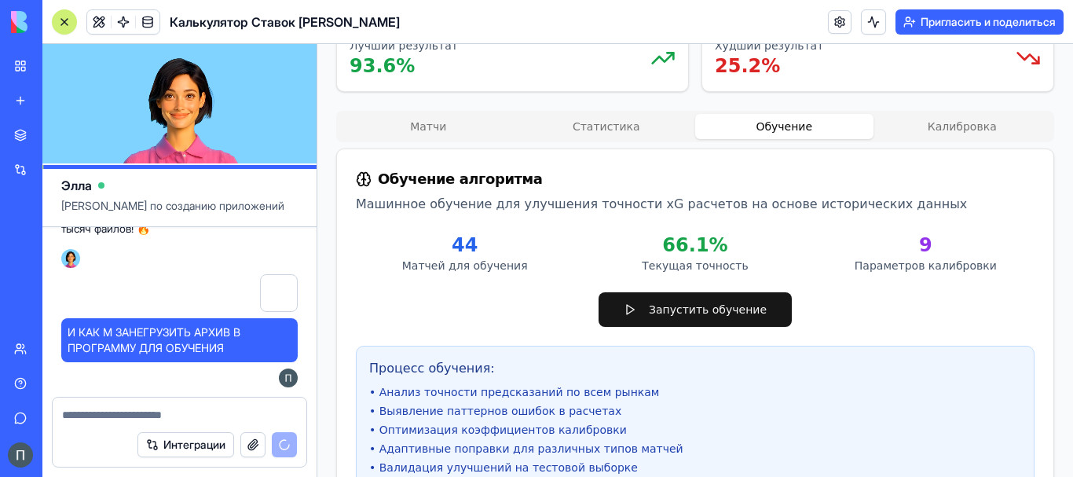
click at [790, 114] on button "Обучение" at bounding box center [784, 126] width 178 height 25
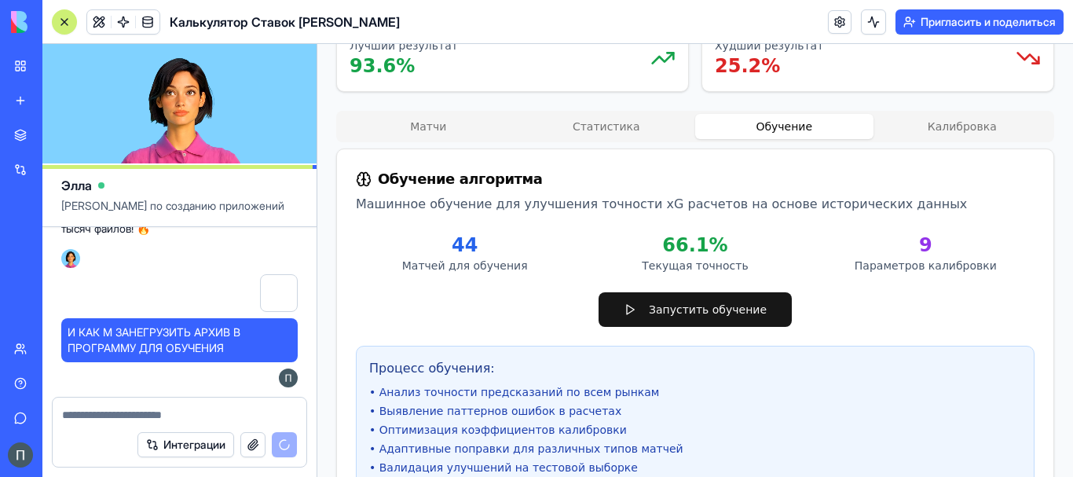
click at [906, 114] on button "Калибровка" at bounding box center [963, 126] width 178 height 25
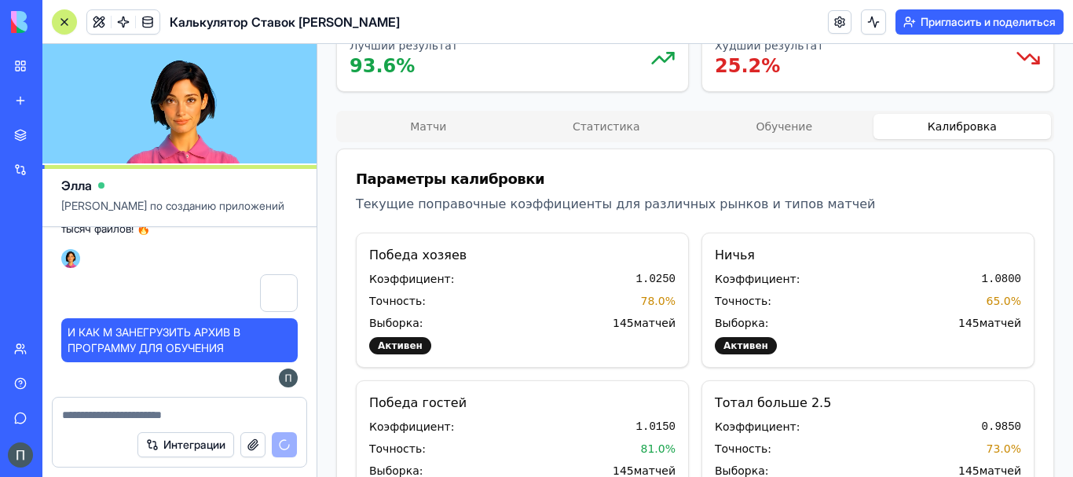
click at [435, 114] on button "Матчи" at bounding box center [428, 126] width 178 height 25
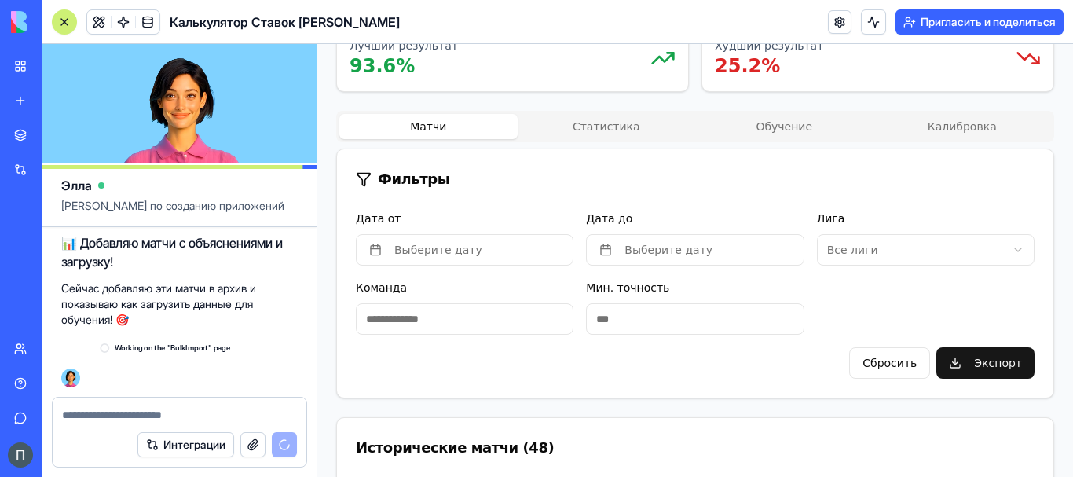
scroll to position [63383, 0]
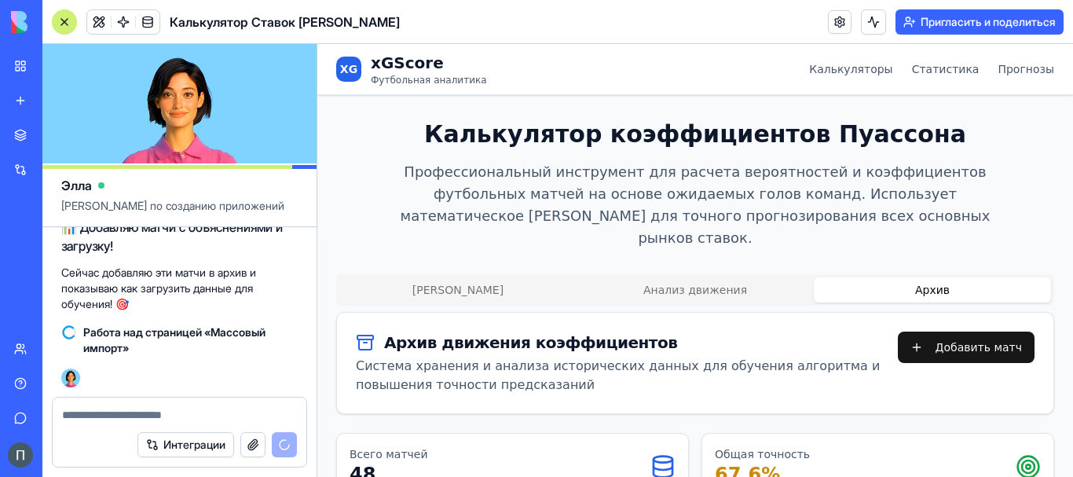
scroll to position [489, 0]
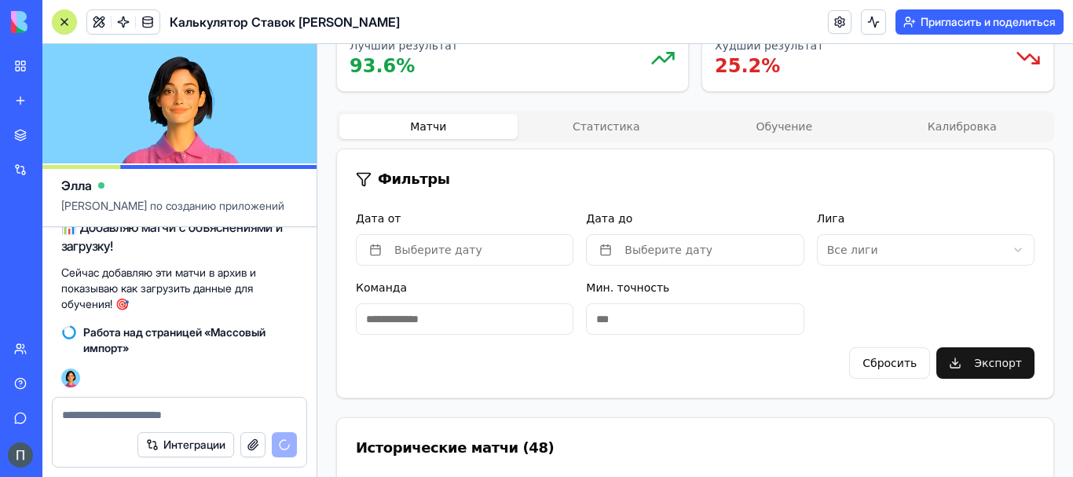
drag, startPoint x: 317, startPoint y: 44, endPoint x: 196, endPoint y: 507, distance: 479.0
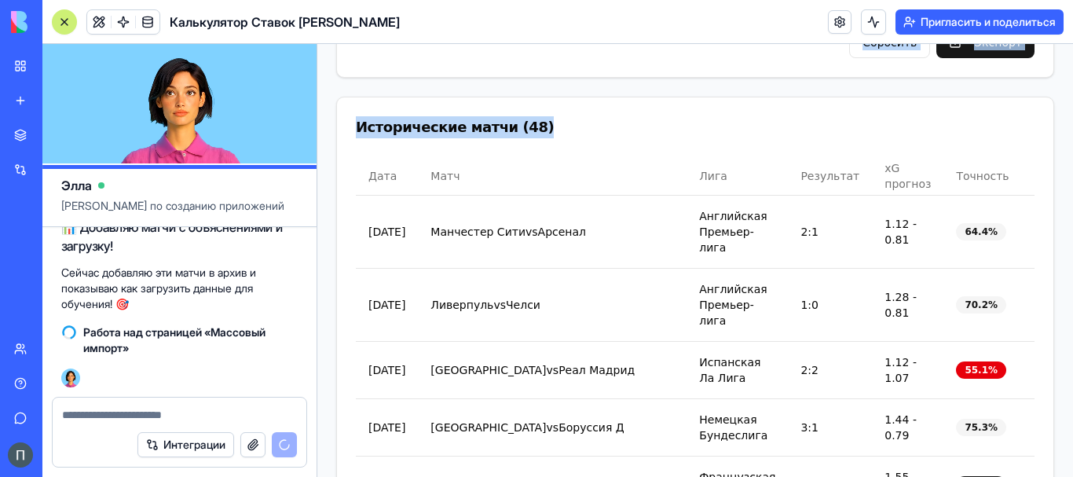
scroll to position [663, 0]
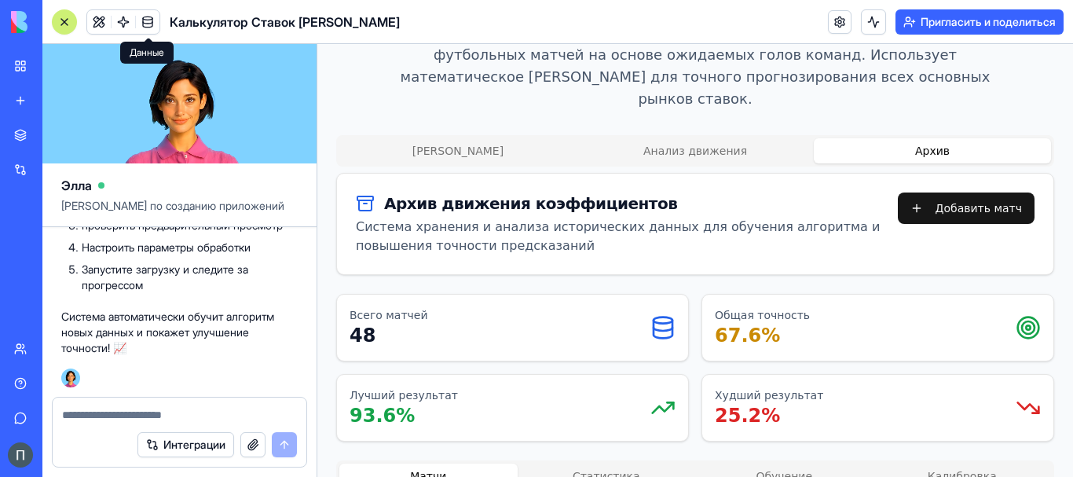
scroll to position [9, 0]
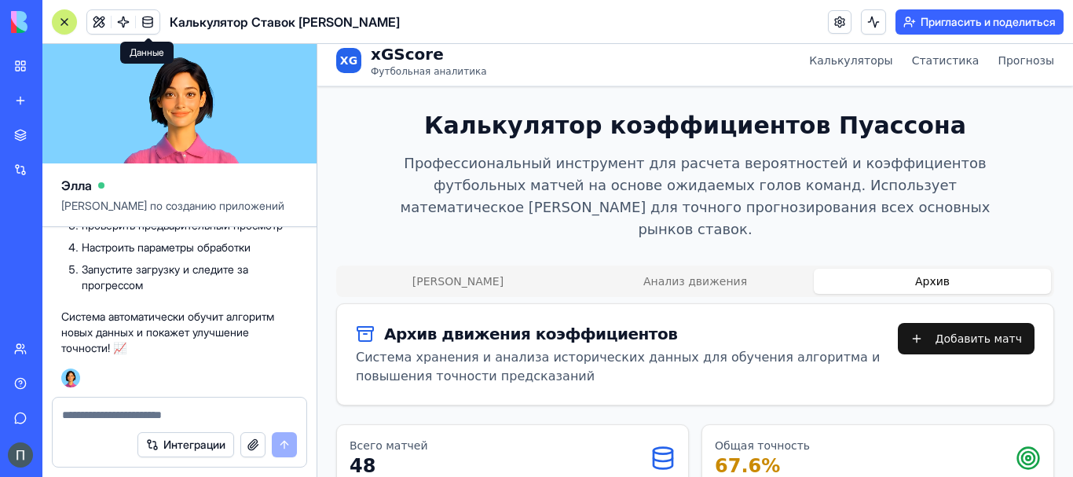
click at [913, 269] on button "Архив" at bounding box center [932, 281] width 237 height 25
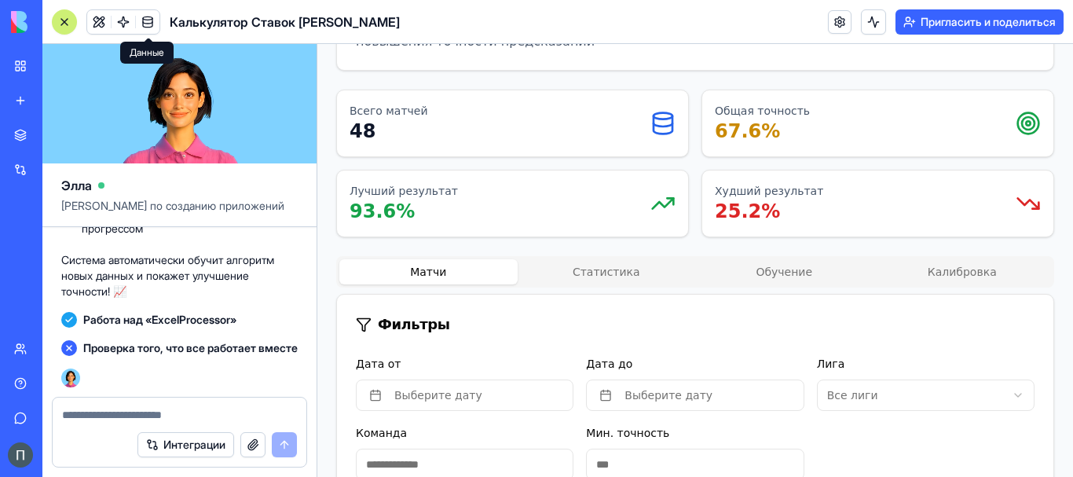
scroll to position [335, 0]
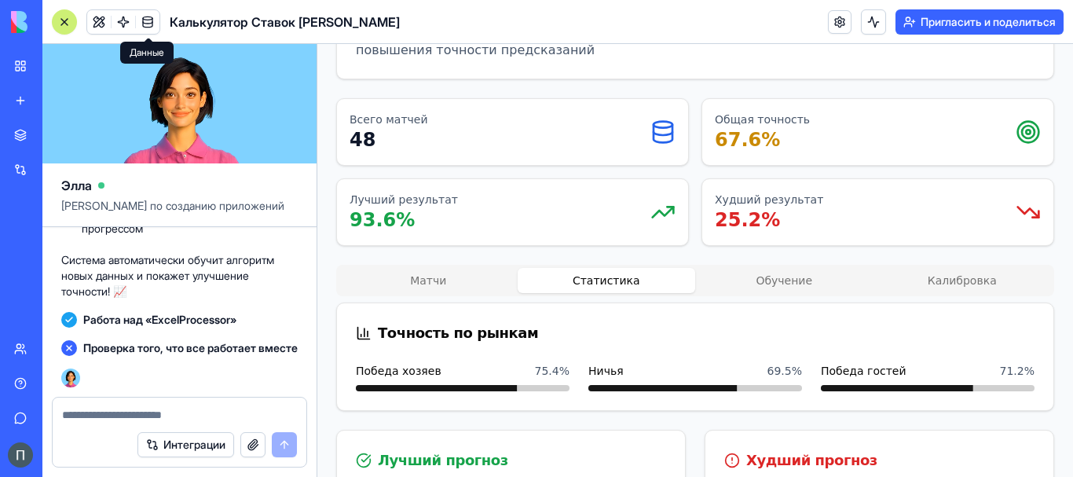
click at [621, 268] on button "Статистика" at bounding box center [607, 280] width 178 height 25
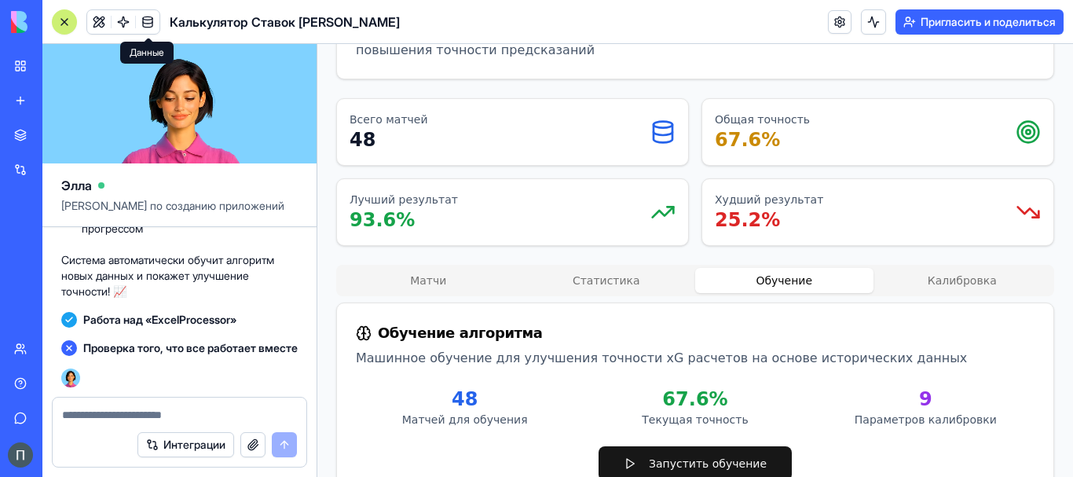
click at [792, 268] on button "Обучение" at bounding box center [784, 280] width 178 height 25
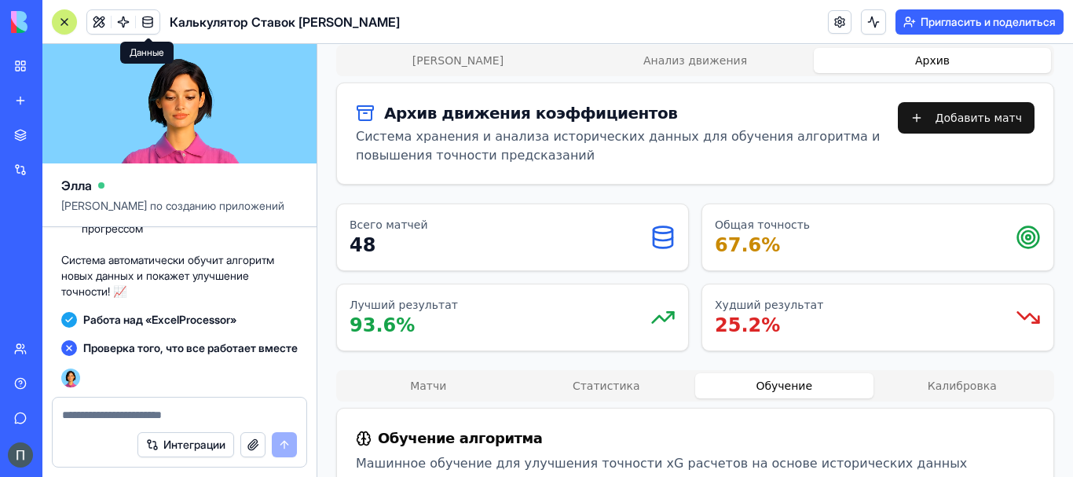
scroll to position [96, 0]
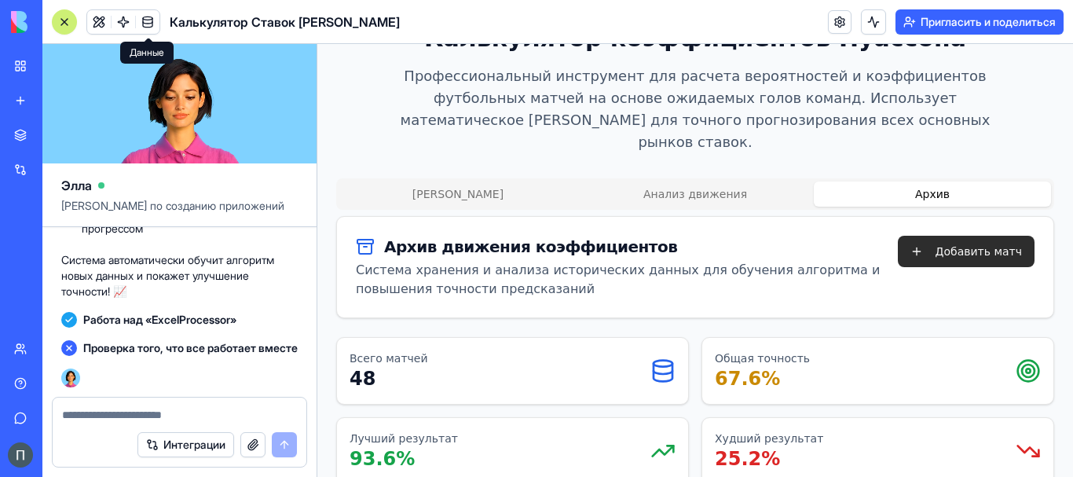
click at [929, 236] on button "Добавить матч" at bounding box center [966, 251] width 137 height 31
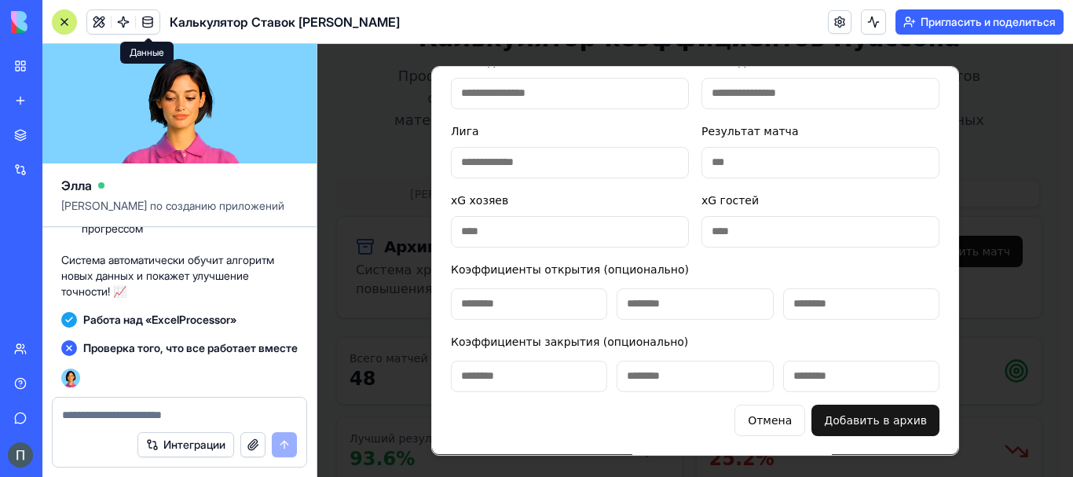
scroll to position [0, 0]
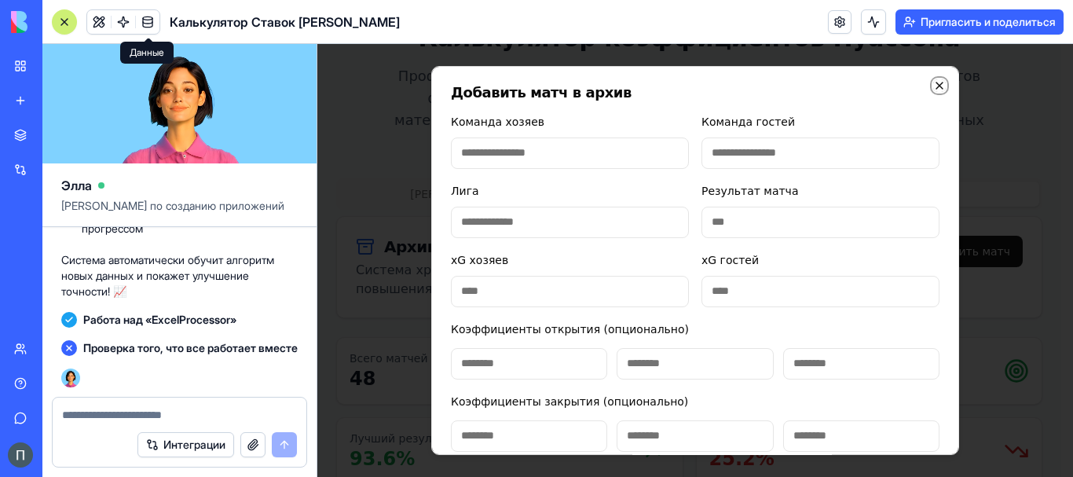
click at [936, 84] on icon "button" at bounding box center [939, 85] width 6 height 6
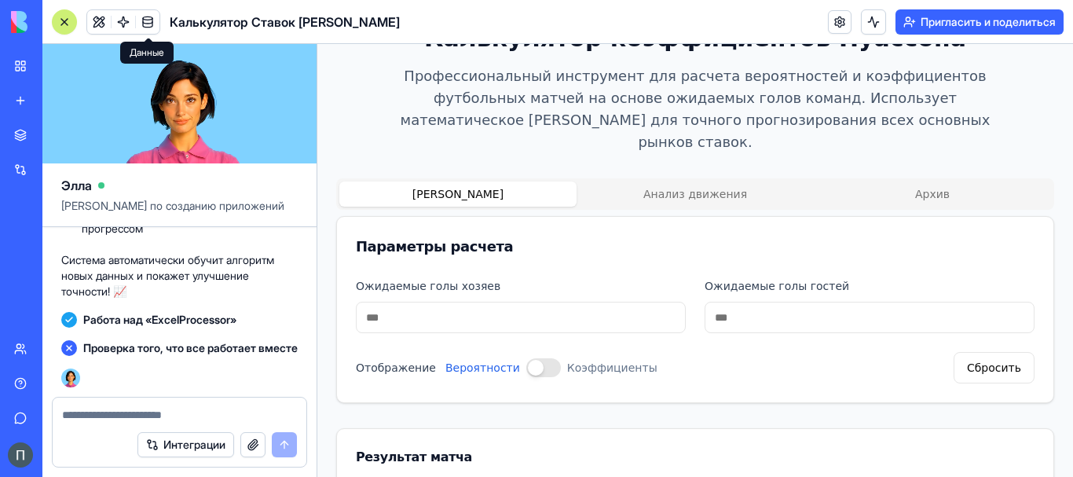
click at [459, 181] on button "[PERSON_NAME]" at bounding box center [457, 193] width 237 height 25
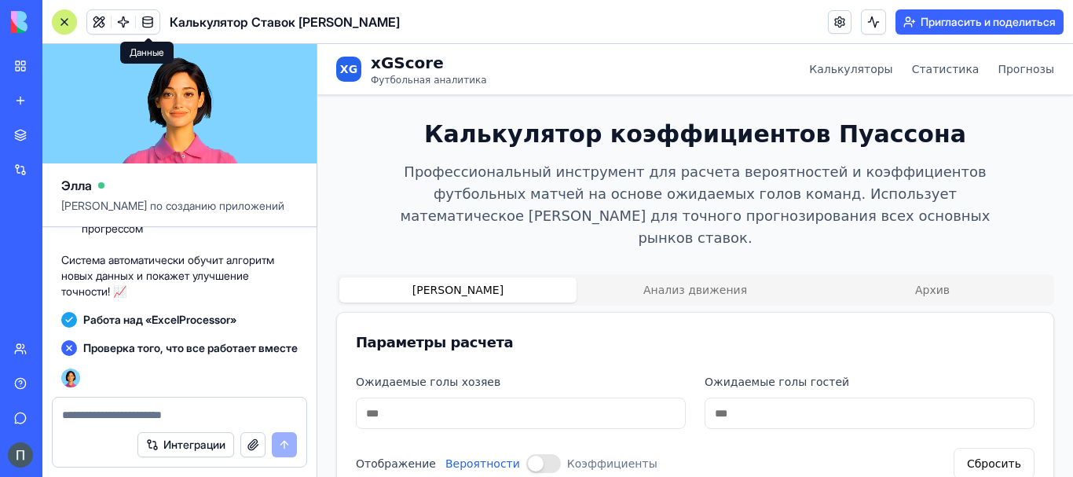
click at [709, 277] on button "Анализ движения" at bounding box center [695, 289] width 237 height 25
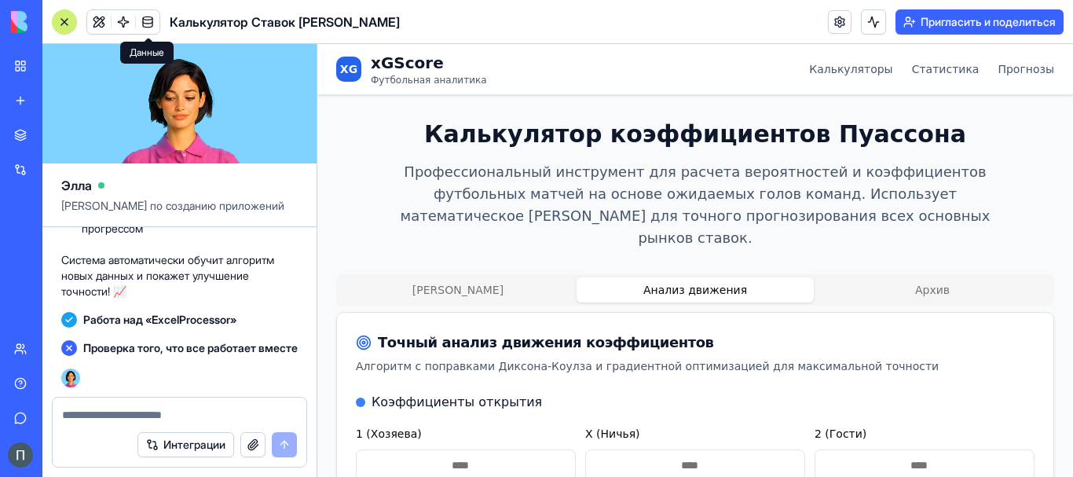
click at [877, 277] on button "Архив" at bounding box center [932, 289] width 237 height 25
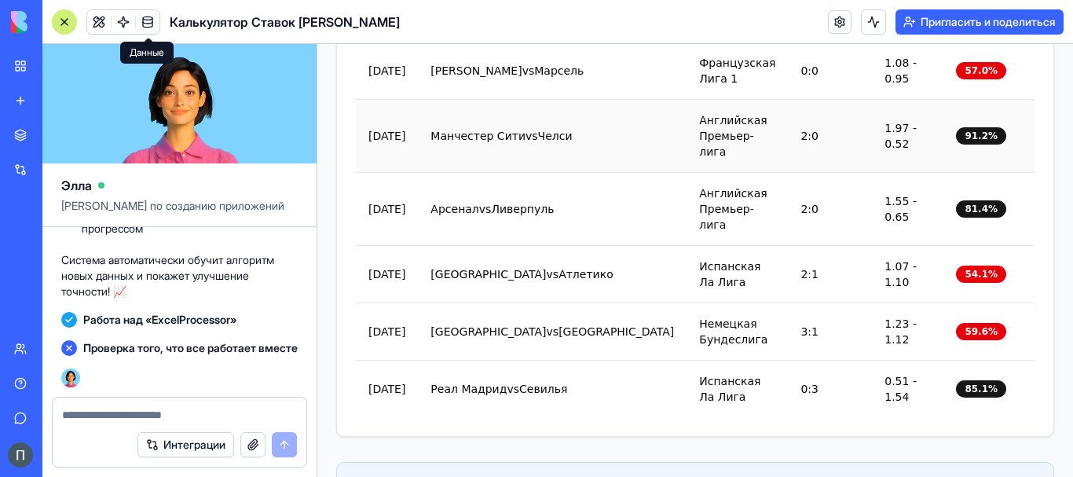
scroll to position [1964, 0]
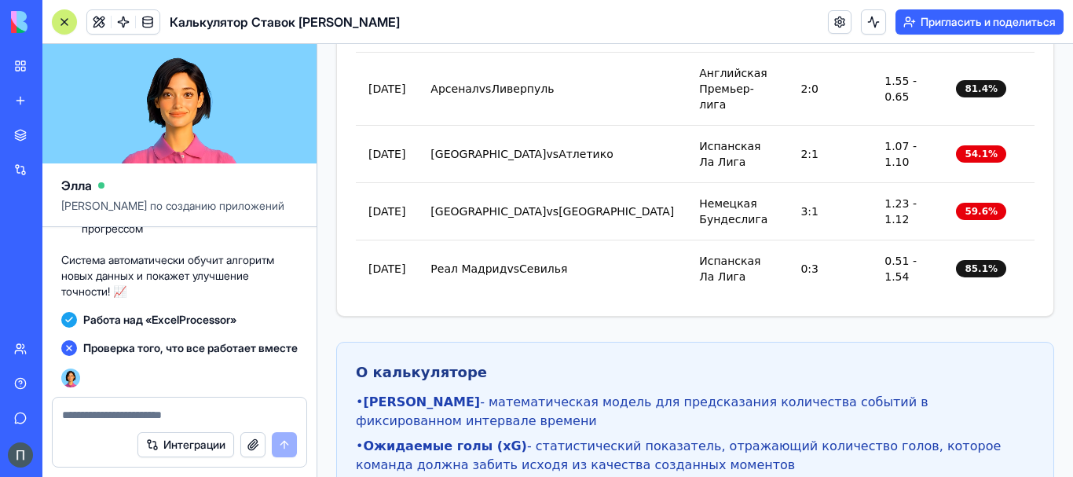
drag, startPoint x: 295, startPoint y: 317, endPoint x: 77, endPoint y: 313, distance: 217.6
click at [82, 133] on li "Перейдите на страницу BulkImport" at bounding box center [190, 125] width 216 height 16
copy li "Перейдите на страницу BulkImport"
paste textarea "**********"
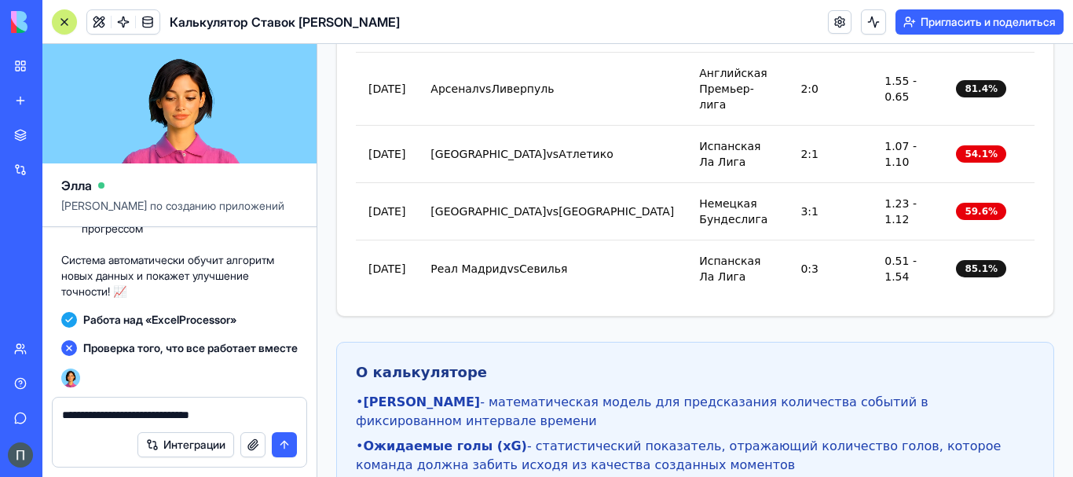
scroll to position [64250, 0]
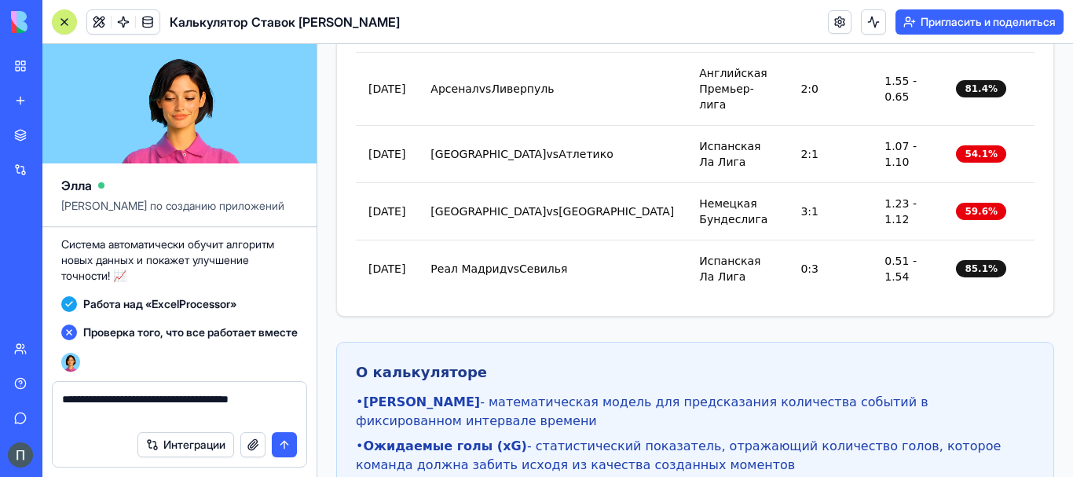
type textarea "**********"
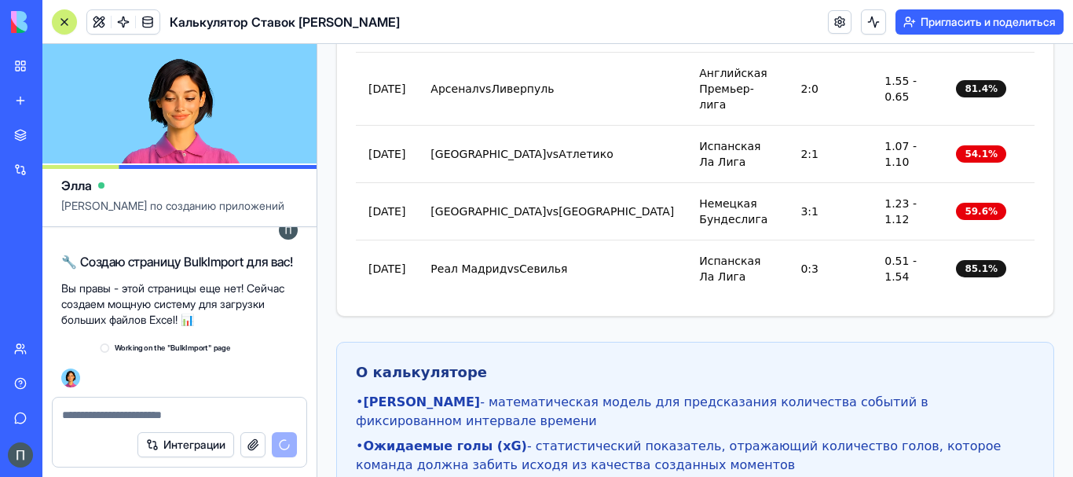
scroll to position [64473, 0]
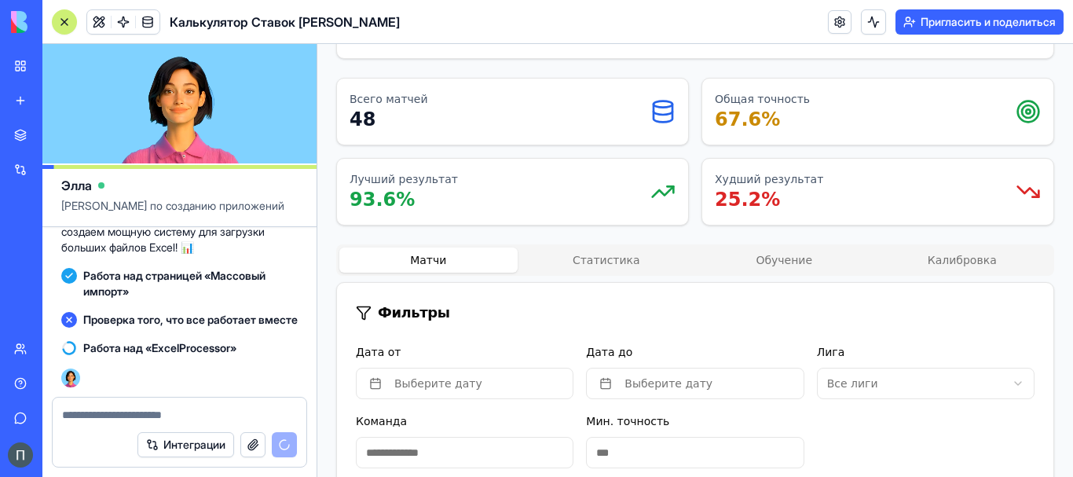
scroll to position [393, 0]
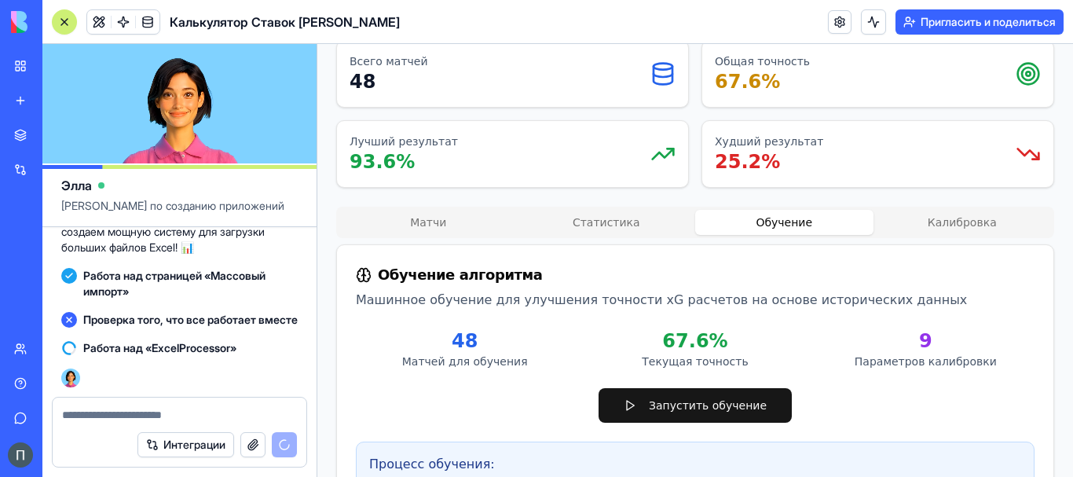
click at [806, 210] on button "Обучение" at bounding box center [784, 222] width 178 height 25
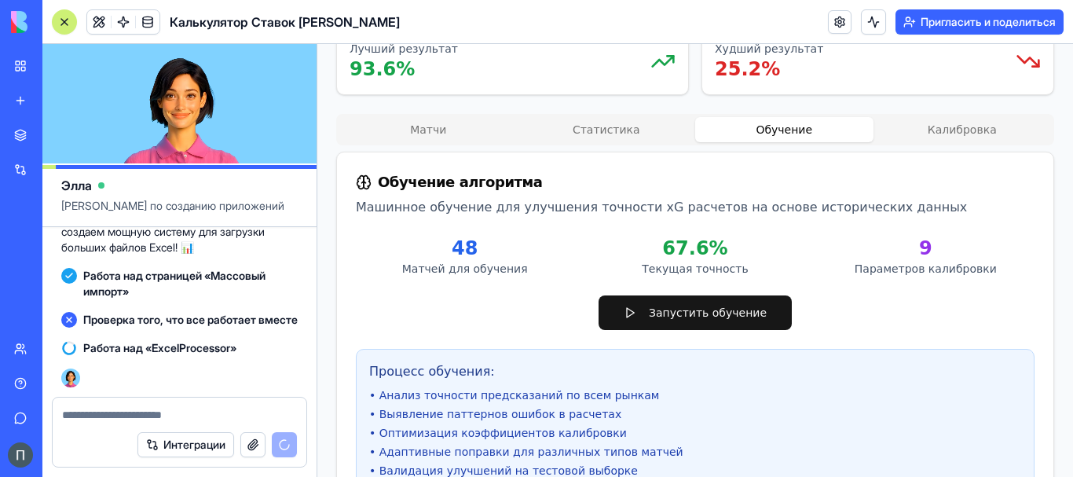
scroll to position [524, 0]
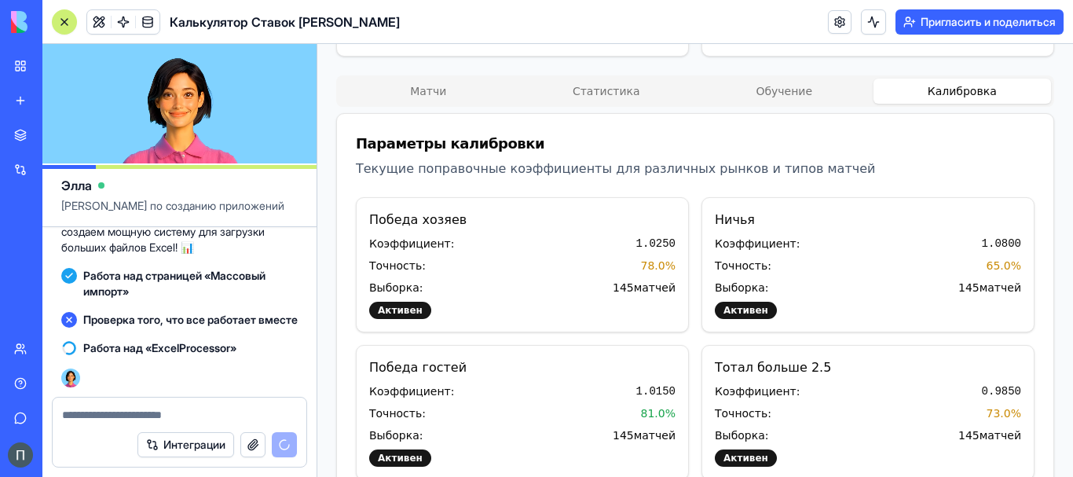
click at [924, 79] on button "Калибровка" at bounding box center [963, 91] width 178 height 25
click at [437, 79] on button "Матчи" at bounding box center [428, 91] width 178 height 25
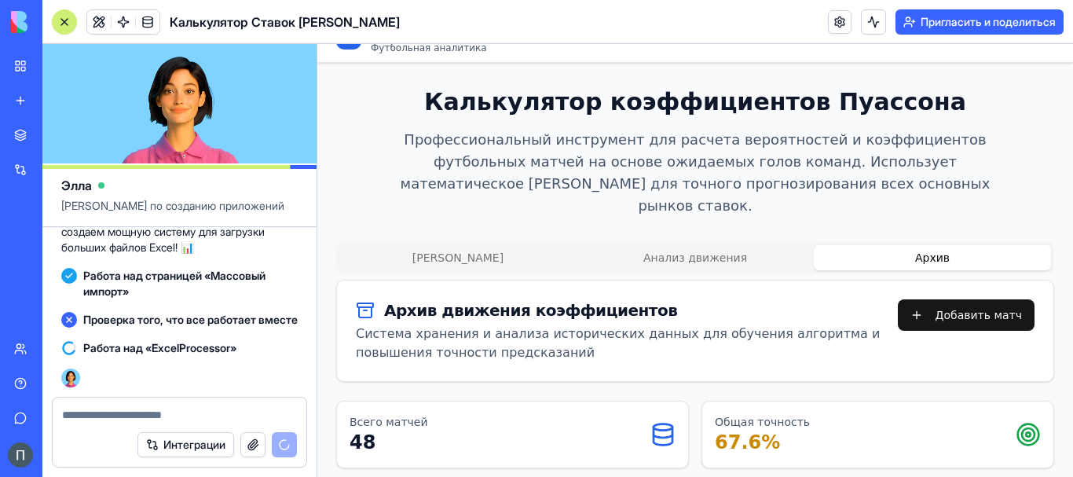
scroll to position [0, 0]
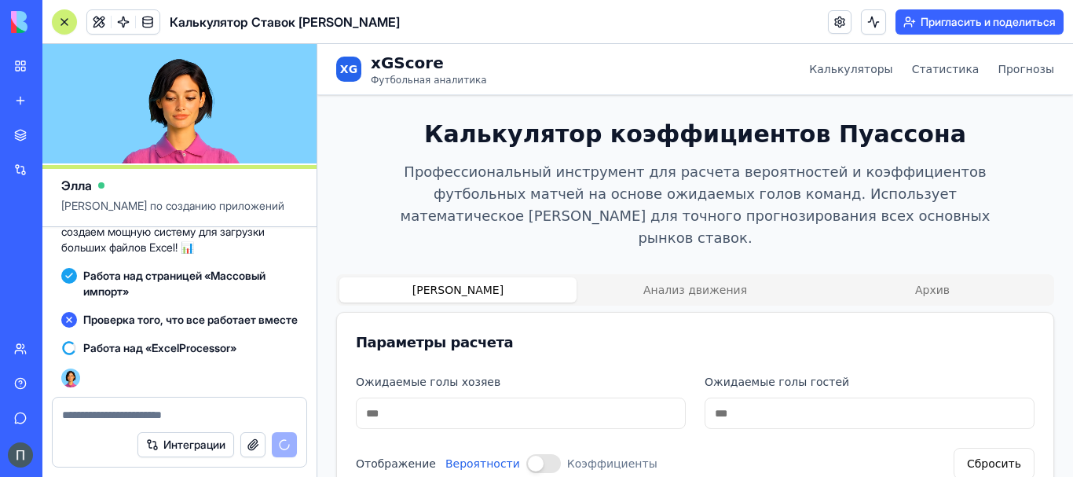
click at [472, 277] on button "[PERSON_NAME]" at bounding box center [457, 289] width 237 height 25
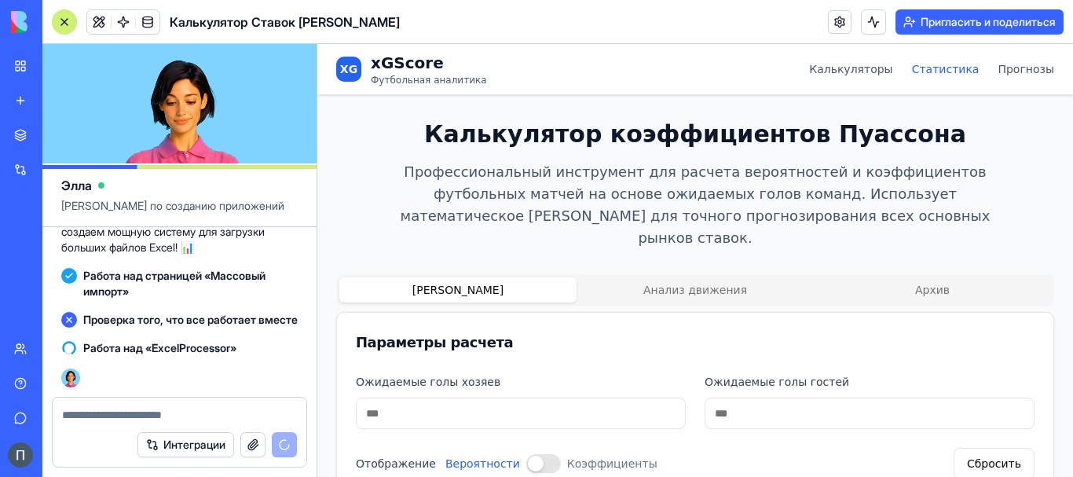
click at [946, 75] on link "Статистика" at bounding box center [946, 69] width 68 height 16
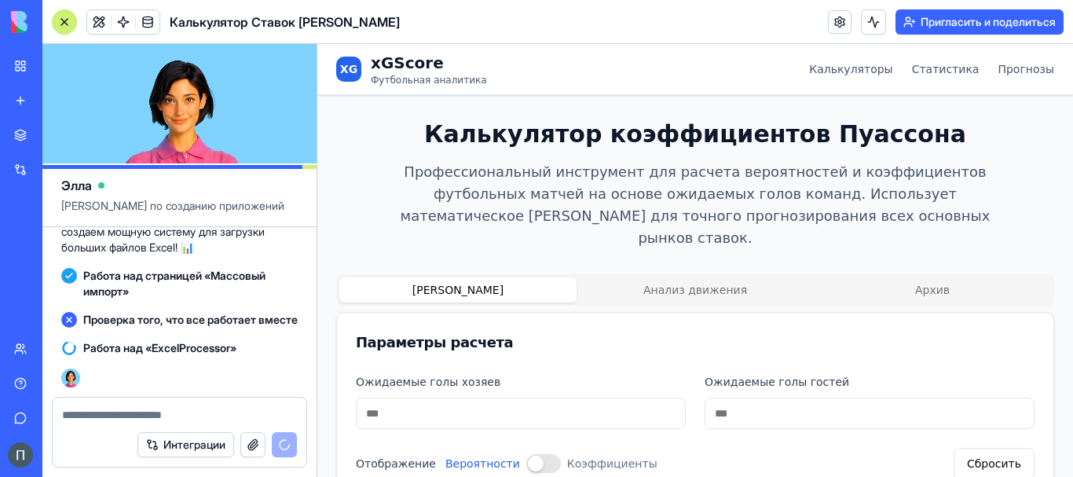
click at [1023, 78] on div "XG xGScore Футбольная аналитика Калькуляторы Статистика Прогнозы" at bounding box center [695, 69] width 718 height 50
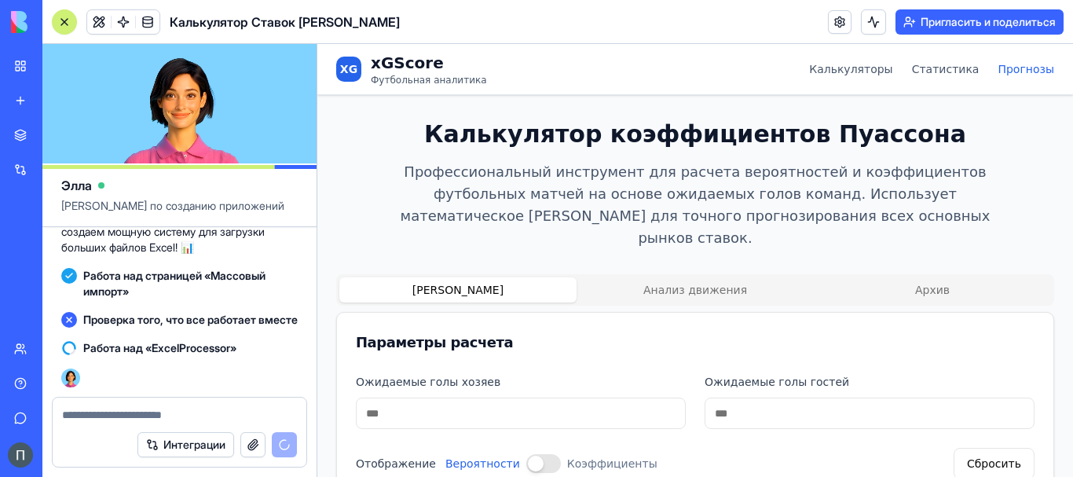
click at [1023, 70] on link "Прогнозы" at bounding box center [1026, 69] width 57 height 16
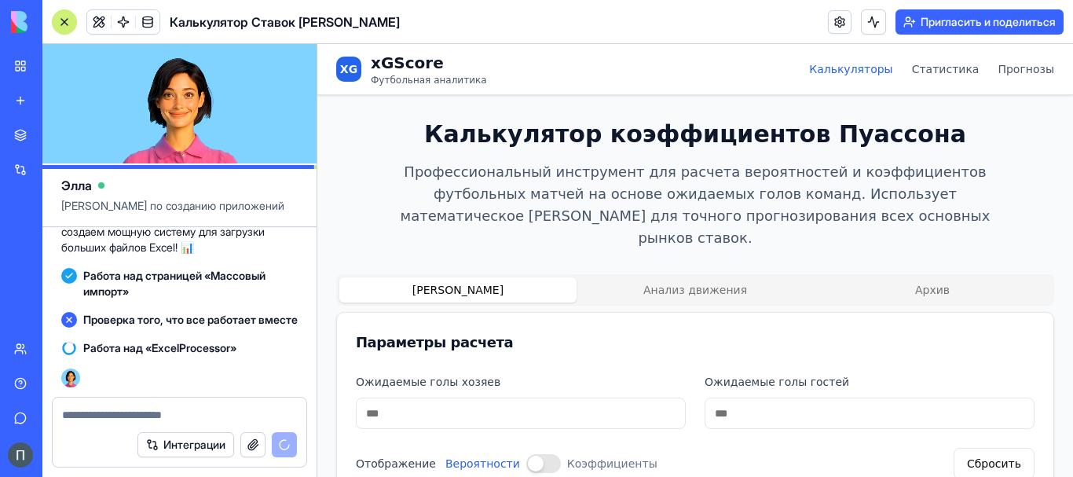
click at [861, 71] on link "Калькуляторы" at bounding box center [851, 69] width 84 height 16
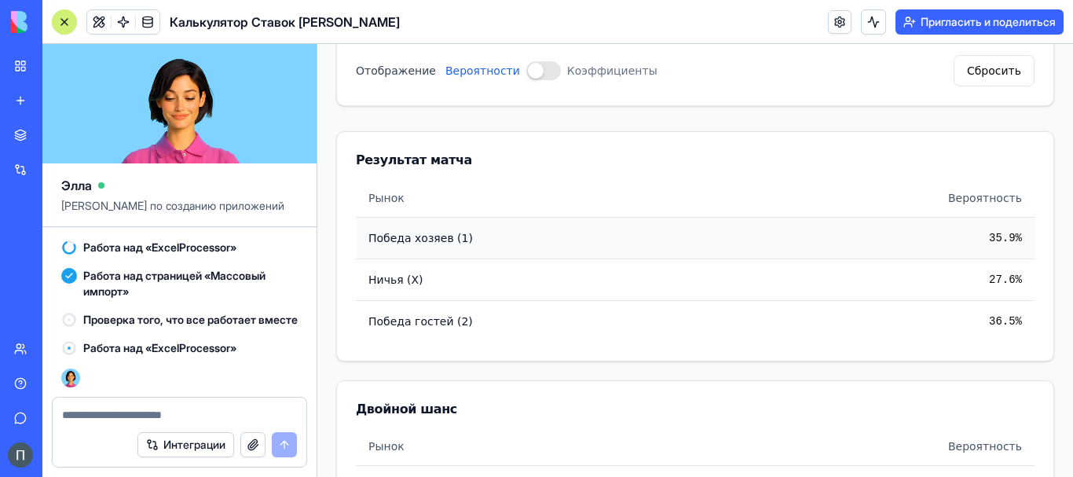
scroll to position [64671, 0]
click at [690, 217] on td "Победа хозяев (1)" at bounding box center [548, 238] width 385 height 42
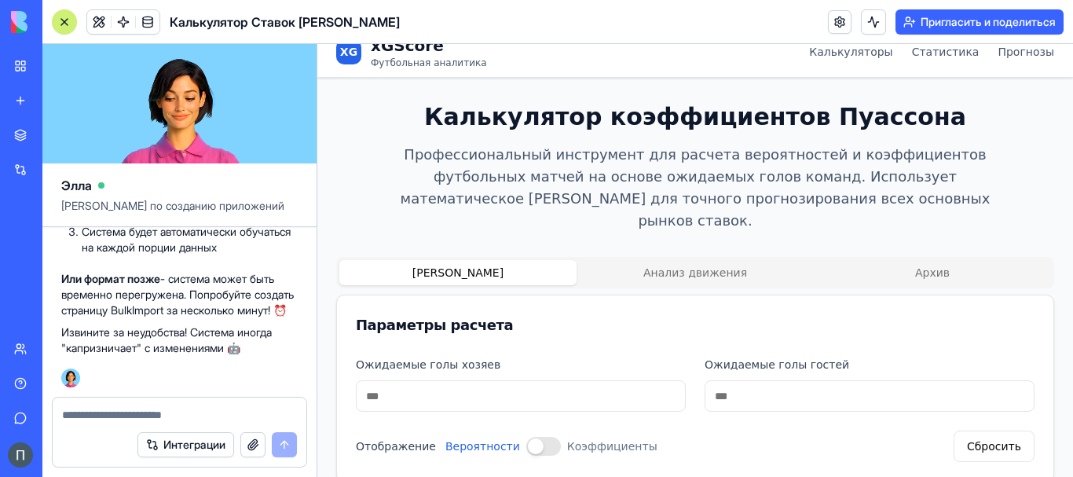
scroll to position [0, 0]
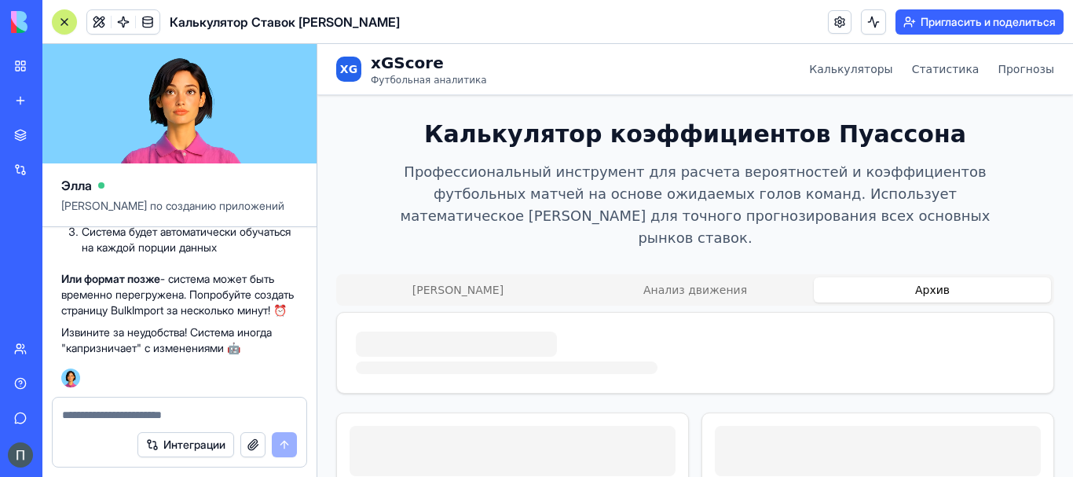
click at [913, 277] on button "Архив" at bounding box center [932, 289] width 237 height 25
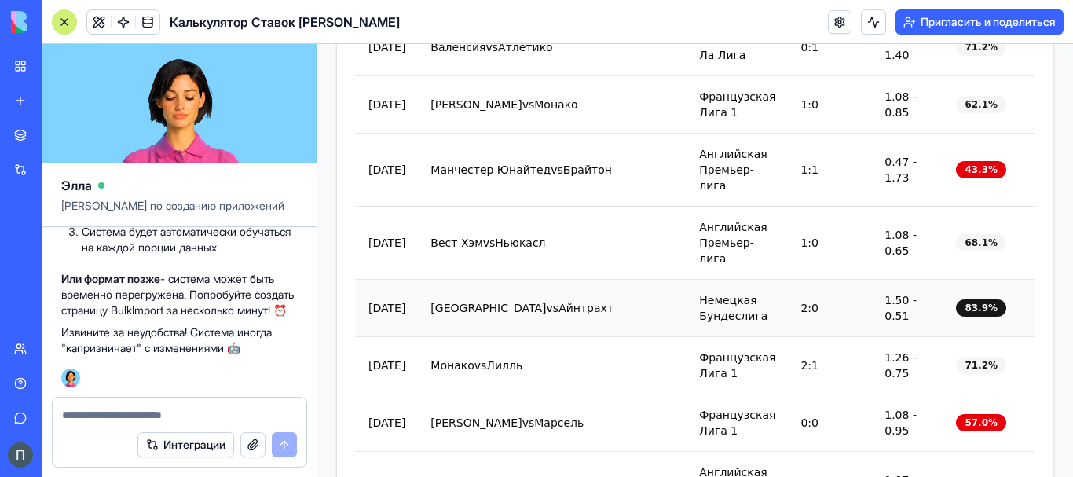
scroll to position [1702, 0]
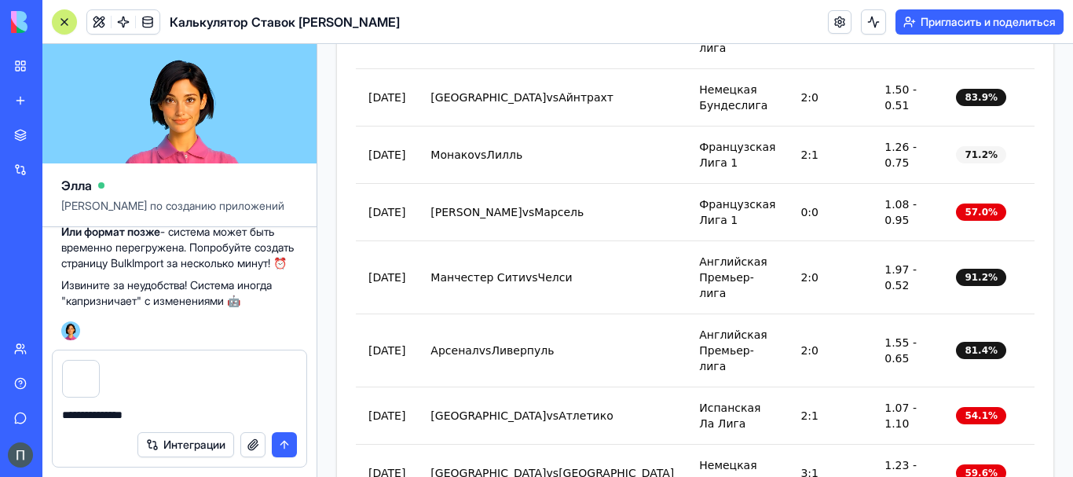
type textarea "**********"
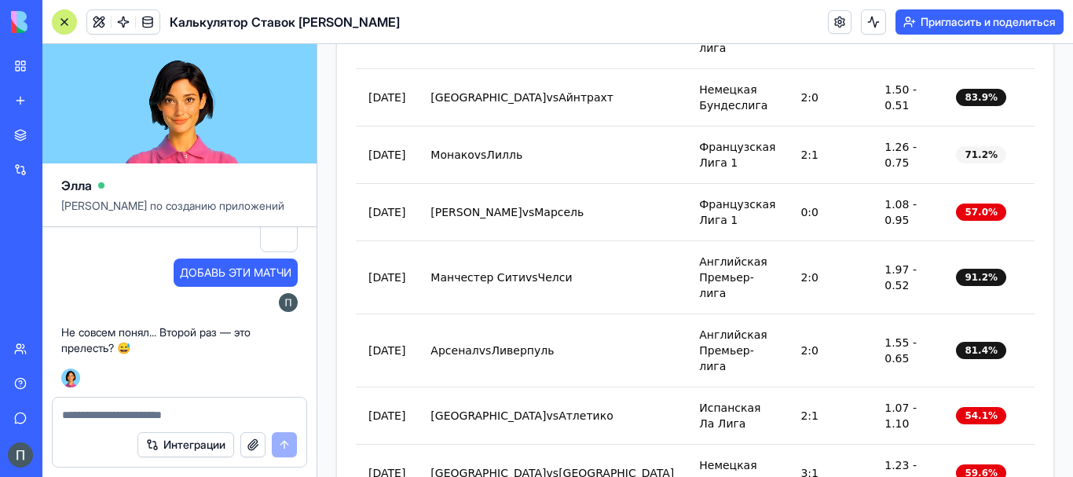
scroll to position [65368, 0]
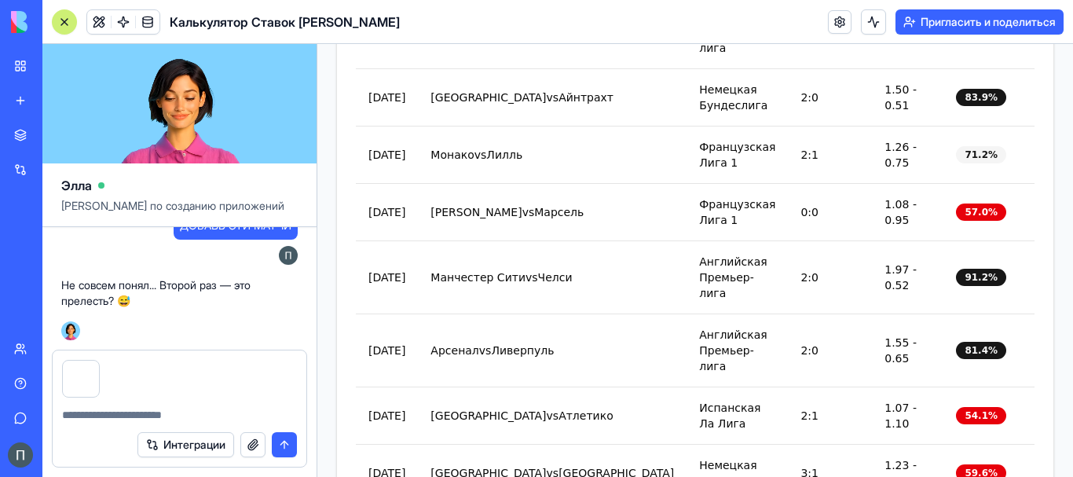
click at [285, 445] on button "submit" at bounding box center [284, 444] width 25 height 25
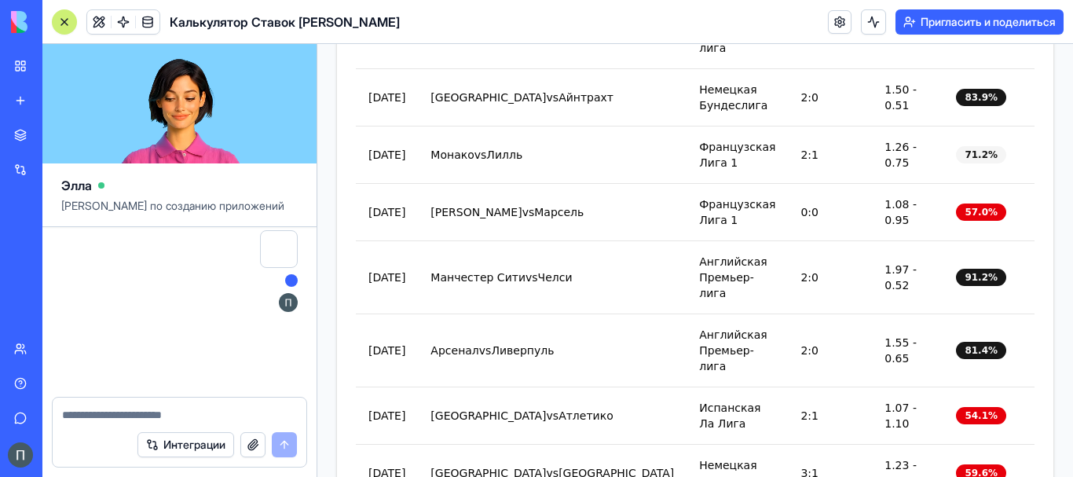
scroll to position [65532, 0]
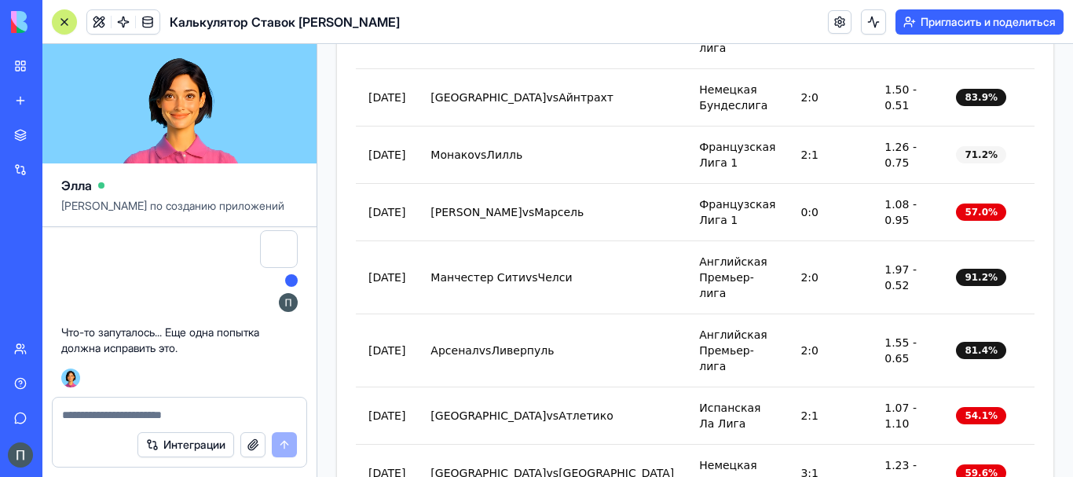
drag, startPoint x: 156, startPoint y: 412, endPoint x: 155, endPoint y: 393, distance: 18.9
drag, startPoint x: 155, startPoint y: 393, endPoint x: 153, endPoint y: 413, distance: 20.5
click at [155, 416] on textarea at bounding box center [179, 415] width 235 height 16
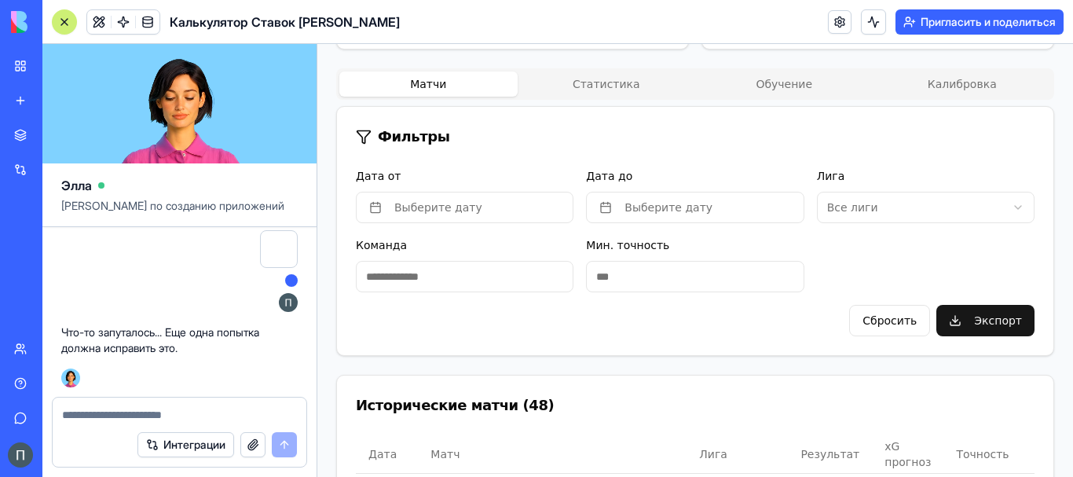
scroll to position [524, 0]
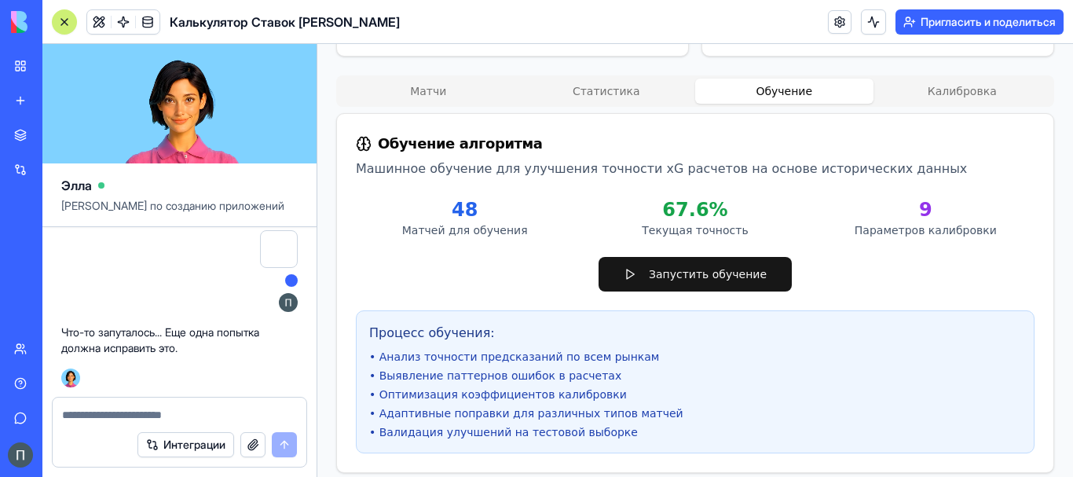
click at [789, 79] on button "Обучение" at bounding box center [784, 91] width 178 height 25
click at [918, 79] on button "Калибровка" at bounding box center [963, 91] width 178 height 25
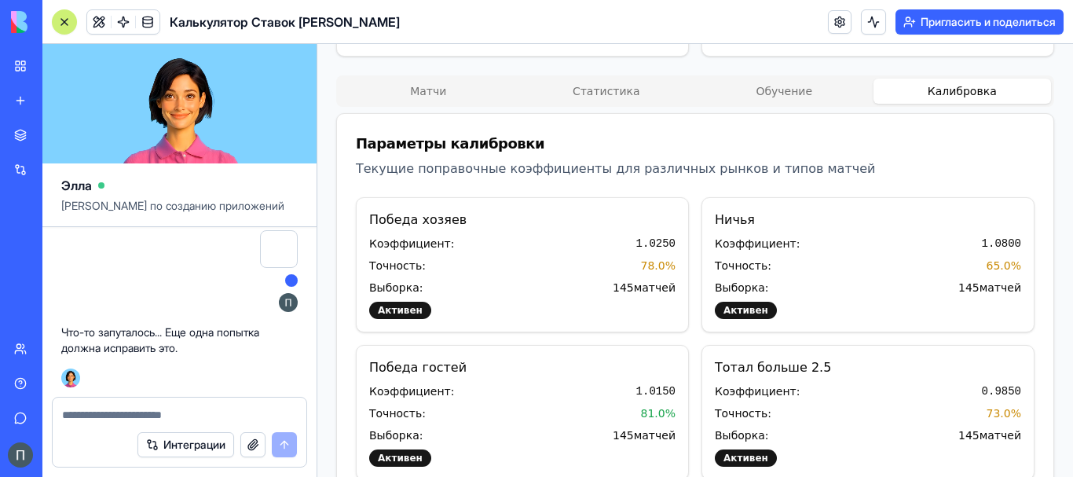
click at [633, 82] on div "Матчи Статистика Обучение Калибровка" at bounding box center [695, 90] width 718 height 31
click at [627, 81] on button "Статистика" at bounding box center [607, 91] width 178 height 25
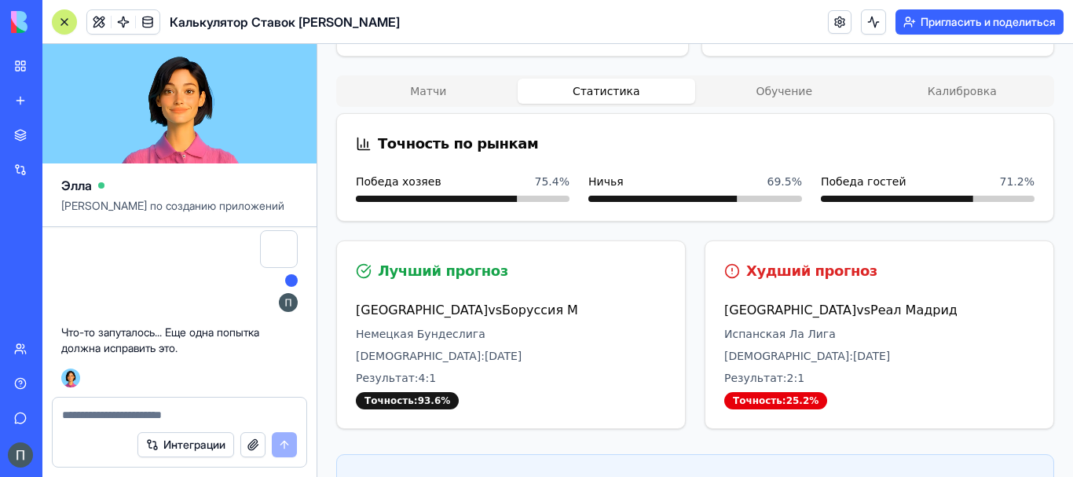
click at [413, 79] on button "Матчи" at bounding box center [428, 91] width 178 height 25
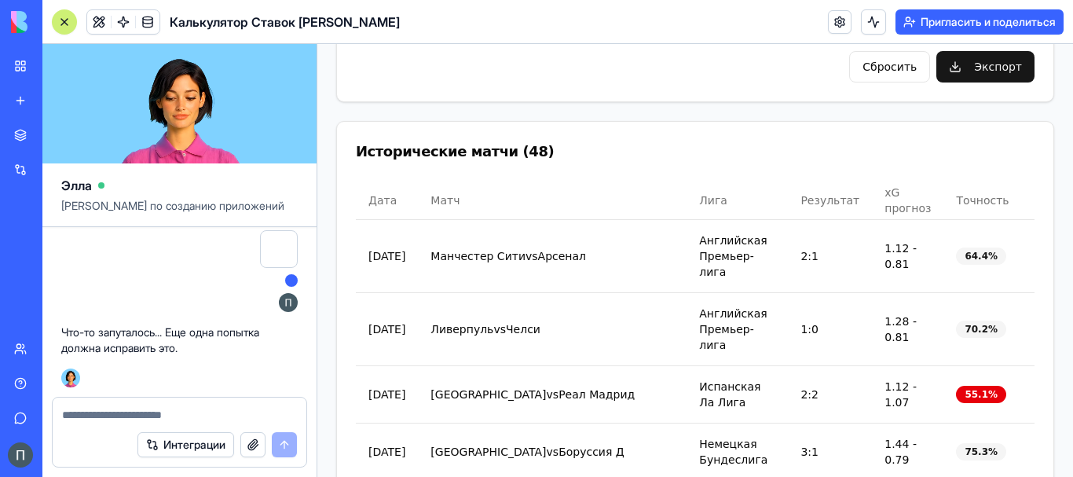
scroll to position [786, 0]
drag, startPoint x: 628, startPoint y: 218, endPoint x: 0, endPoint y: -95, distance: 701.2
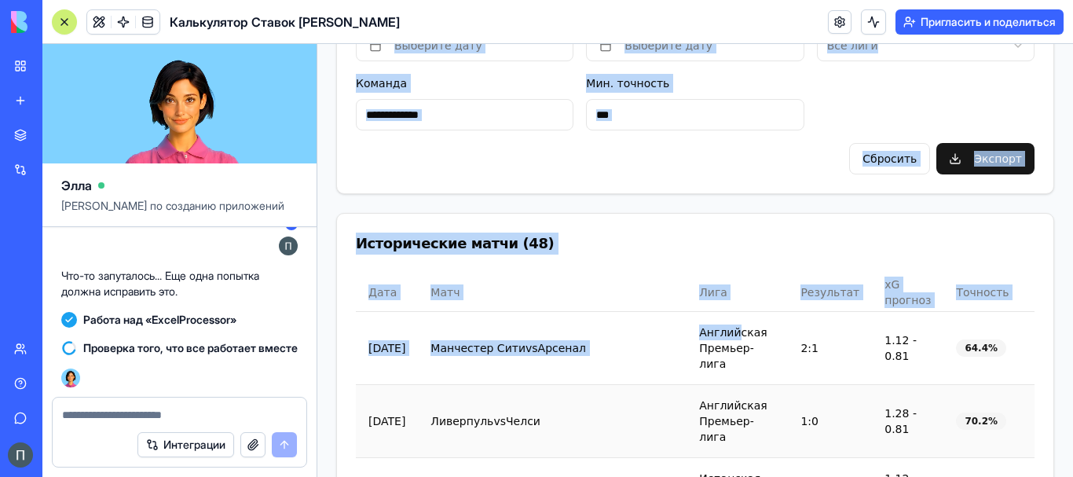
scroll to position [654, 0]
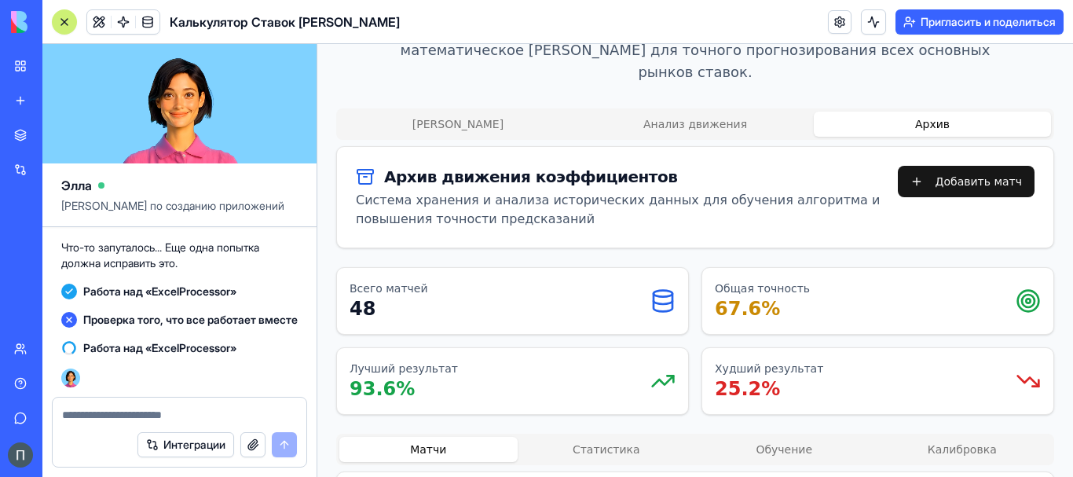
scroll to position [131, 0]
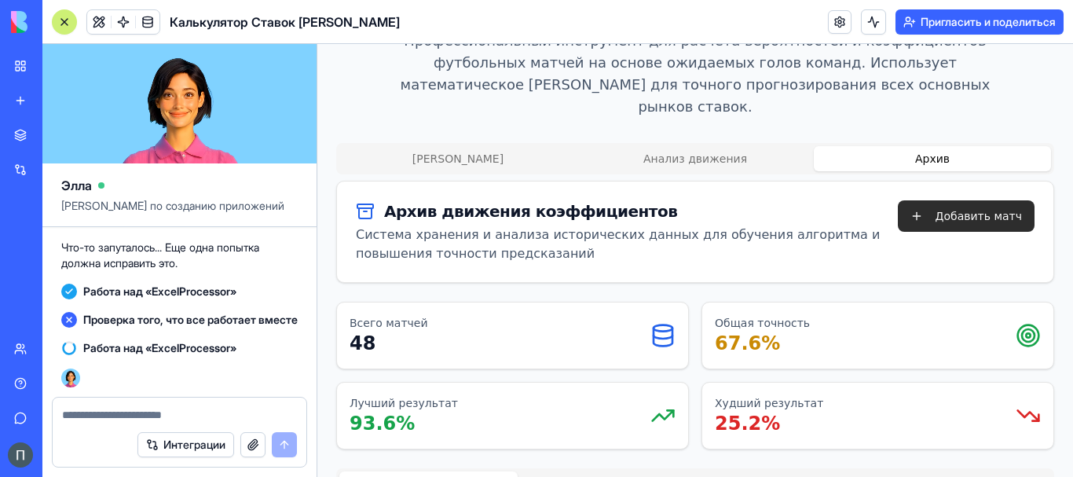
click at [929, 200] on button "Добавить матч" at bounding box center [966, 215] width 137 height 31
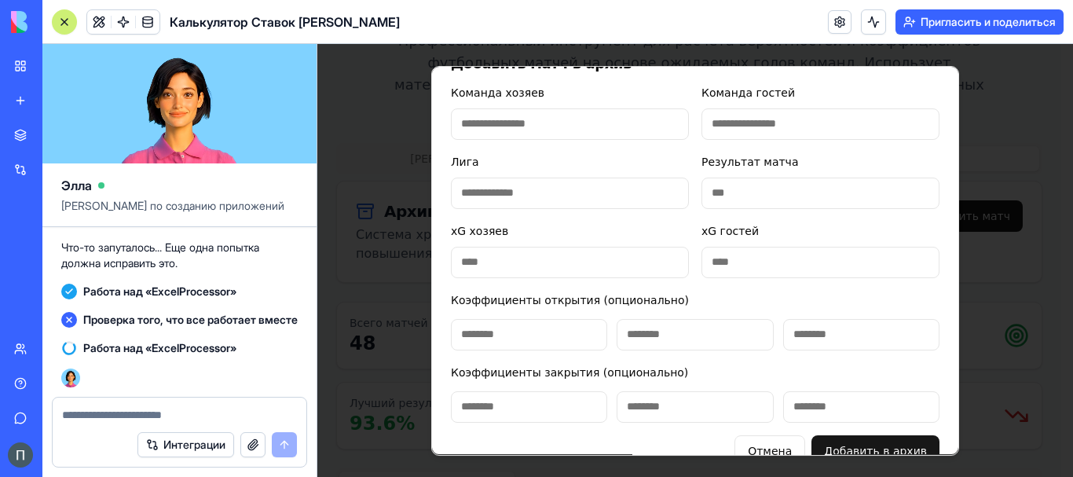
scroll to position [0, 0]
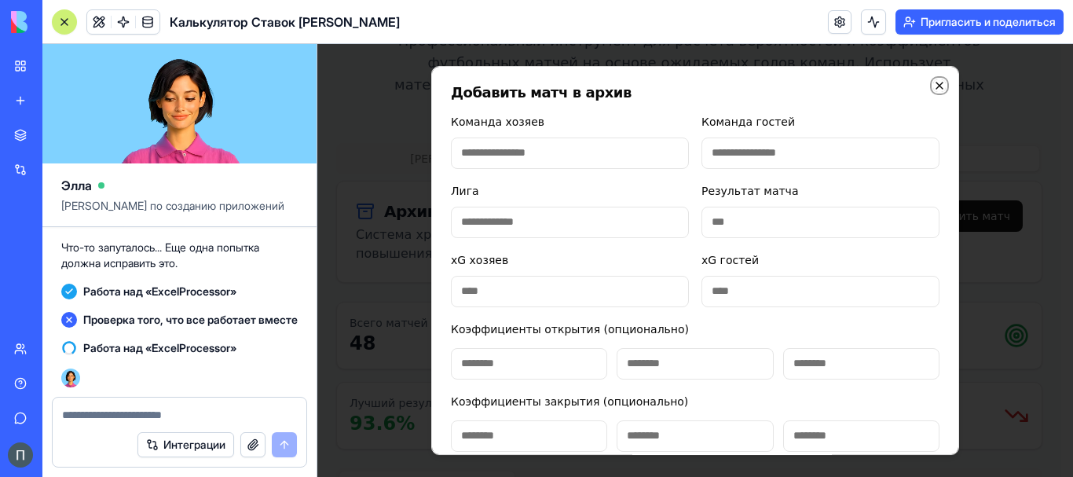
click at [933, 81] on icon "button" at bounding box center [939, 85] width 13 height 13
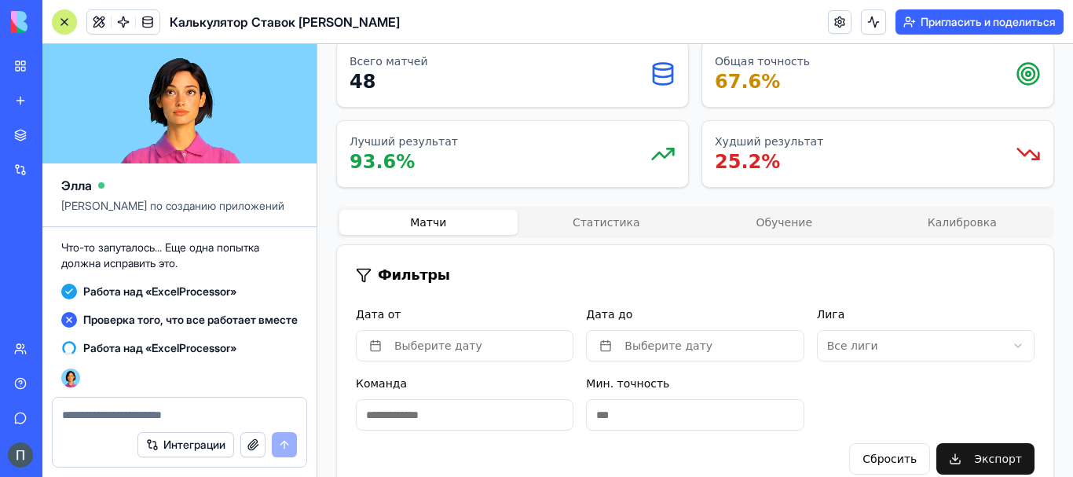
scroll to position [65300, 0]
drag, startPoint x: 143, startPoint y: 404, endPoint x: 140, endPoint y: 381, distance: 23.0
drag, startPoint x: 140, startPoint y: 381, endPoint x: 113, endPoint y: 401, distance: 33.2
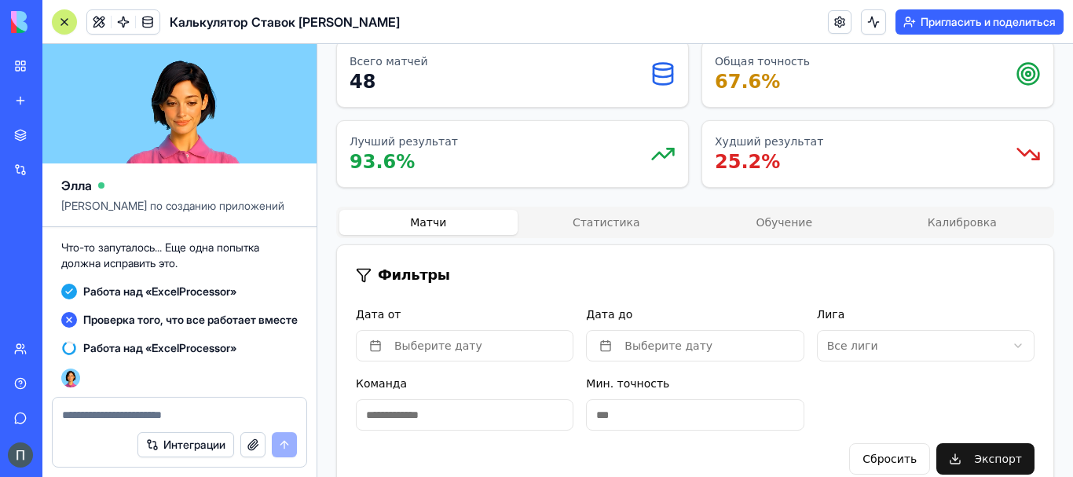
click at [112, 405] on div at bounding box center [180, 409] width 254 height 25
paste textarea "*"
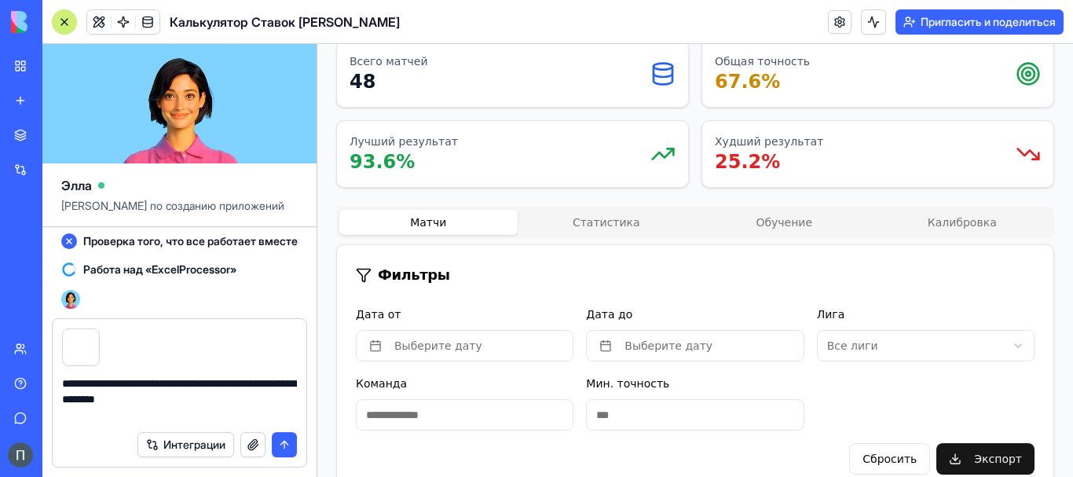
type textarea "**********"
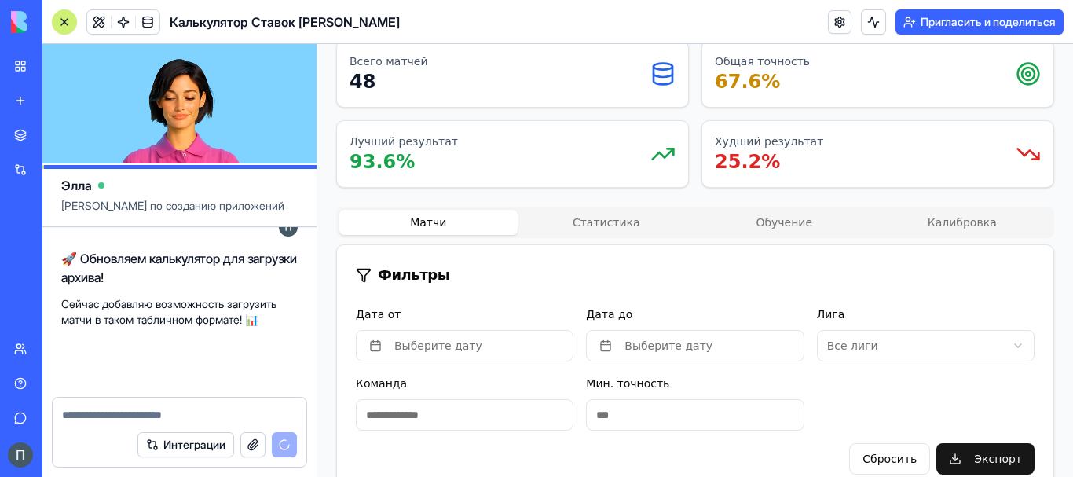
scroll to position [65818, 0]
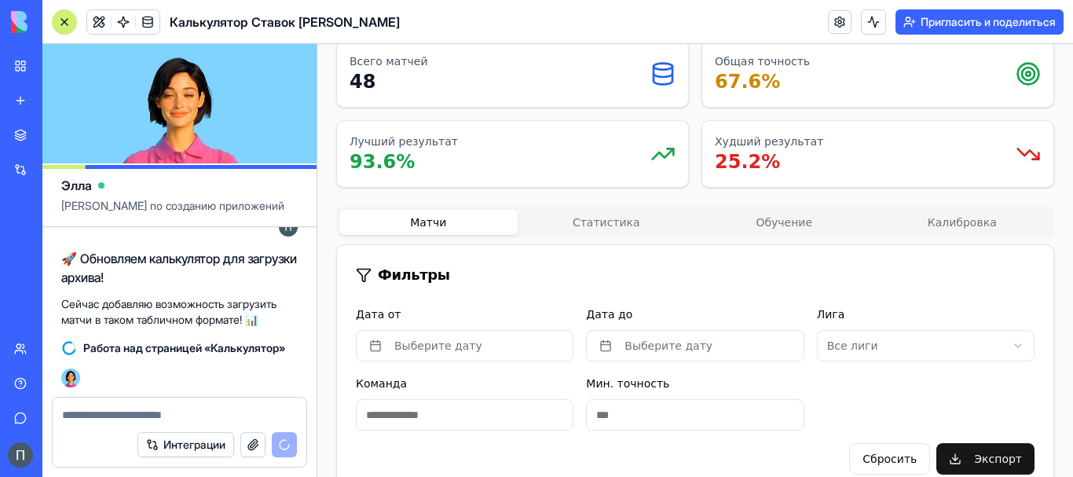
click at [225, 476] on html "Мое рабочее пространство Новое приложение Торговая площадка Интеграции Недавний…" at bounding box center [536, 238] width 1073 height 477
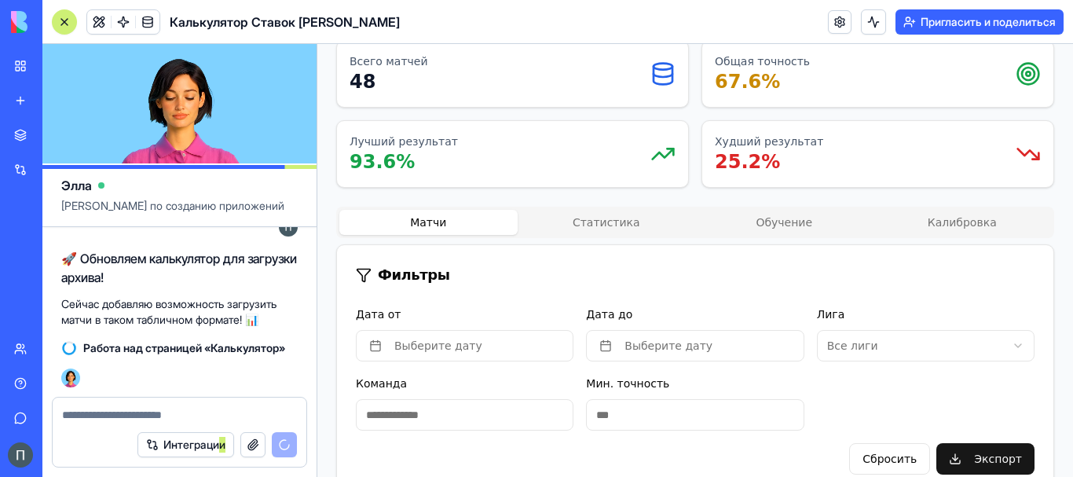
click at [467, 374] on div "Команда" at bounding box center [465, 402] width 218 height 57
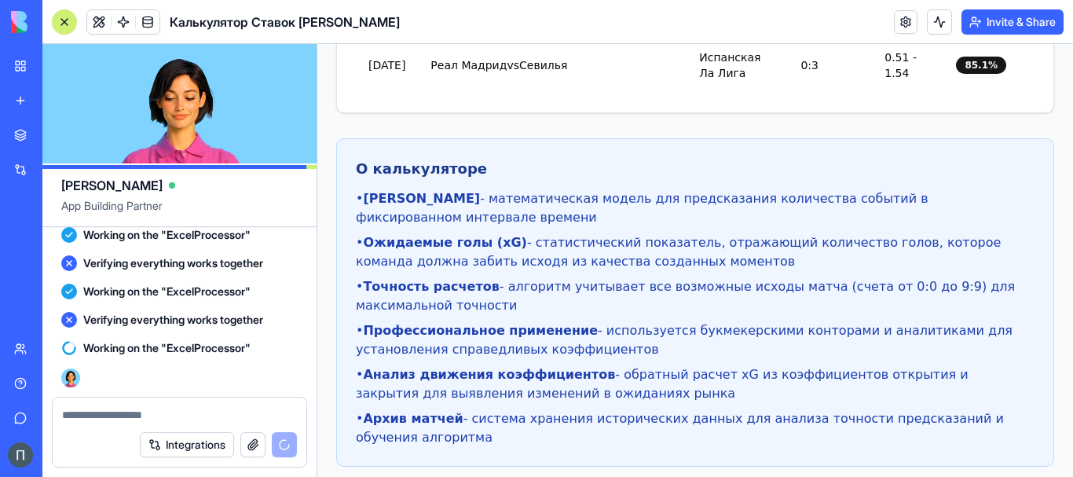
scroll to position [65541, 0]
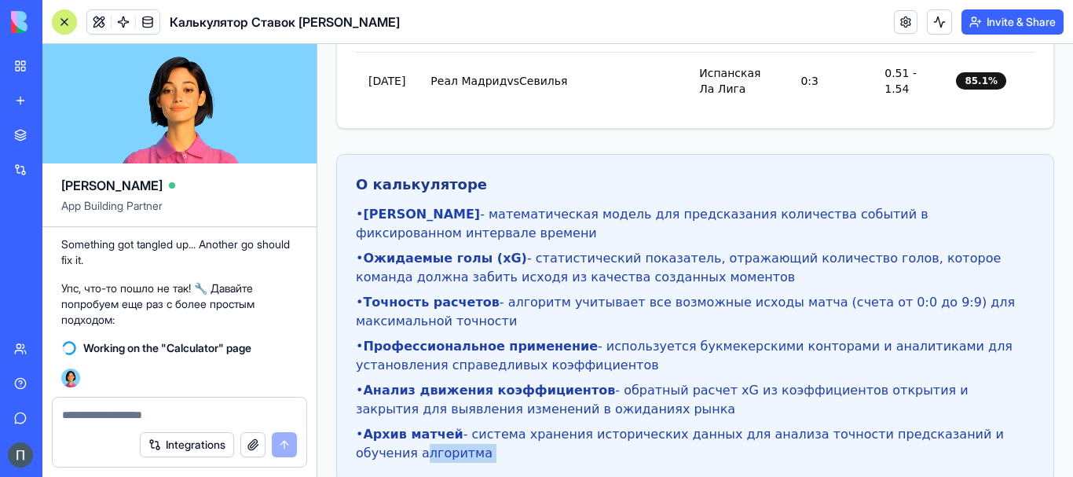
scroll to position [2167, 0]
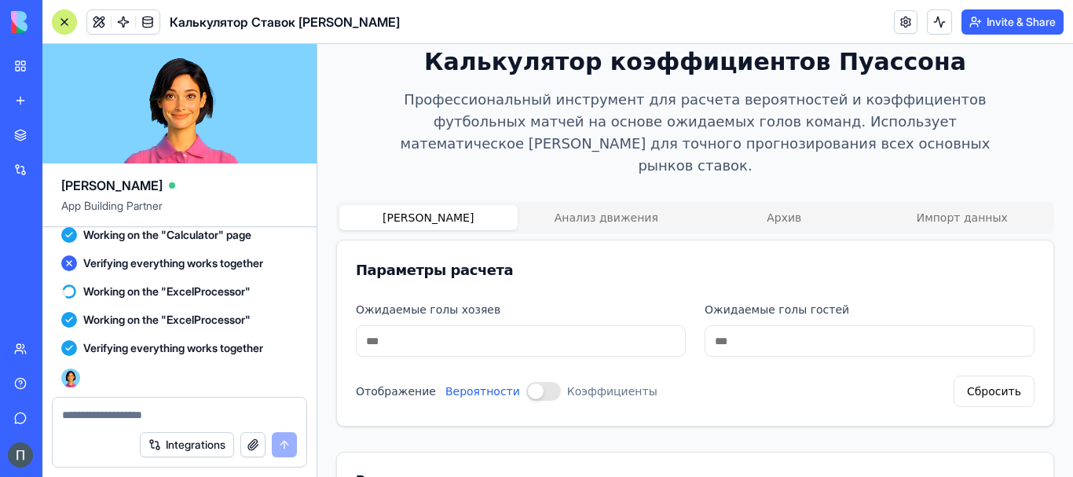
scroll to position [0, 0]
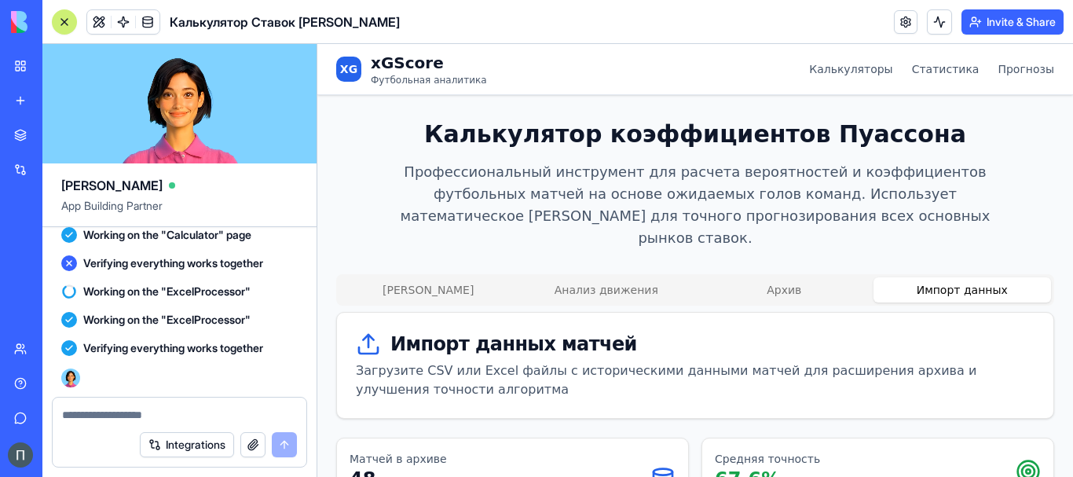
click at [957, 277] on button "Импорт данных" at bounding box center [963, 289] width 178 height 25
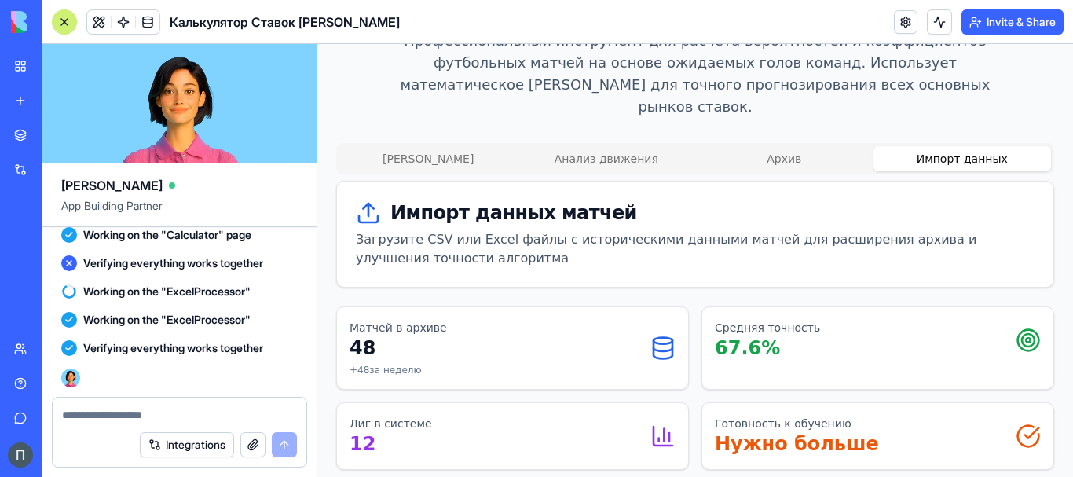
click at [372, 200] on icon at bounding box center [368, 212] width 25 height 25
click at [368, 216] on icon at bounding box center [368, 219] width 19 height 6
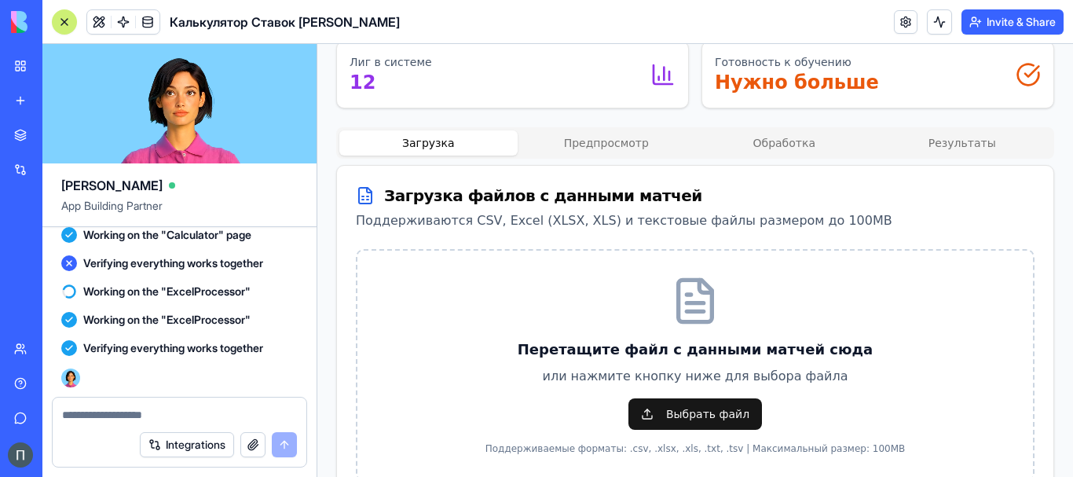
scroll to position [524, 0]
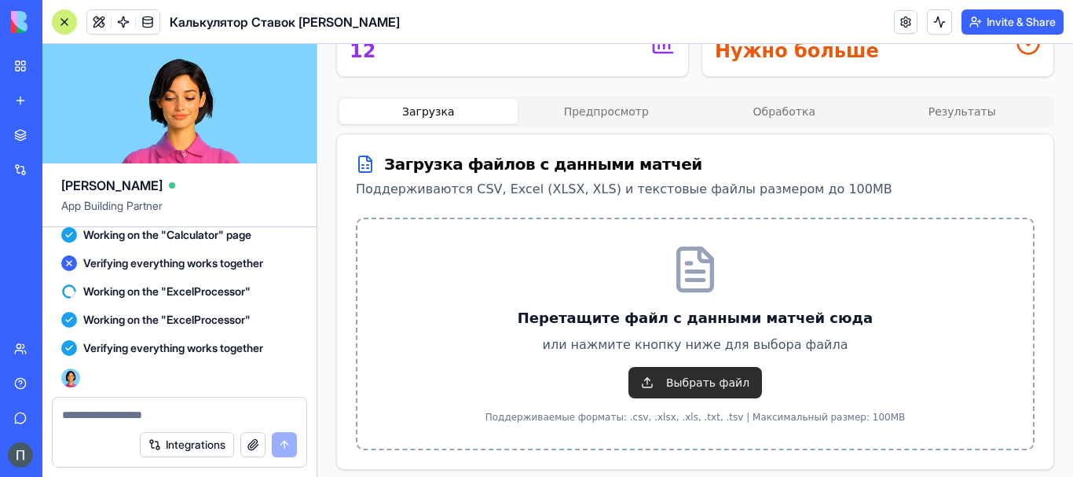
click at [705, 367] on span "Выбрать файл" at bounding box center [695, 382] width 134 height 31
click at [317, 44] on input "Выбрать файл" at bounding box center [317, 44] width 0 height 0
click at [712, 367] on span "Выбрать файл" at bounding box center [695, 382] width 134 height 31
click at [317, 44] on input "Выбрать файл" at bounding box center [317, 44] width 0 height 0
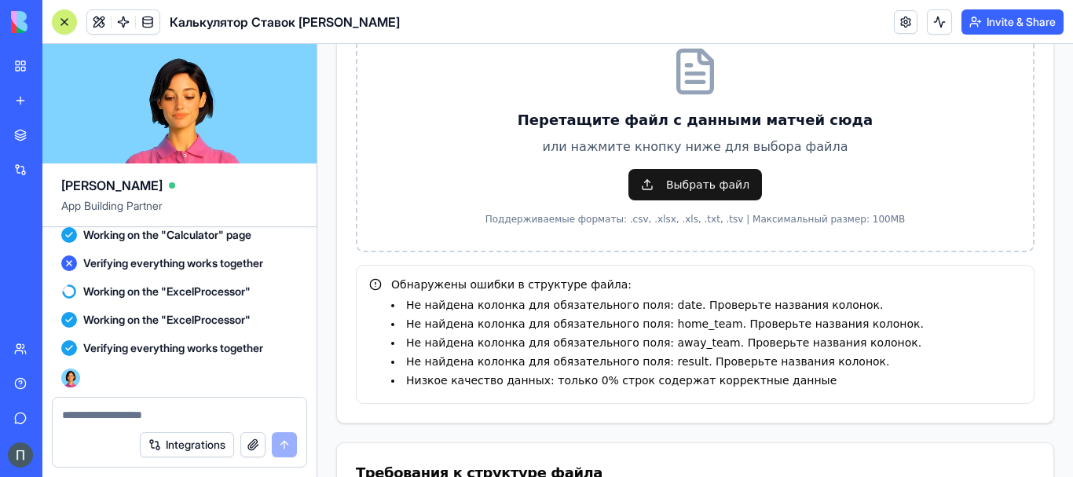
scroll to position [684, 0]
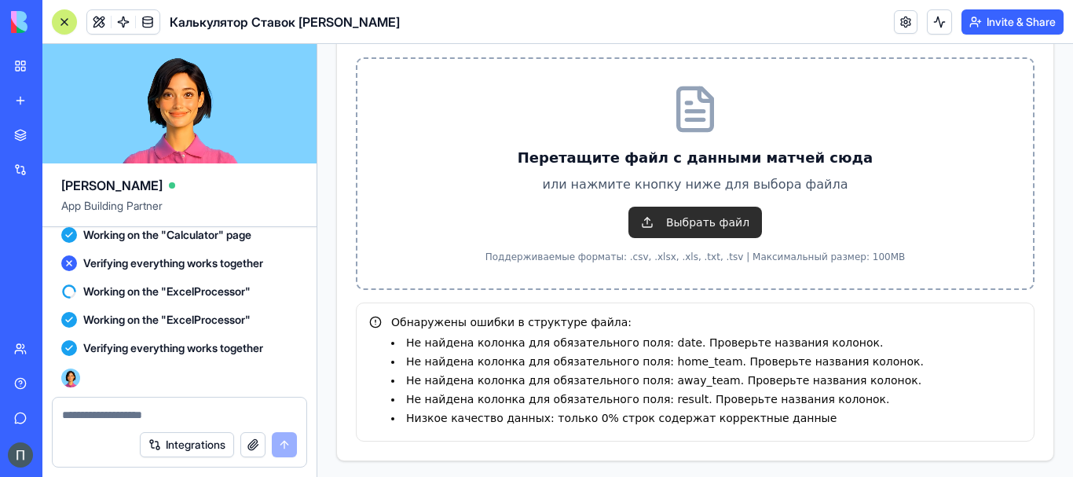
click at [667, 207] on span "Выбрать файл" at bounding box center [695, 222] width 134 height 31
click at [317, 44] on input "Выбрать файл" at bounding box center [317, 44] width 0 height 0
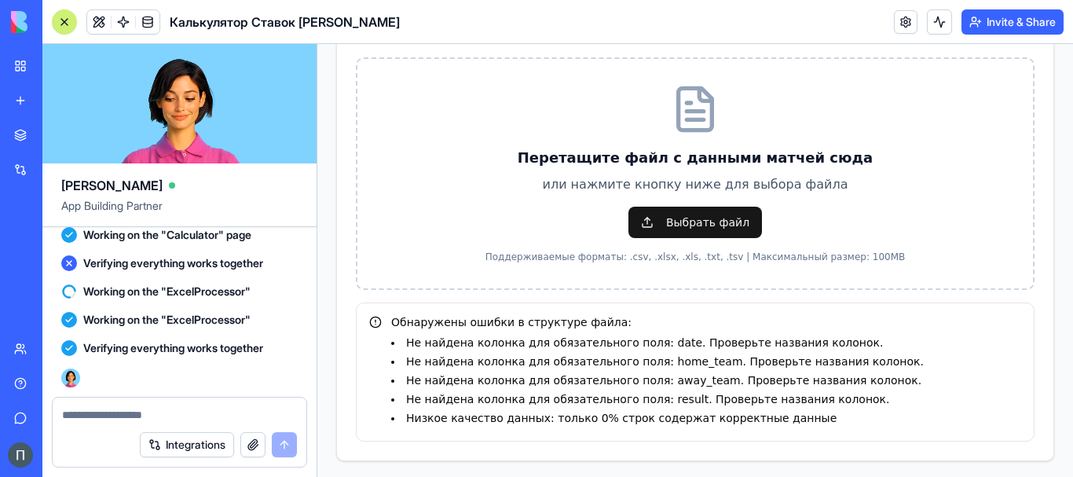
click at [375, 313] on div "Обнаружены ошибки в структуре файла: Не найдена колонка для обязательного поля:…" at bounding box center [695, 369] width 652 height 112
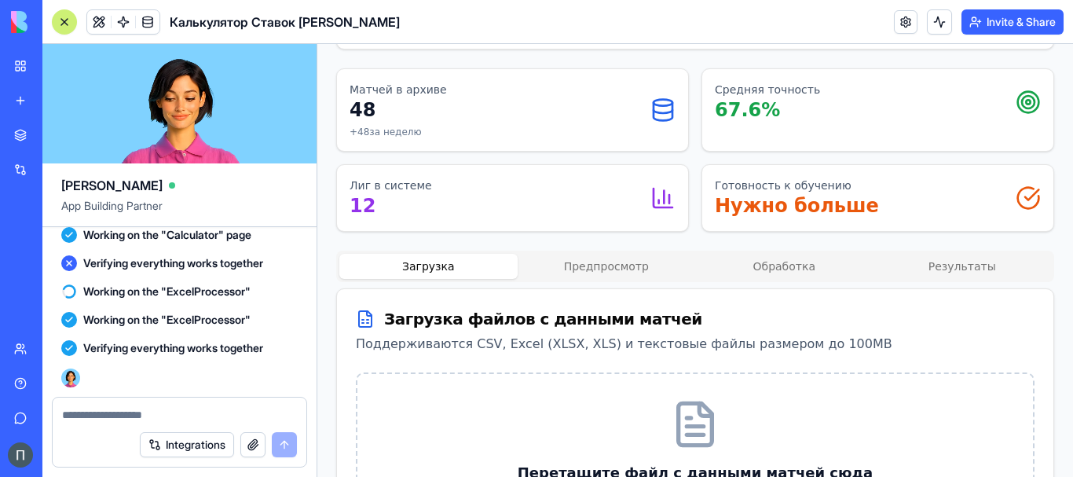
scroll to position [422, 0]
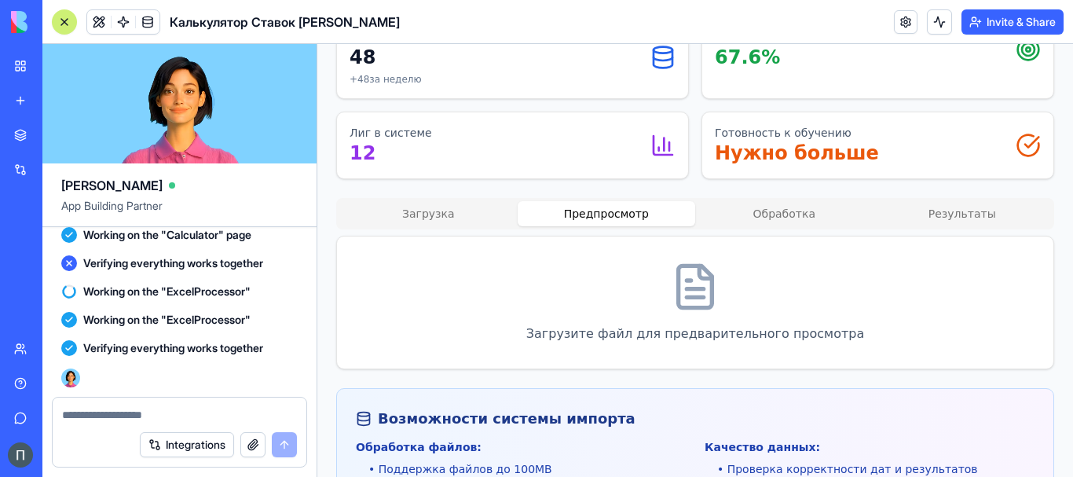
click at [639, 201] on button "Предпросмотр" at bounding box center [607, 213] width 178 height 25
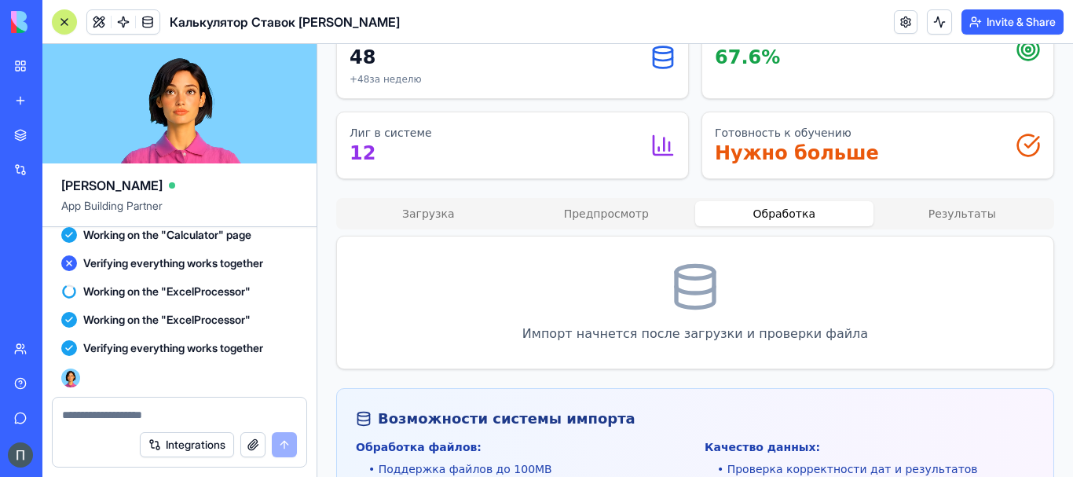
click at [773, 201] on button "Обработка" at bounding box center [784, 213] width 178 height 25
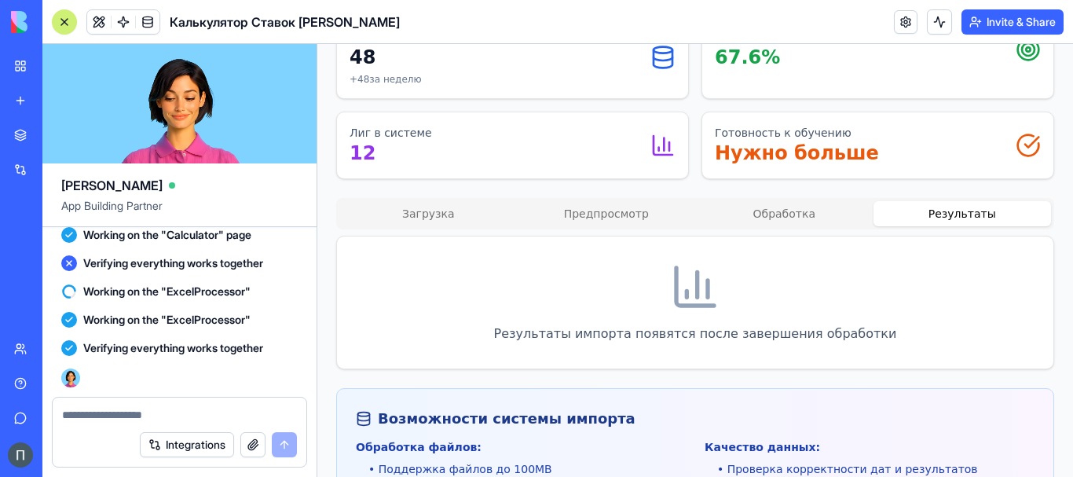
click at [957, 201] on button "Результаты" at bounding box center [963, 213] width 178 height 25
click at [450, 203] on button "Загрузка" at bounding box center [428, 213] width 178 height 25
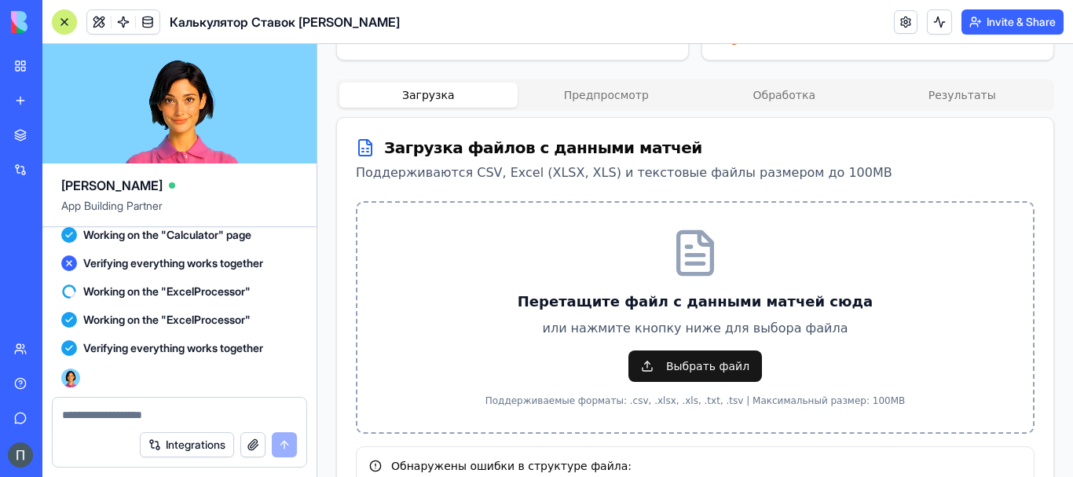
scroll to position [684, 0]
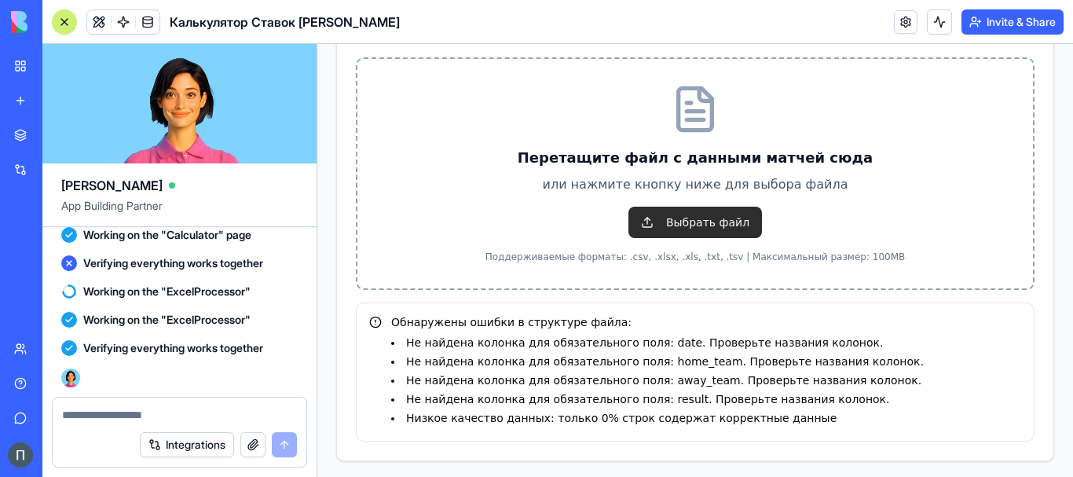
click at [680, 207] on span "Выбрать файл" at bounding box center [695, 222] width 134 height 31
click at [317, 44] on input "Выбрать файл" at bounding box center [317, 44] width 0 height 0
click at [716, 207] on span "Выбрать файл" at bounding box center [695, 222] width 134 height 31
click at [317, 44] on input "Выбрать файл" at bounding box center [317, 44] width 0 height 0
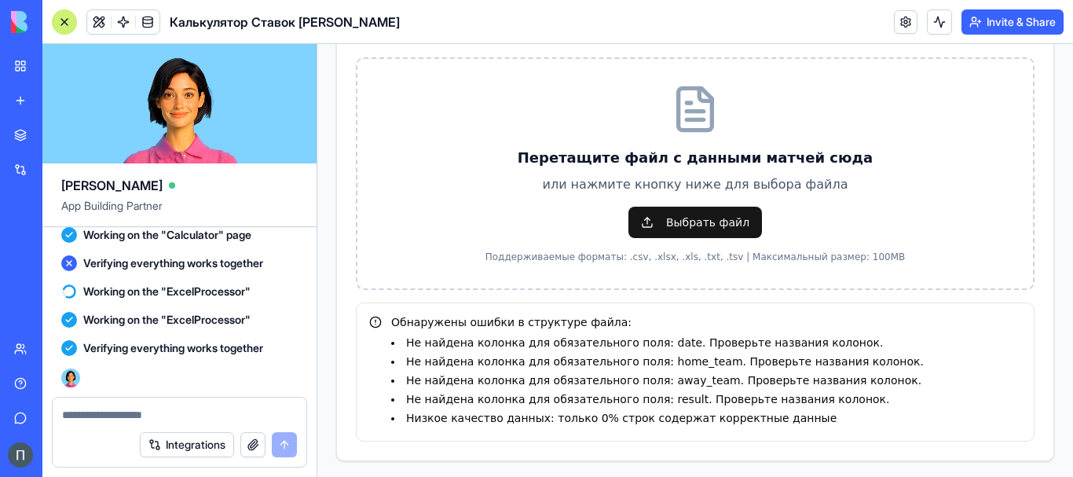
click at [373, 313] on div "Обнаружены ошибки в структуре файла: Не найдена колонка для обязательного поля:…" at bounding box center [695, 369] width 652 height 112
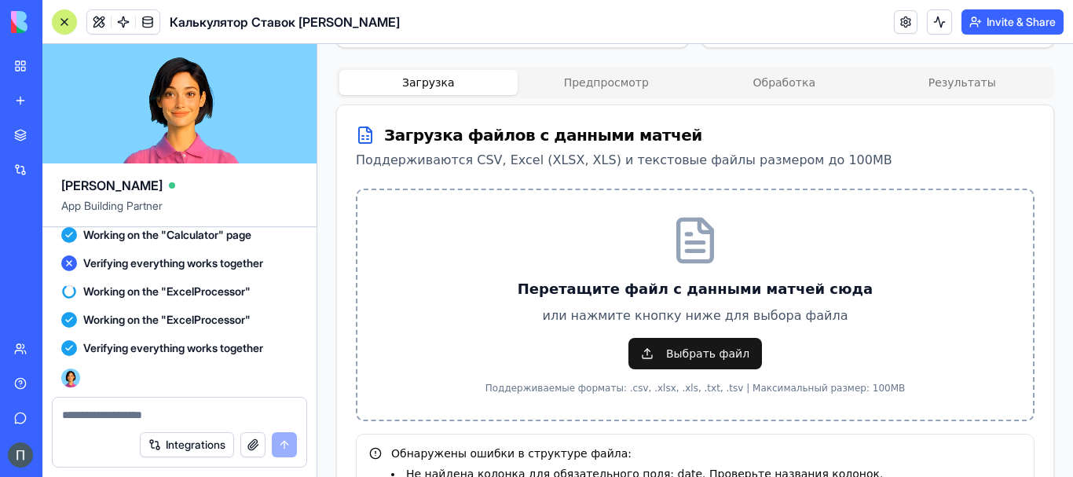
scroll to position [422, 0]
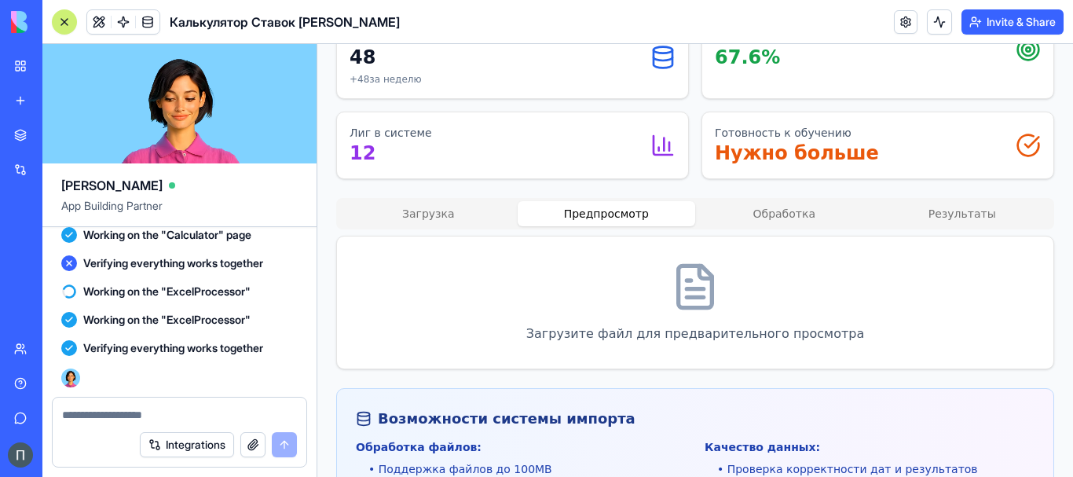
click at [634, 201] on button "Предпросмотр" at bounding box center [607, 213] width 178 height 25
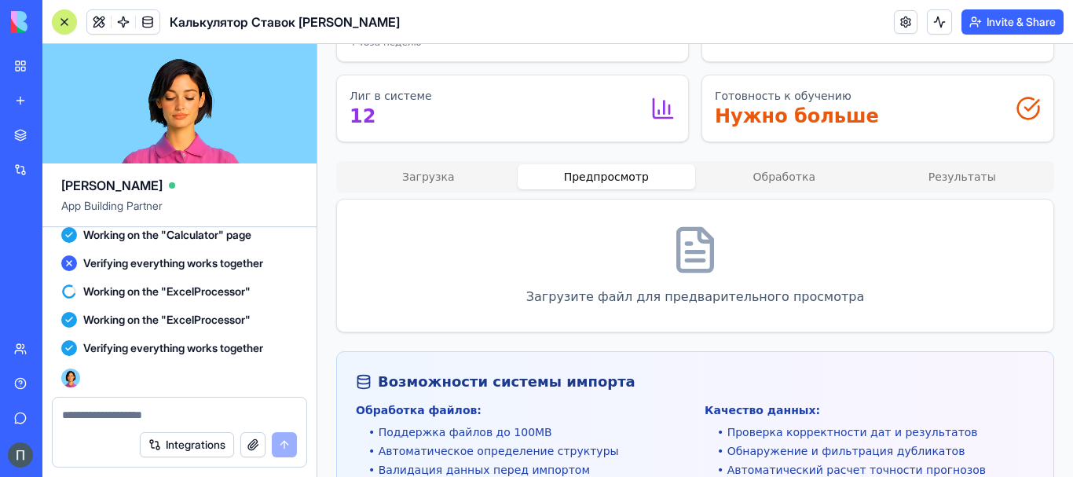
scroll to position [553, 0]
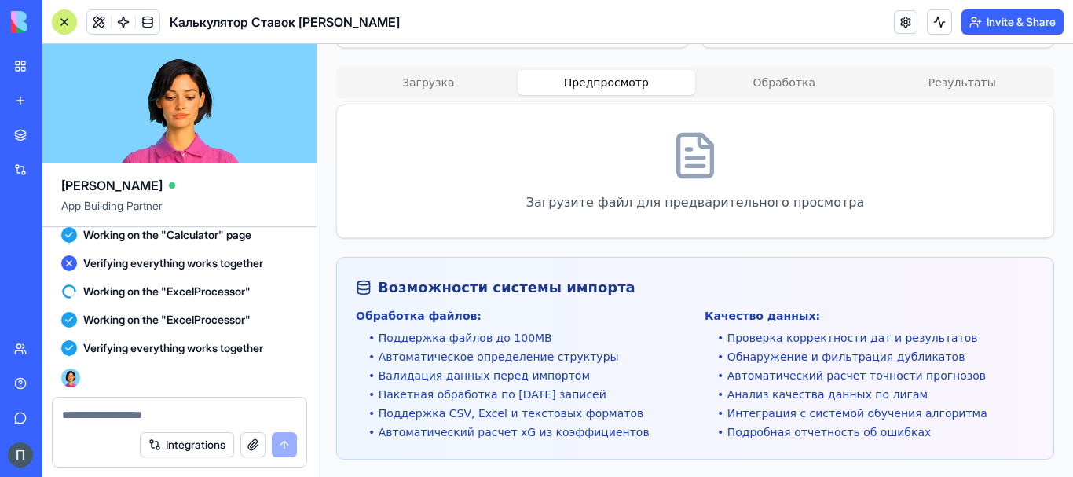
click at [793, 70] on button "Обработка" at bounding box center [784, 82] width 178 height 25
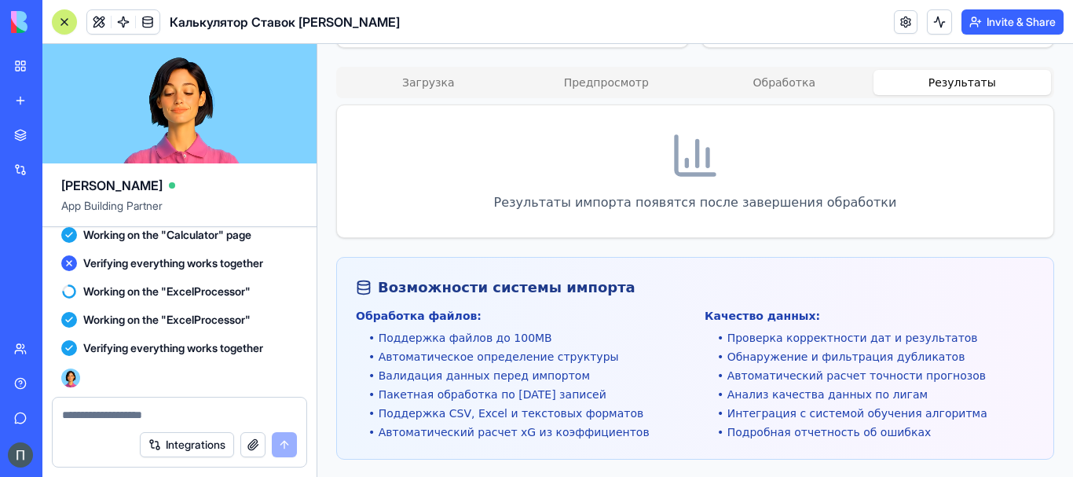
click at [949, 70] on button "Результаты" at bounding box center [963, 82] width 178 height 25
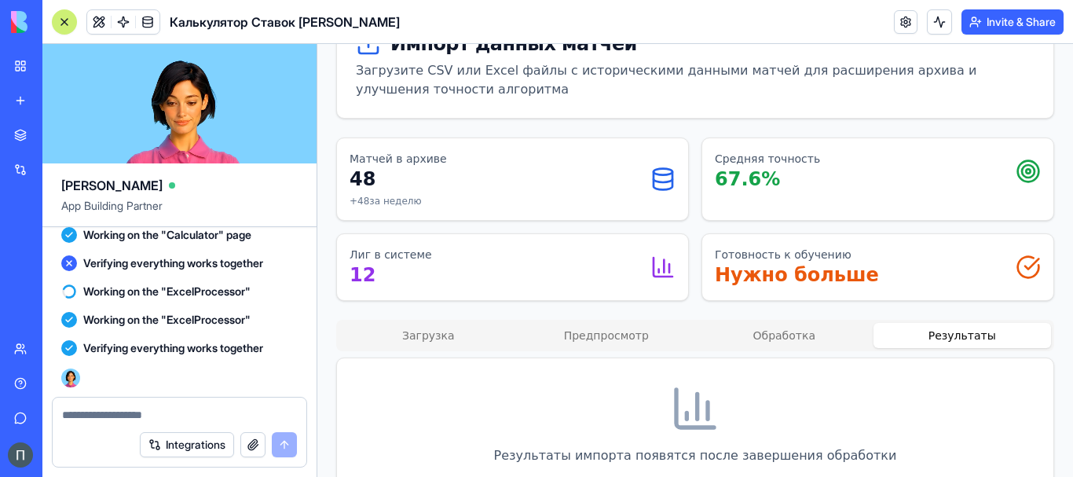
scroll to position [291, 0]
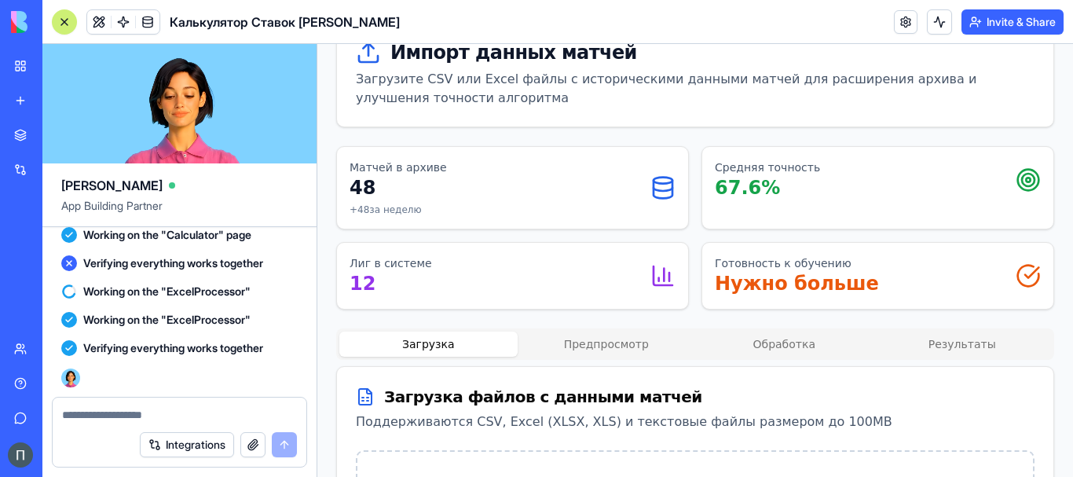
click at [446, 332] on button "Загрузка" at bounding box center [428, 344] width 178 height 25
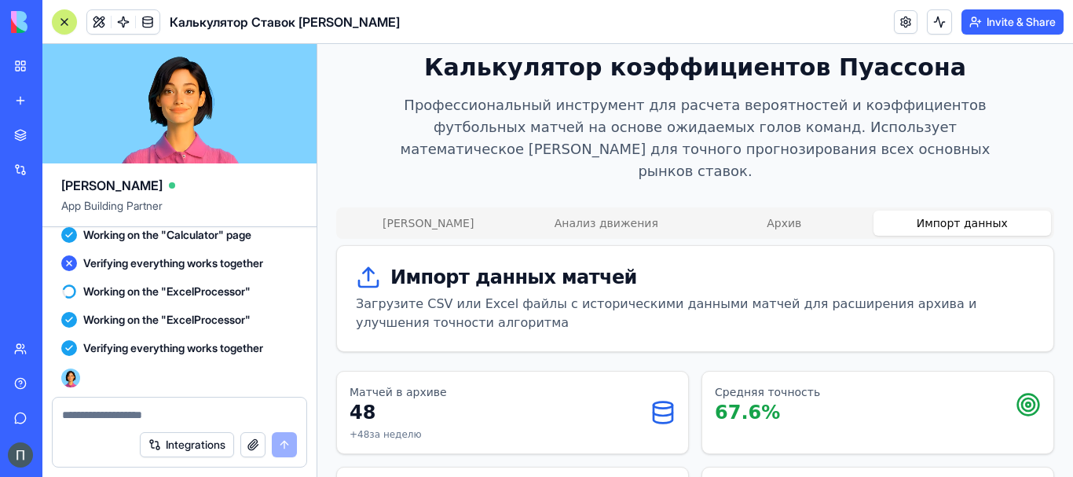
scroll to position [29, 0]
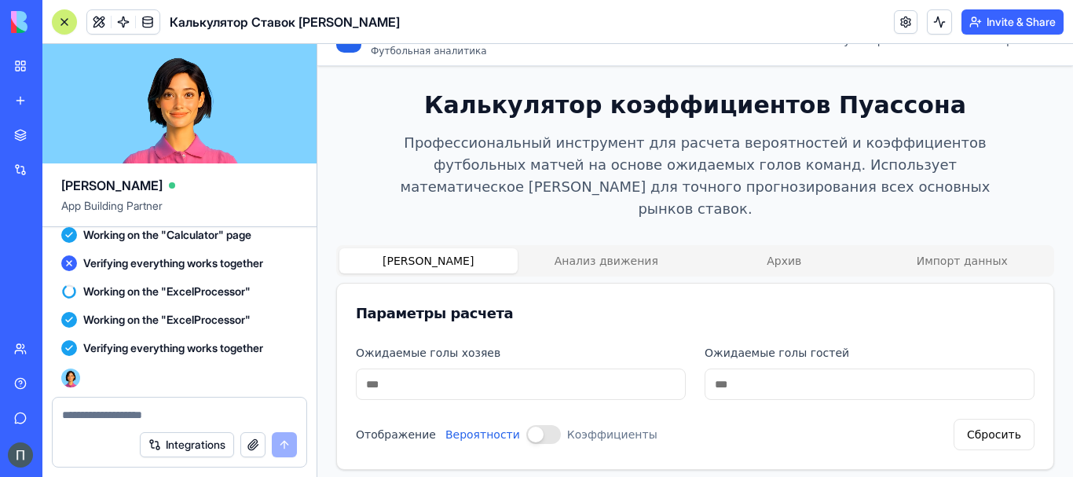
click at [445, 248] on button "[PERSON_NAME]" at bounding box center [428, 260] width 178 height 25
click at [586, 313] on div "Параметры расчета" at bounding box center [695, 314] width 716 height 60
click at [543, 425] on button "Отображение" at bounding box center [543, 434] width 35 height 19
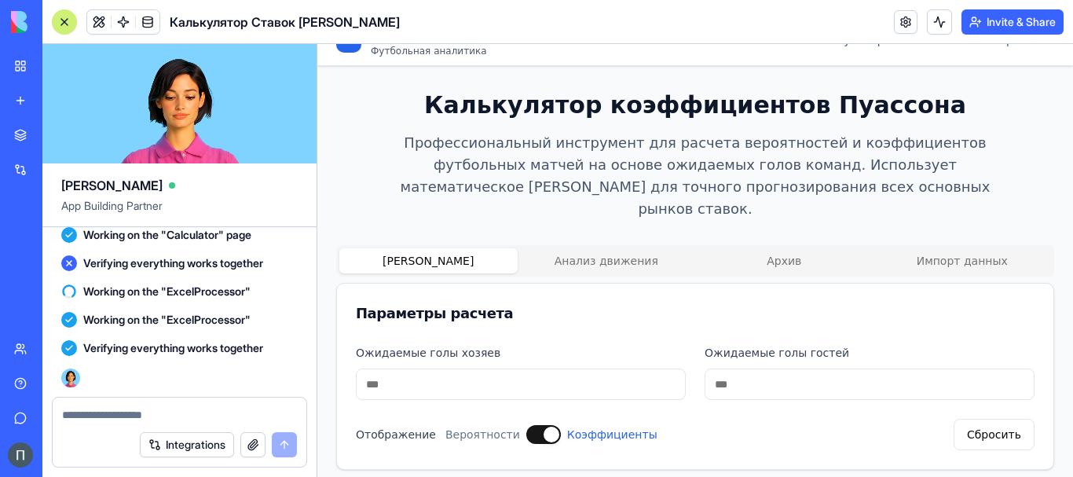
click at [526, 425] on button "Отображение" at bounding box center [543, 434] width 35 height 19
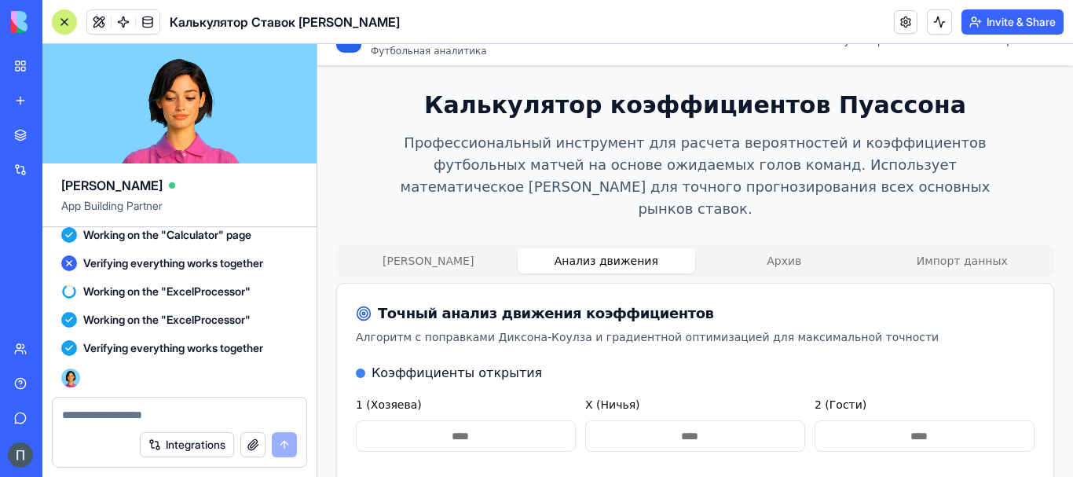
click at [612, 248] on button "Анализ движения" at bounding box center [607, 260] width 178 height 25
click at [797, 248] on button "Архив" at bounding box center [784, 260] width 178 height 25
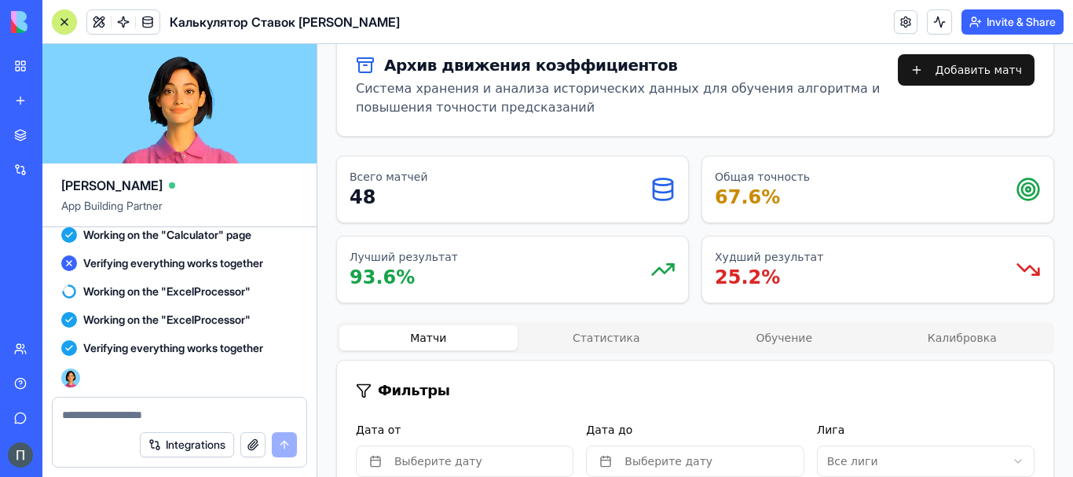
scroll to position [160, 0]
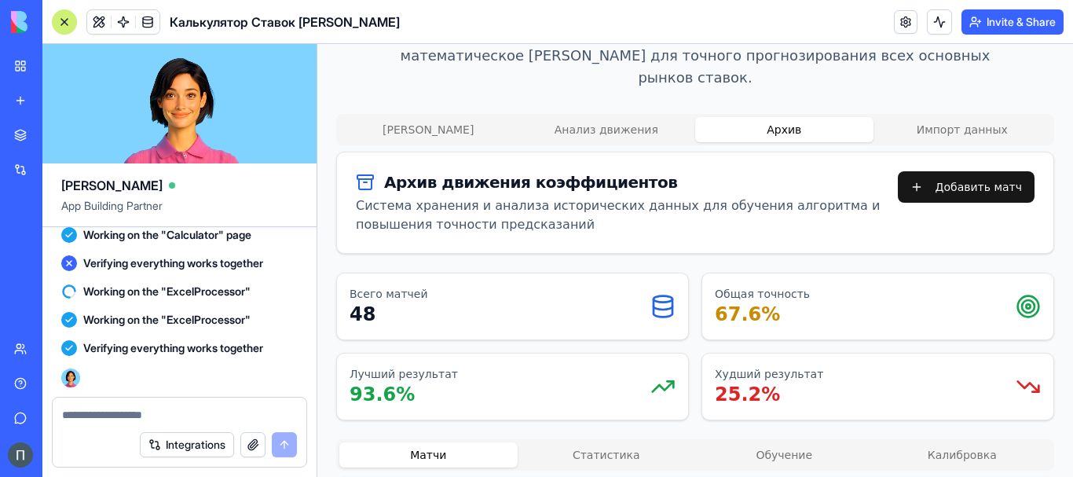
click at [969, 117] on button "Импорт данных" at bounding box center [963, 129] width 178 height 25
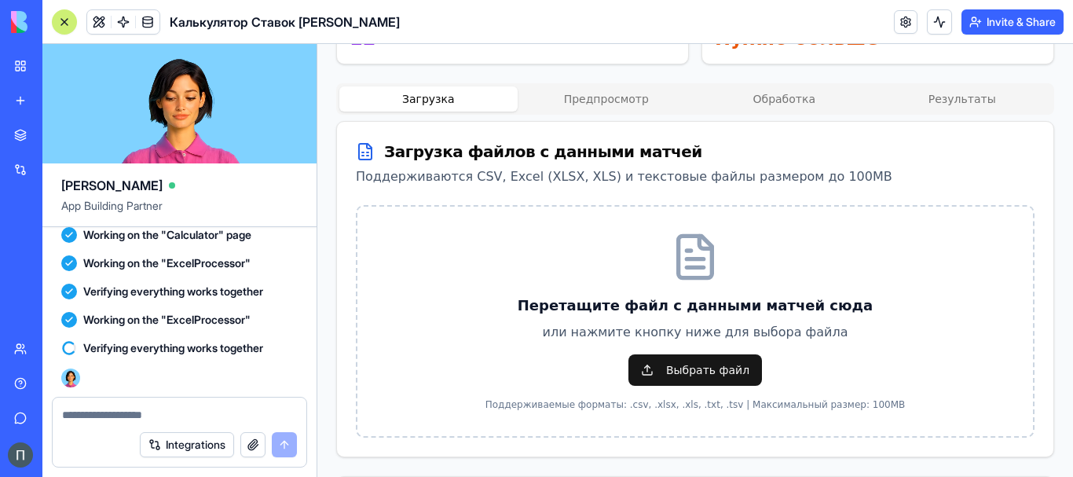
scroll to position [553, 0]
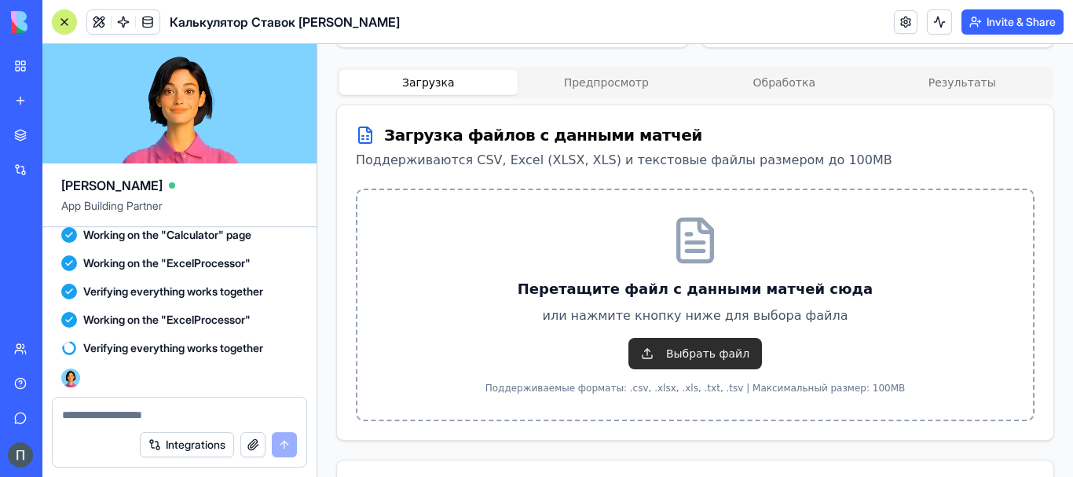
click at [656, 338] on span "Выбрать файл" at bounding box center [695, 353] width 134 height 31
click at [317, 44] on input "Выбрать файл" at bounding box center [317, 44] width 0 height 0
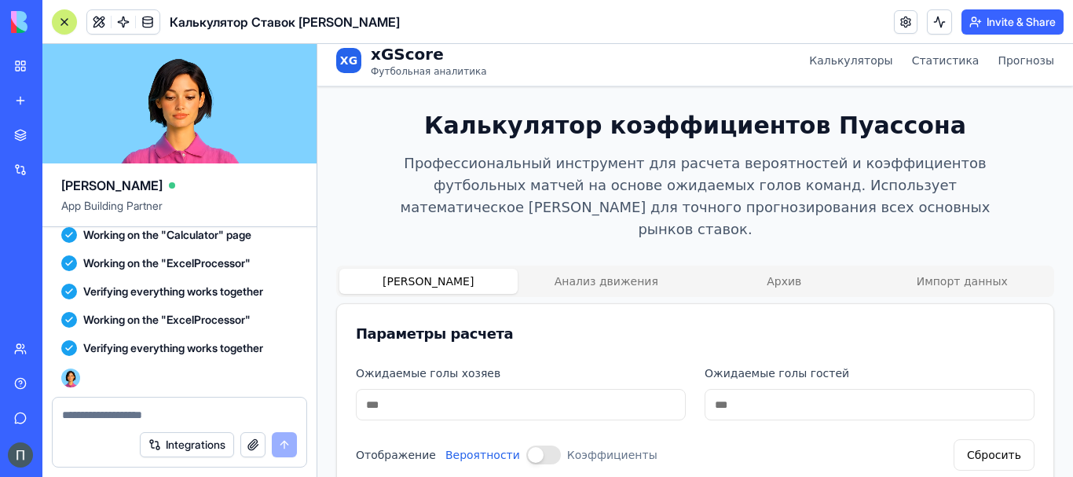
scroll to position [0, 0]
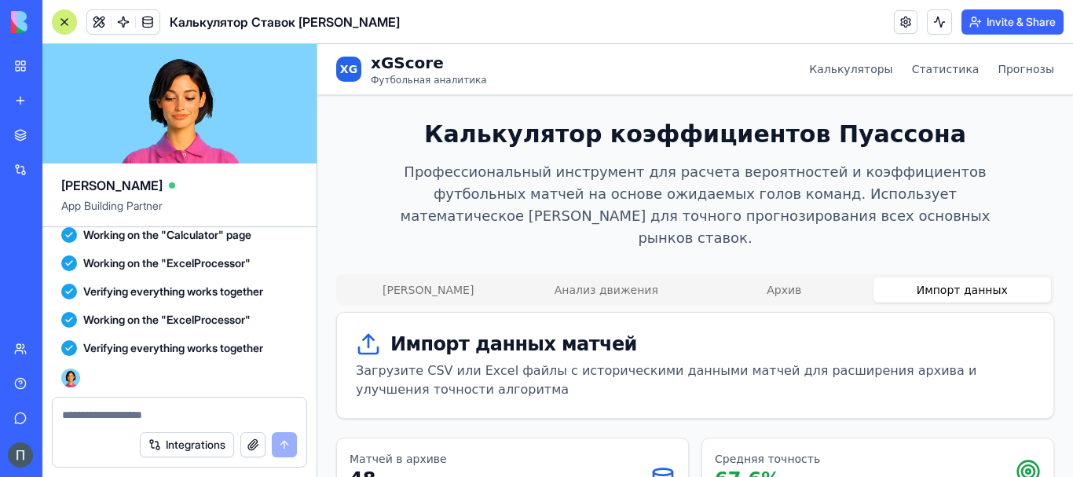
click at [953, 277] on button "Импорт данных" at bounding box center [963, 289] width 178 height 25
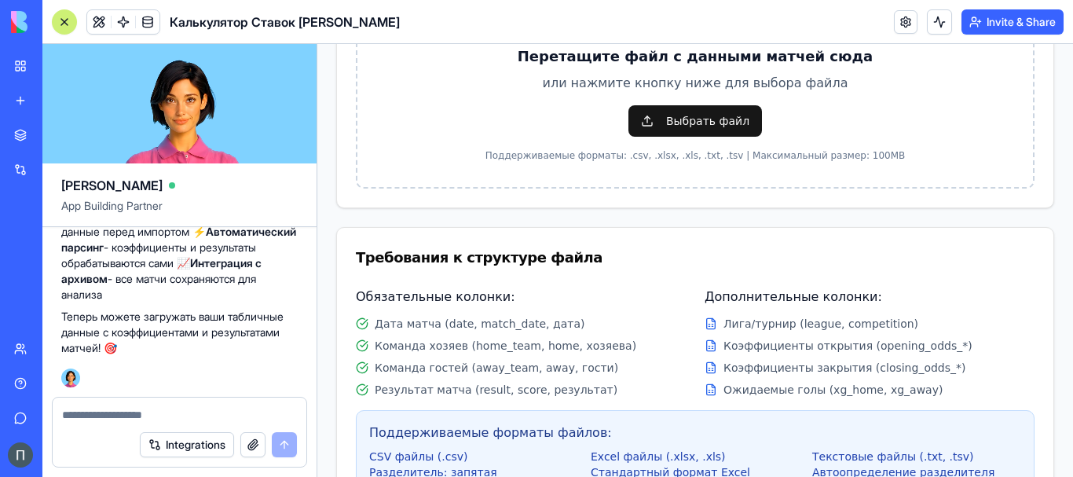
scroll to position [65875, 0]
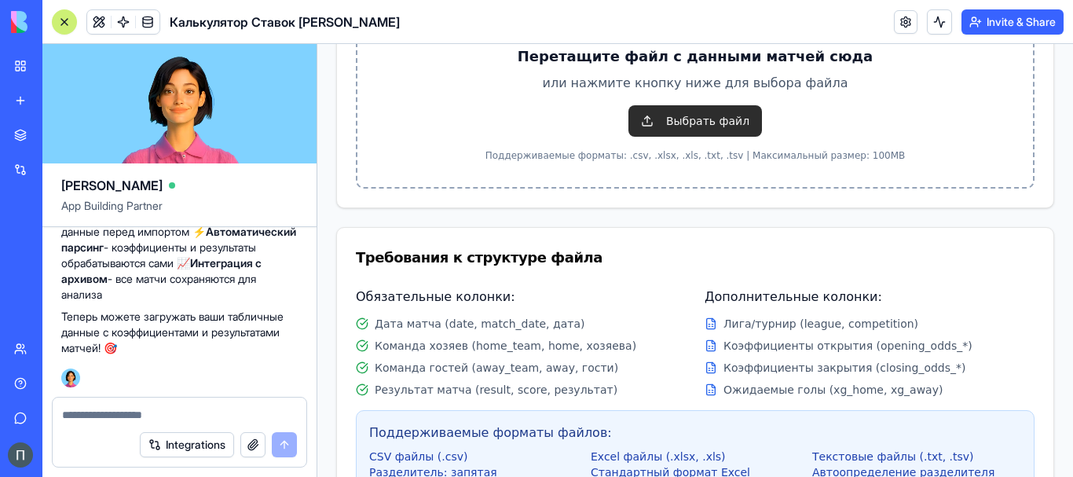
click at [669, 105] on span "Выбрать файл" at bounding box center [695, 120] width 134 height 31
click at [317, 44] on input "Выбрать файл" at bounding box center [317, 44] width 0 height 0
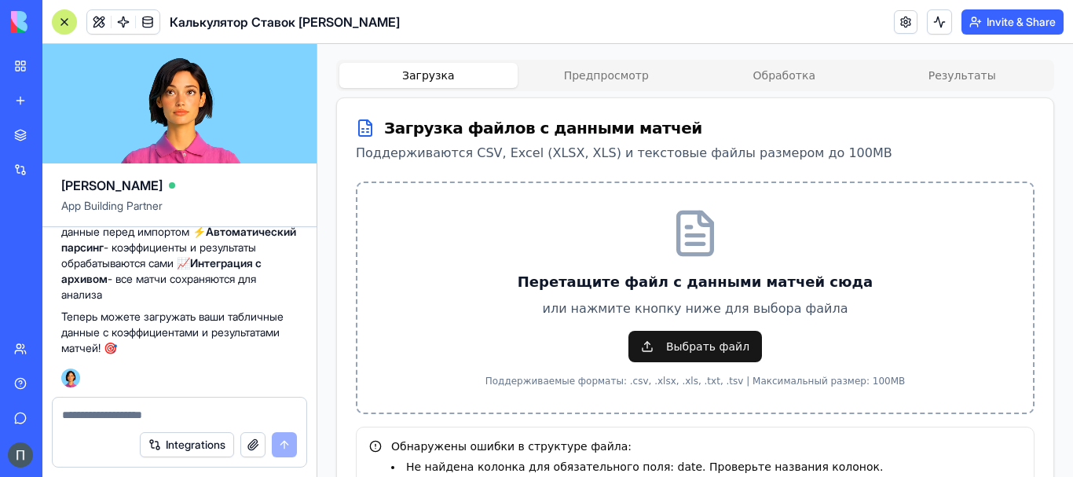
scroll to position [524, 0]
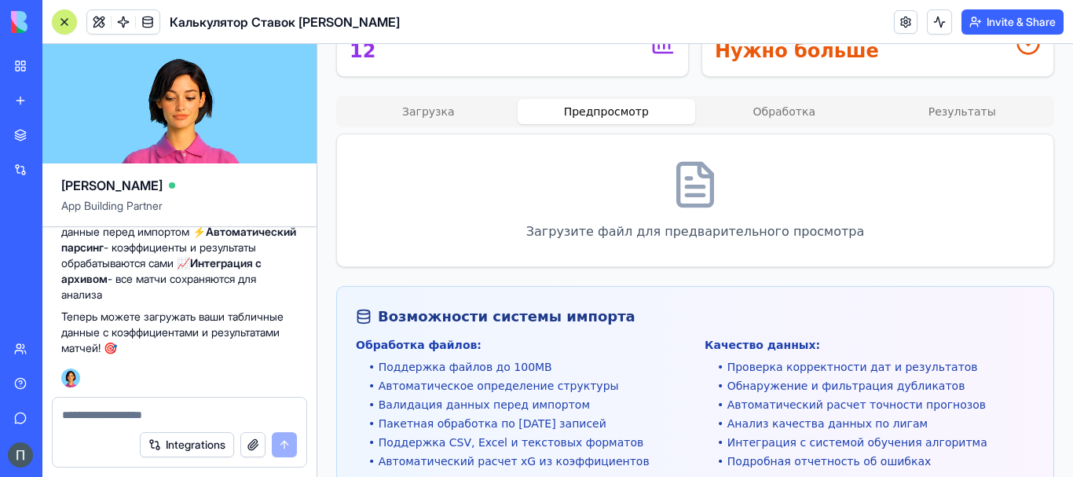
click at [634, 101] on button "Предпросмотр" at bounding box center [607, 111] width 178 height 25
click at [771, 99] on button "Обработка" at bounding box center [784, 111] width 178 height 25
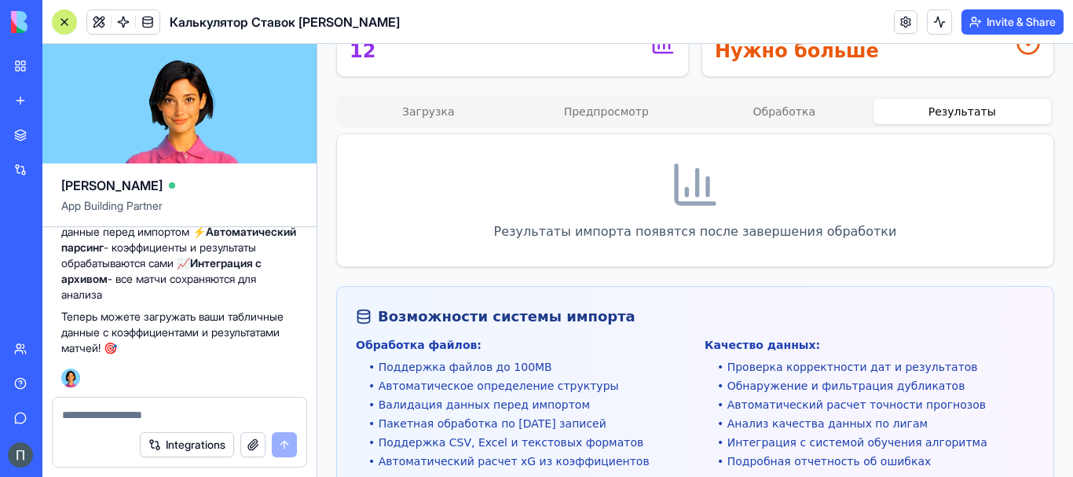
click at [943, 99] on button "Результаты" at bounding box center [963, 111] width 178 height 25
